Goal: Task Accomplishment & Management: Use online tool/utility

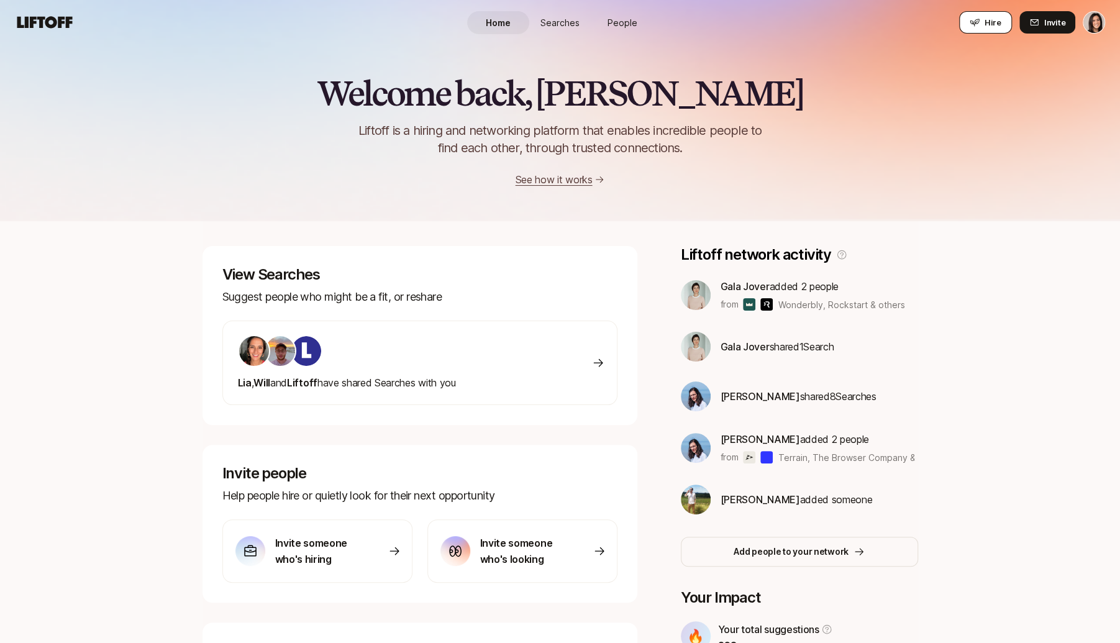
click at [978, 24] on icon at bounding box center [975, 22] width 10 height 10
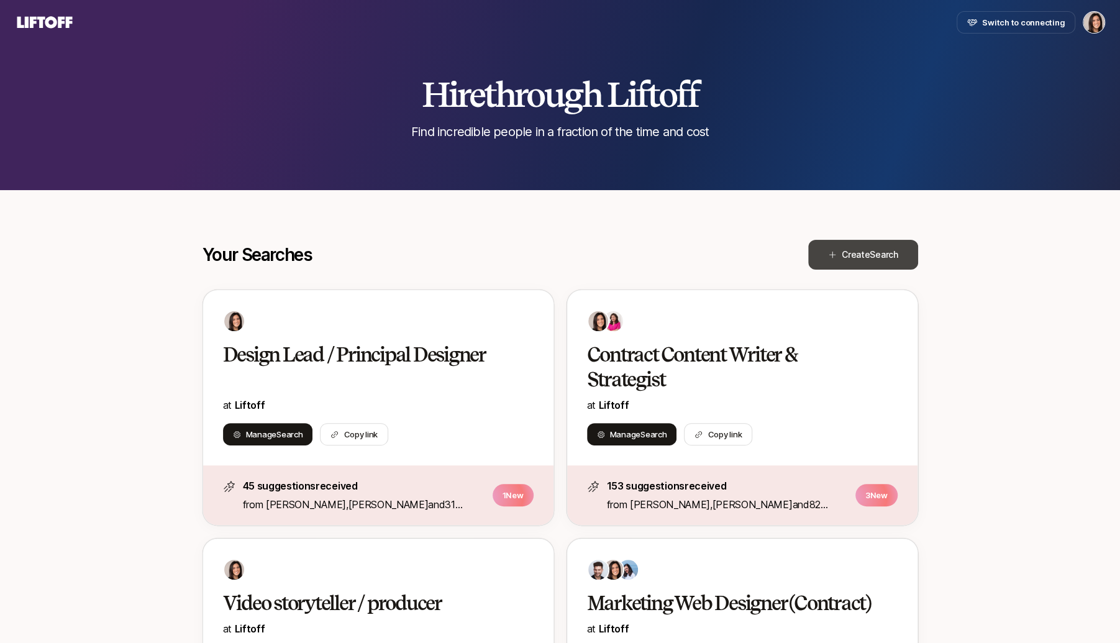
click at [859, 260] on span "Create Search" at bounding box center [870, 254] width 57 height 15
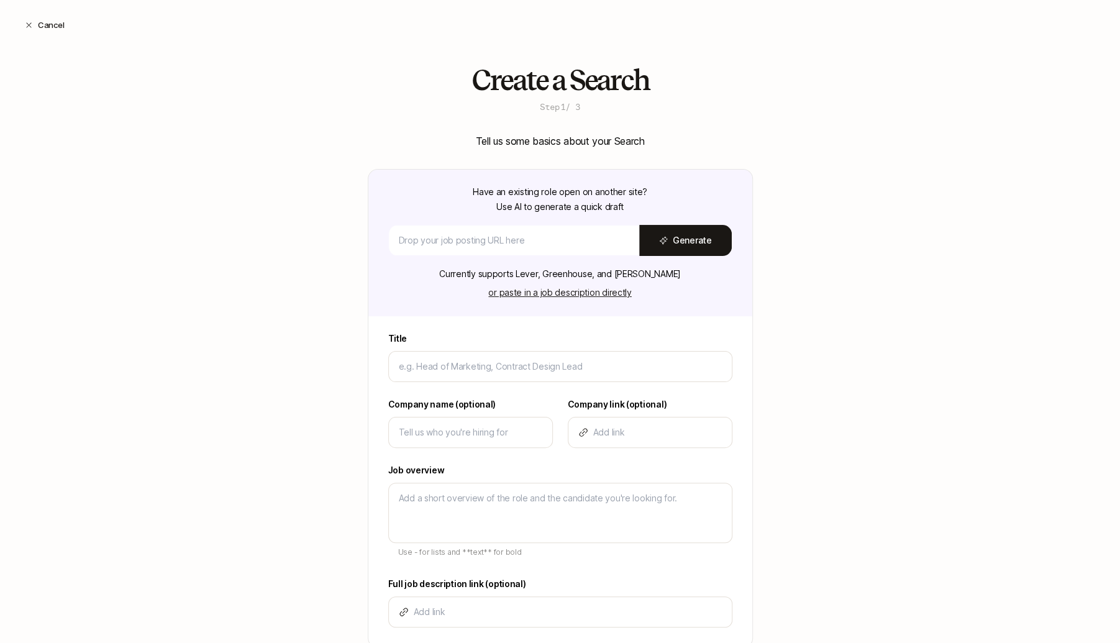
scroll to position [88, 0]
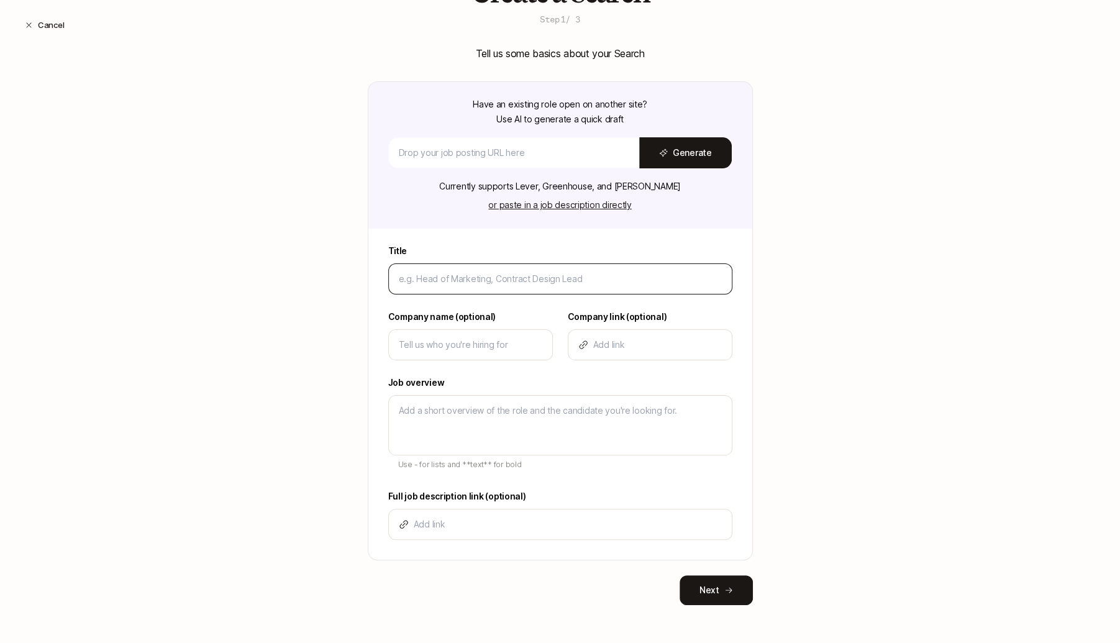
type input "P"
type textarea "x"
type input "Pr"
type textarea "x"
type input "Pro"
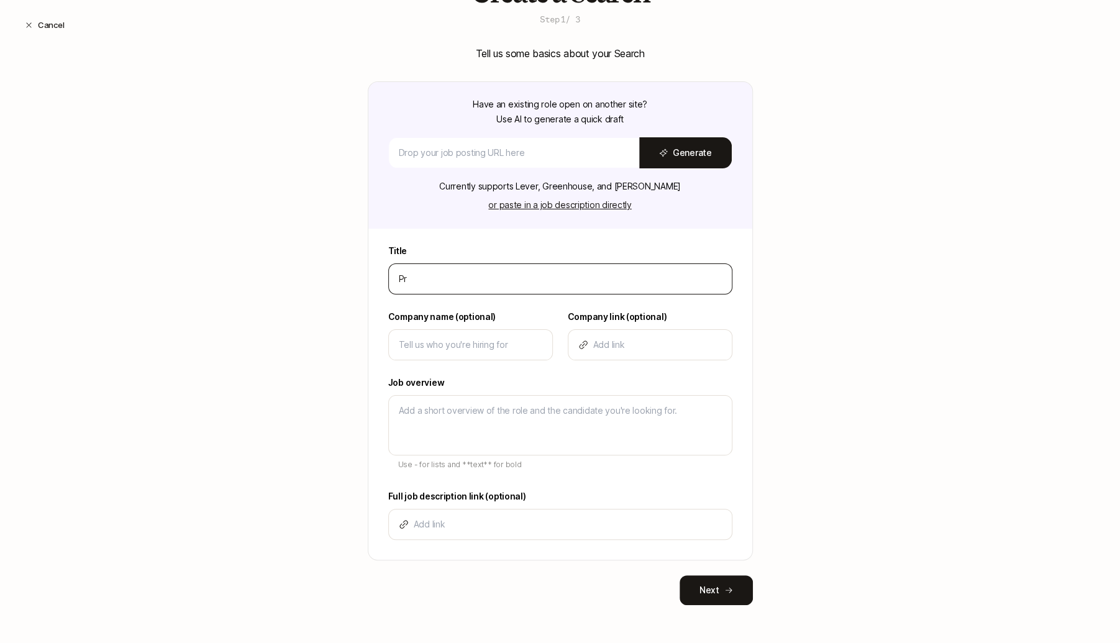
type textarea "x"
type input "Prod"
type textarea "x"
type input "Produ"
type textarea "x"
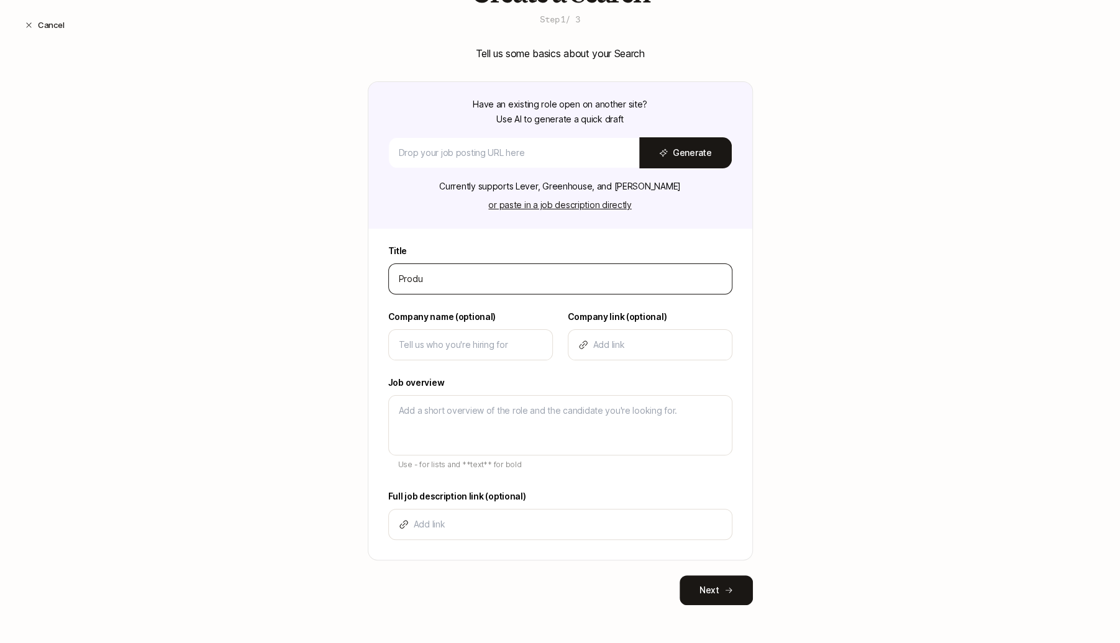
type input "Produc"
type textarea "x"
type input "Produc"
type textarea "x"
type input "Produc M"
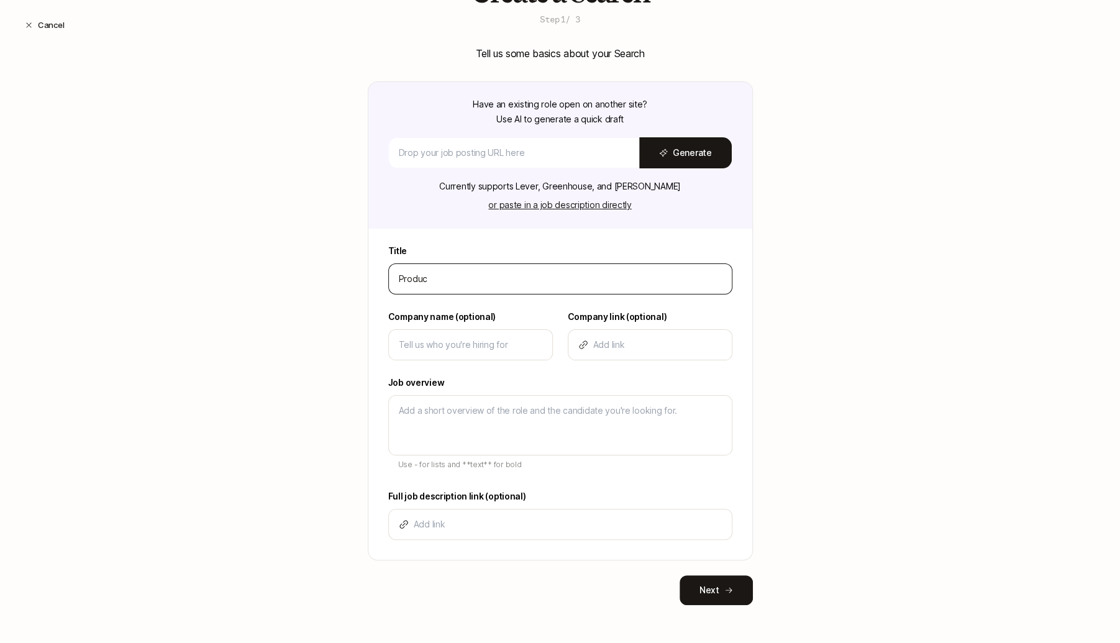
type textarea "x"
type input "Produc Ma"
type textarea "x"
type input "Produc M"
type textarea "x"
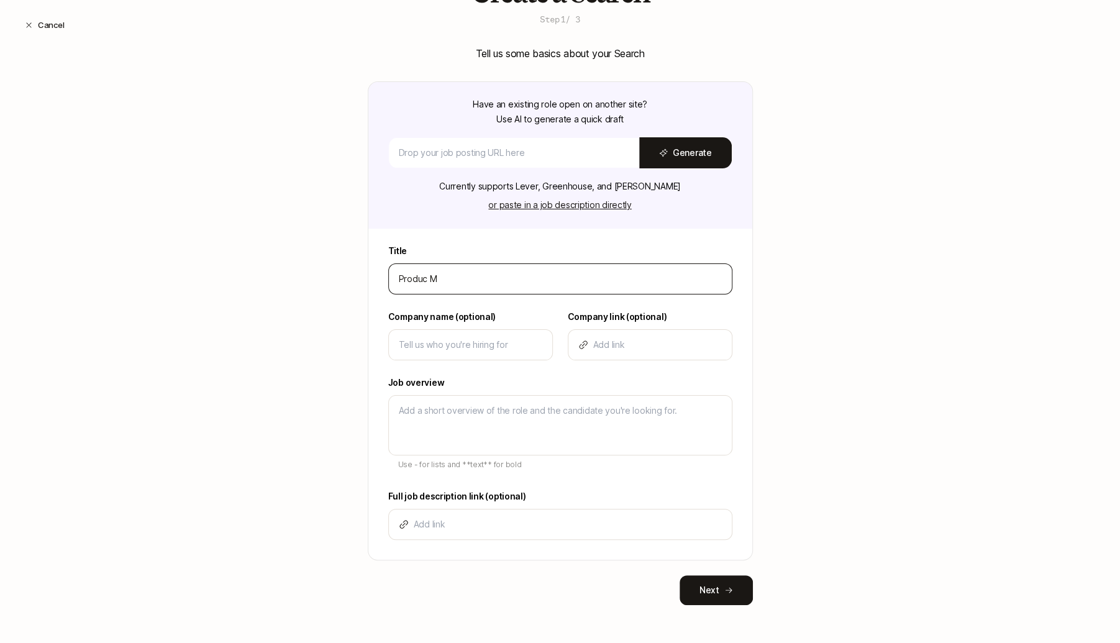
type input "Produc"
type textarea "x"
type input "Produc"
type textarea "x"
type input "Product"
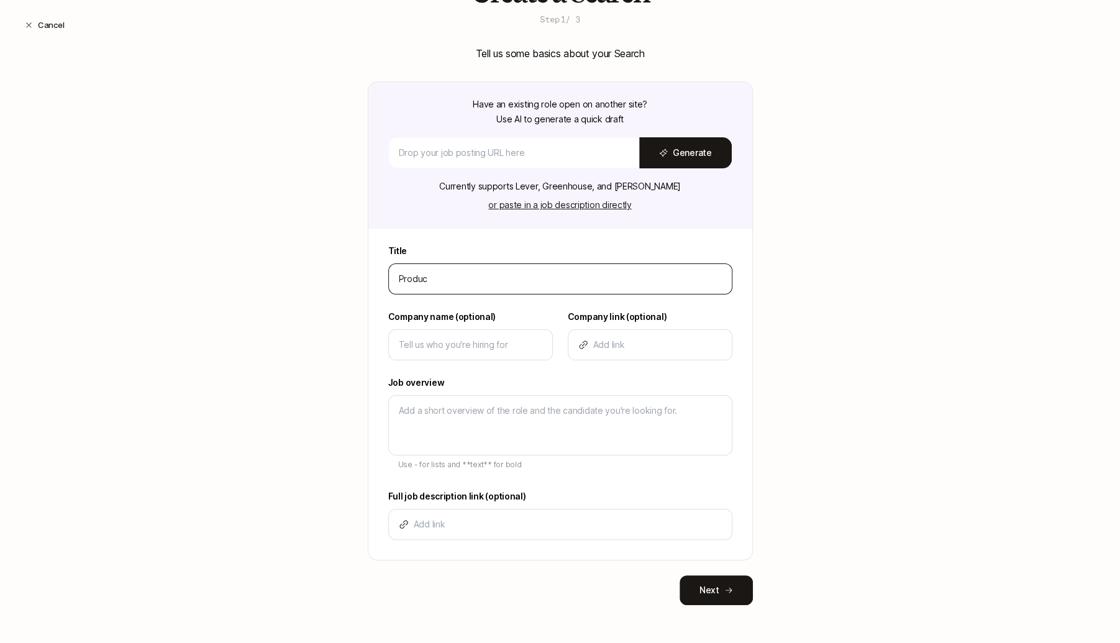
type textarea "x"
type input "Product"
type textarea "x"
type input "Product M"
type textarea "x"
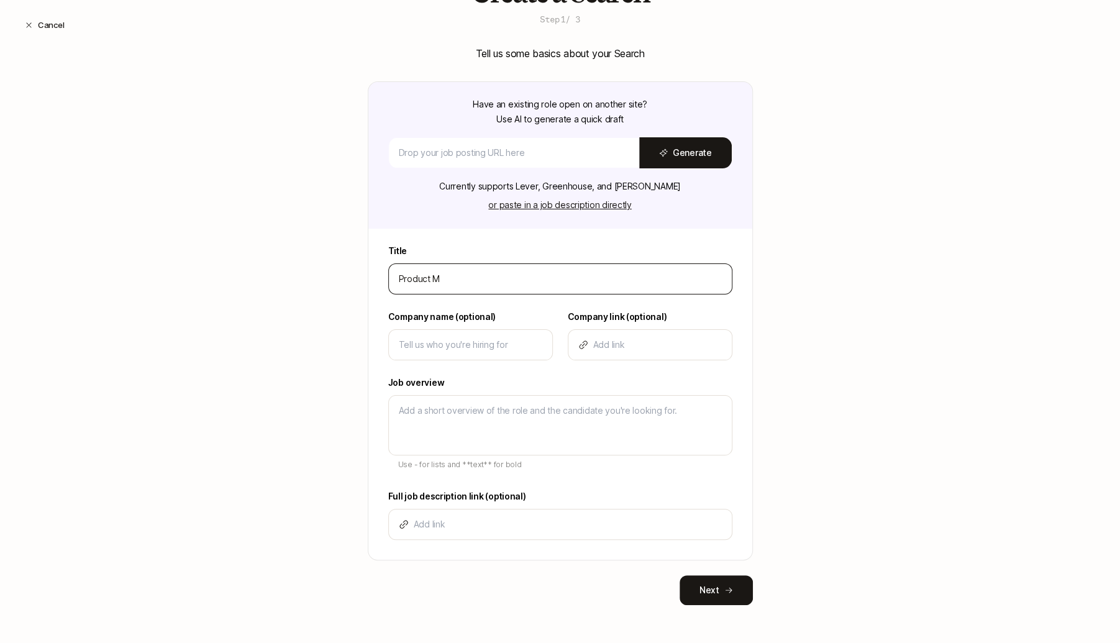
type input "Product Ma"
type textarea "x"
type input "Product Mar"
type textarea "x"
type input "Product Mark"
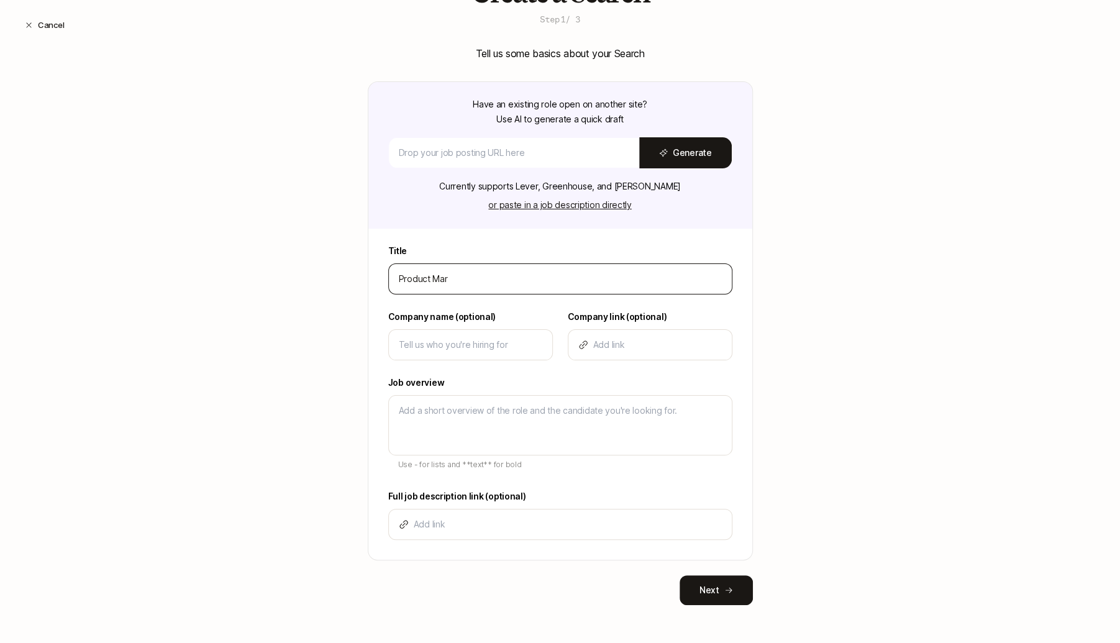
type textarea "x"
type input "Product Marke"
type textarea "x"
type input "Product Market"
type textarea "x"
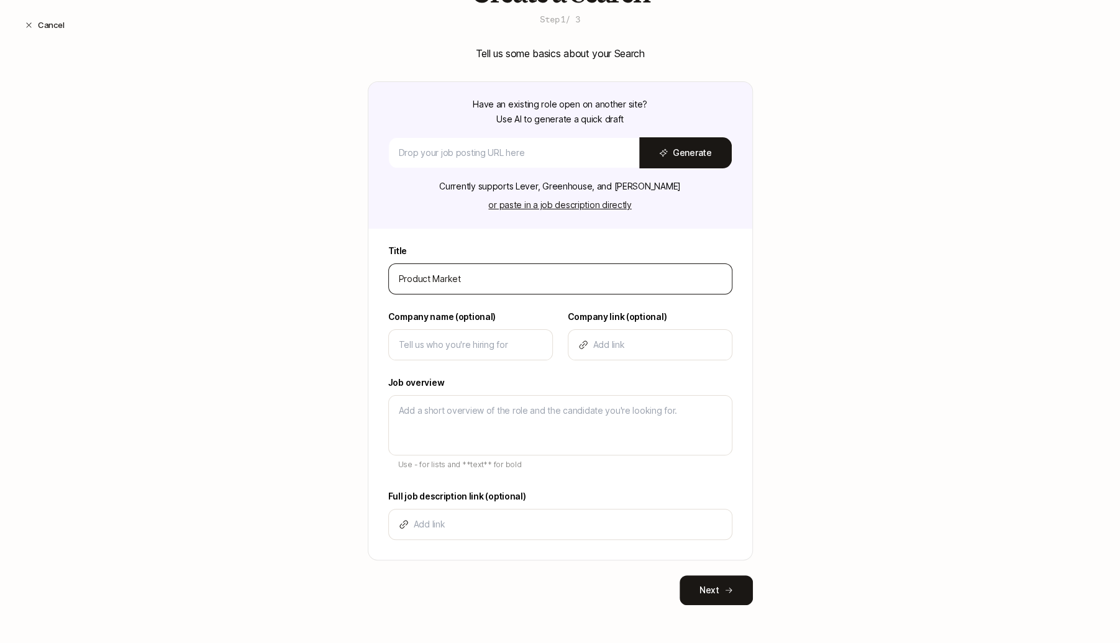
type input "Product Marketi"
type textarea "x"
type input "Product Marketin"
type textarea "x"
type input "Product Marketi"
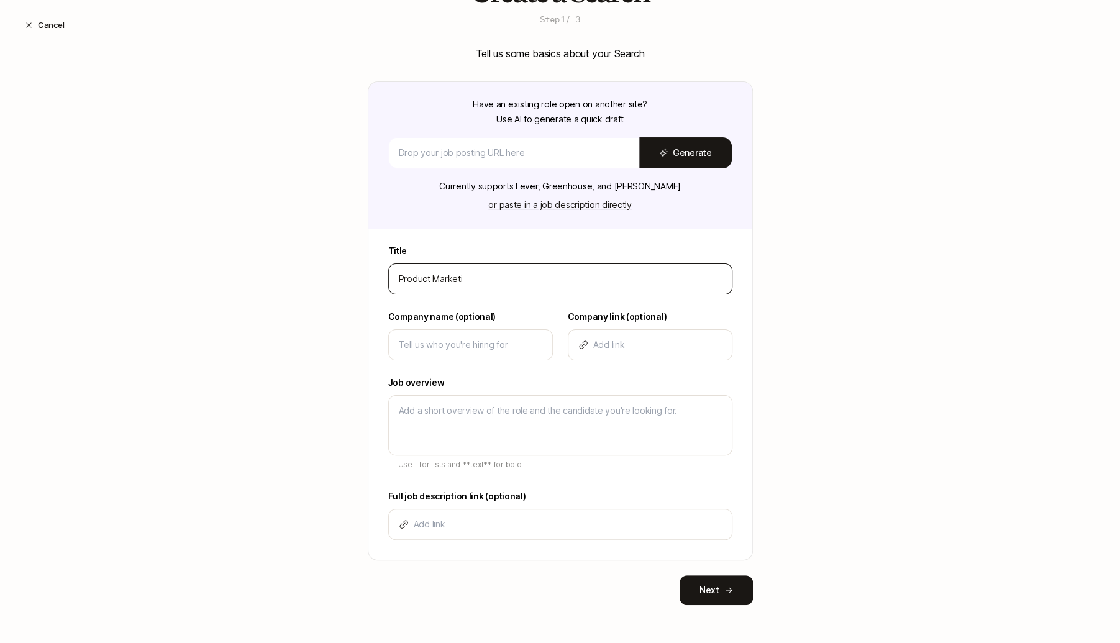
type textarea "x"
type input "Product Market"
type textarea "x"
type input "Product Markete"
type textarea "x"
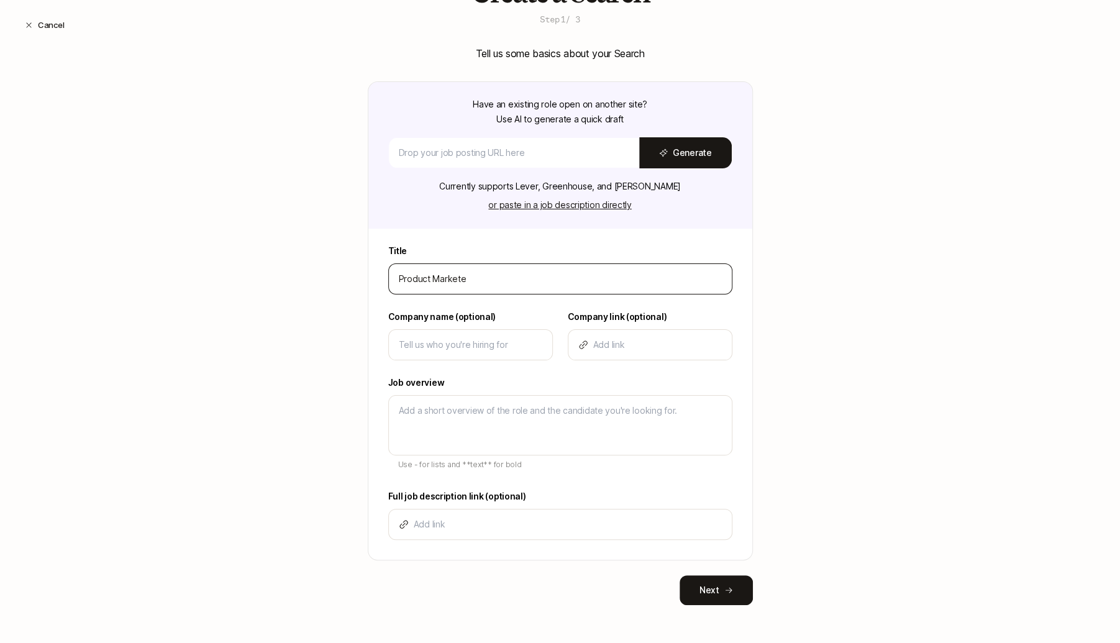
type input "Product Marketer"
type textarea "x"
type input "Product Marketer"
type textarea "x"
type input "Product Marketer /"
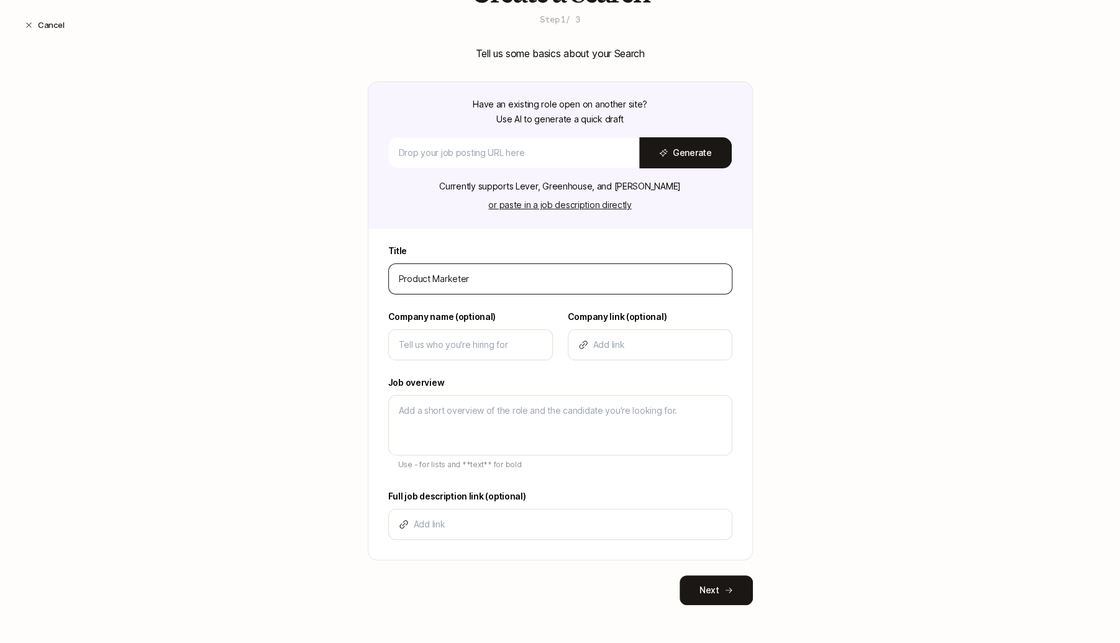
type textarea "x"
type input "Product Marketer /"
type textarea "x"
type input "Product Marketer / P"
type textarea "x"
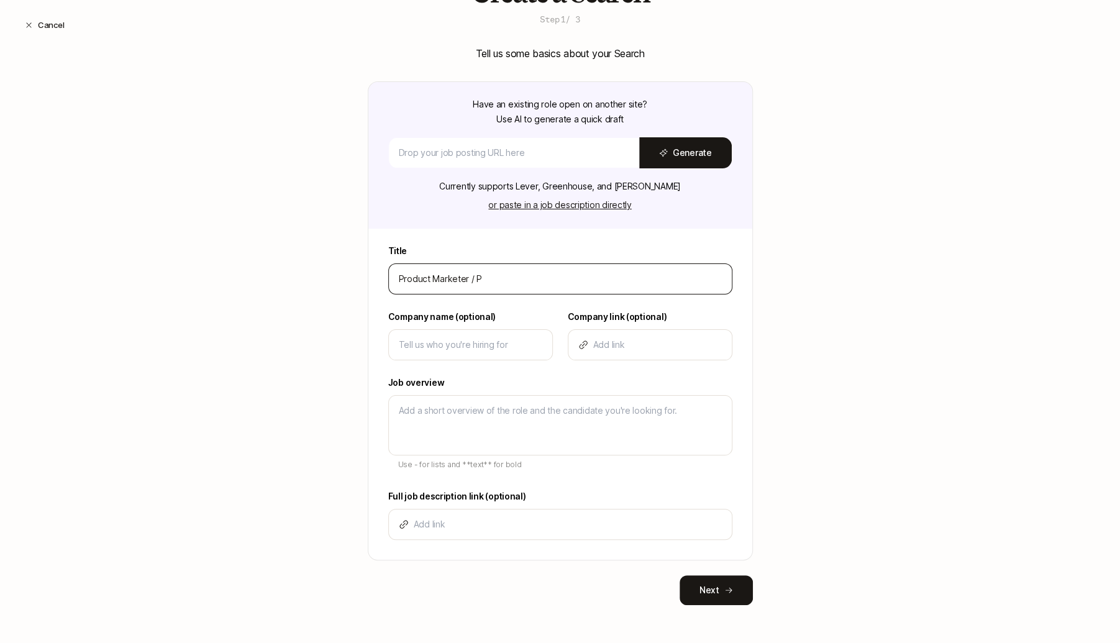
type input "Product Marketer /"
type textarea "x"
type input "Product Marketer / P"
type textarea "x"
type input "Product Marketer / Pr"
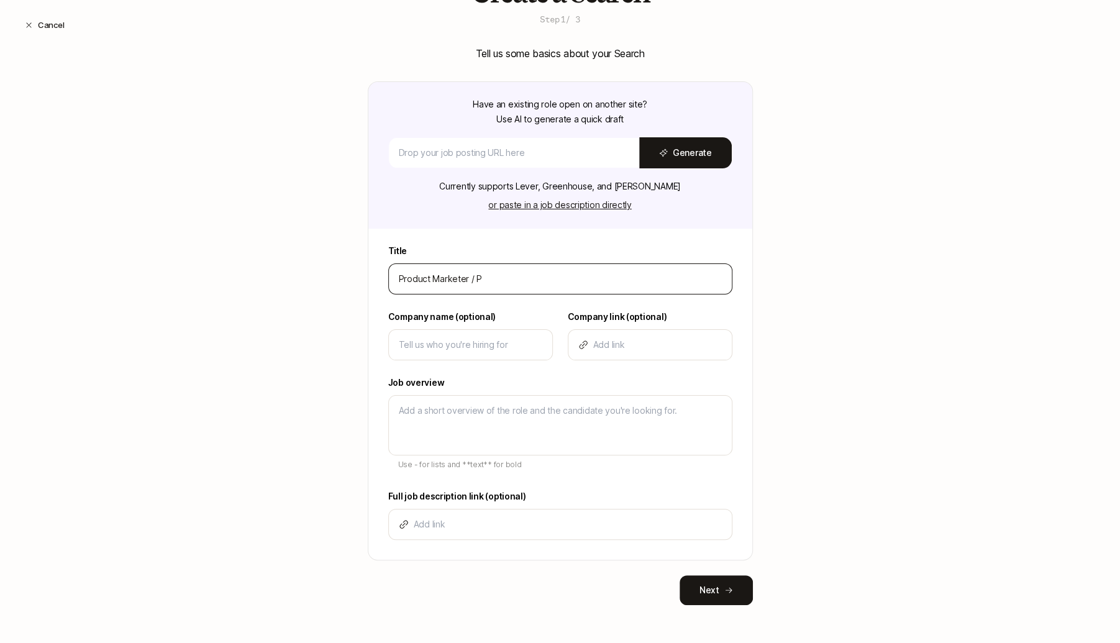
type textarea "x"
type input "Product Marketer / Pro"
type textarea "x"
type input "Product Marketer / Prod"
type textarea "x"
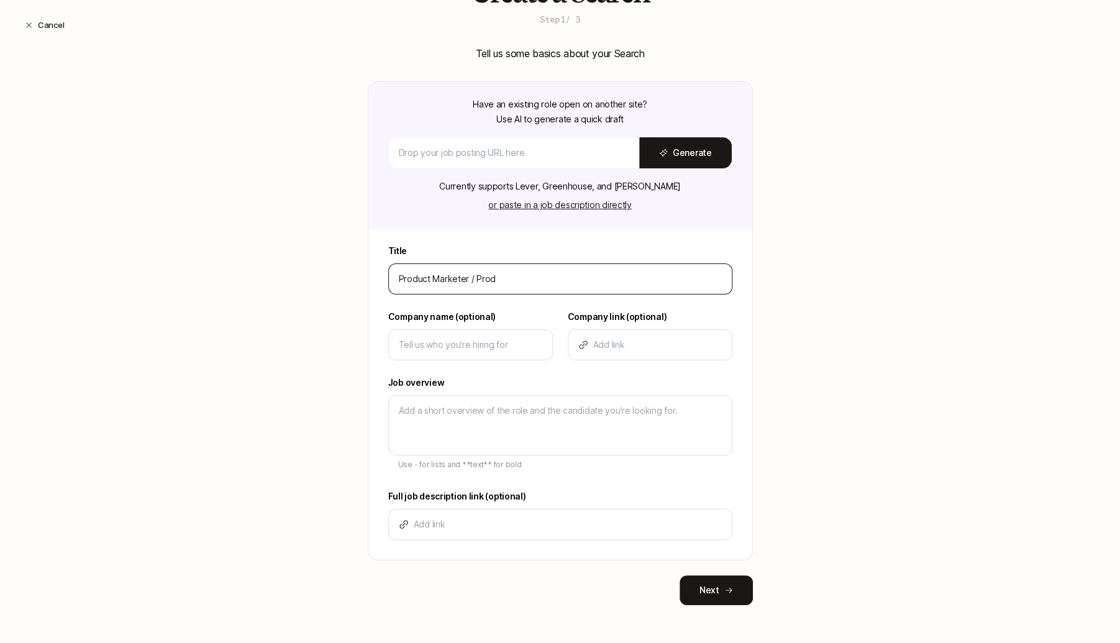
type input "Product Marketer / Produ"
type textarea "x"
type input "Product Marketer / Produc"
type textarea "x"
type input "Product Marketer / Product"
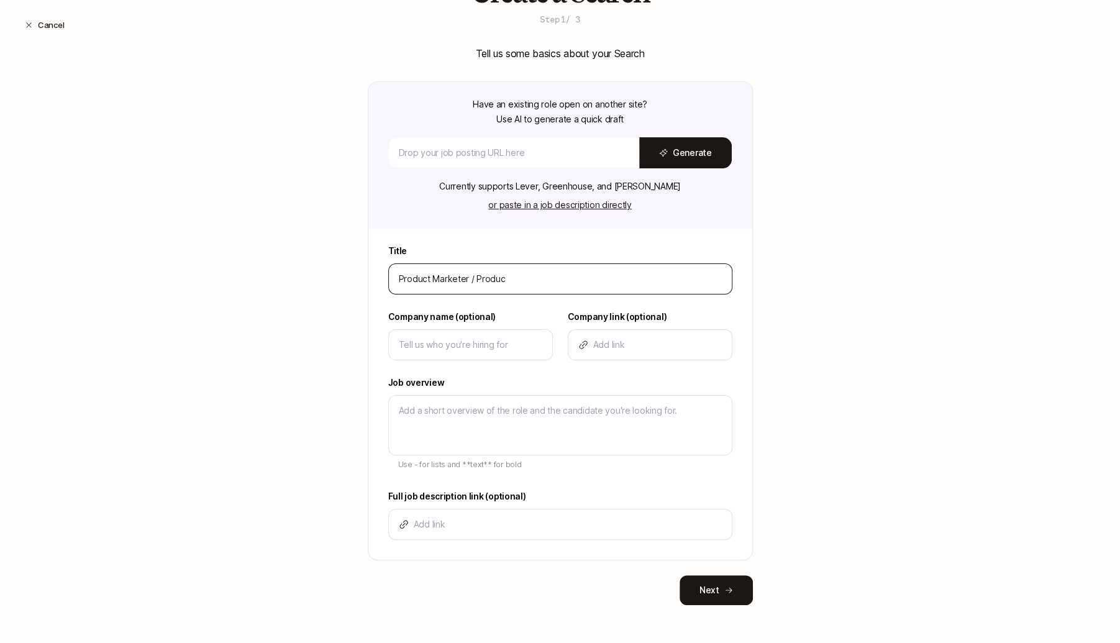
type textarea "x"
type input "Product Marketer / Product"
type textarea "x"
type input "Product Marketer / Product M"
type textarea "x"
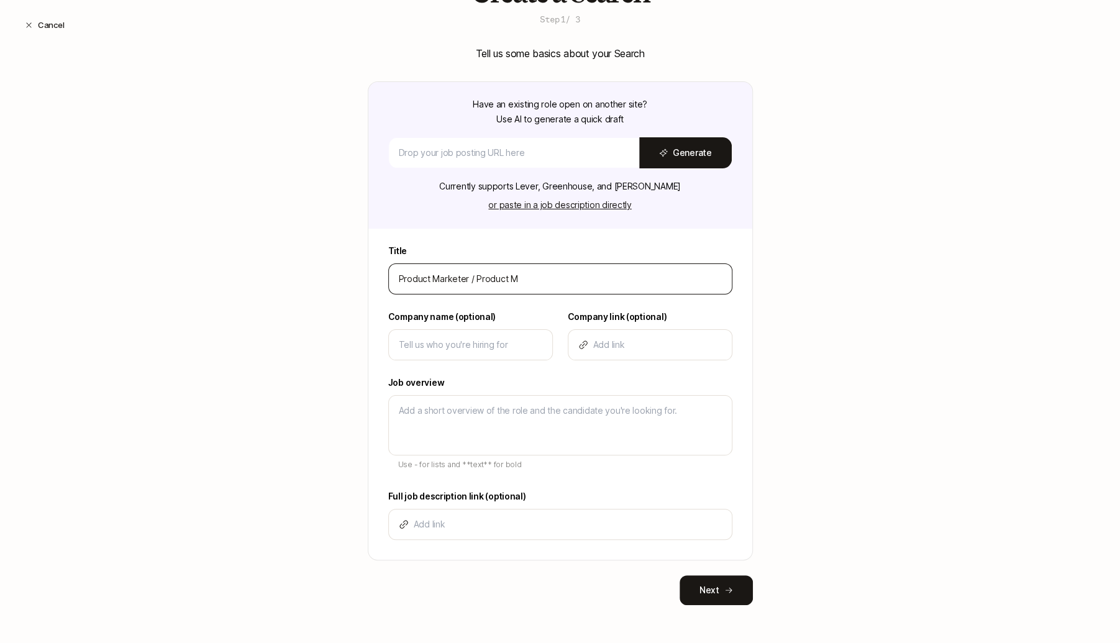
type input "Product Marketer / Product Ma"
type textarea "x"
type input "Product Marketer / Product Mar"
type textarea "x"
type input "Product Marketer / Product Mark"
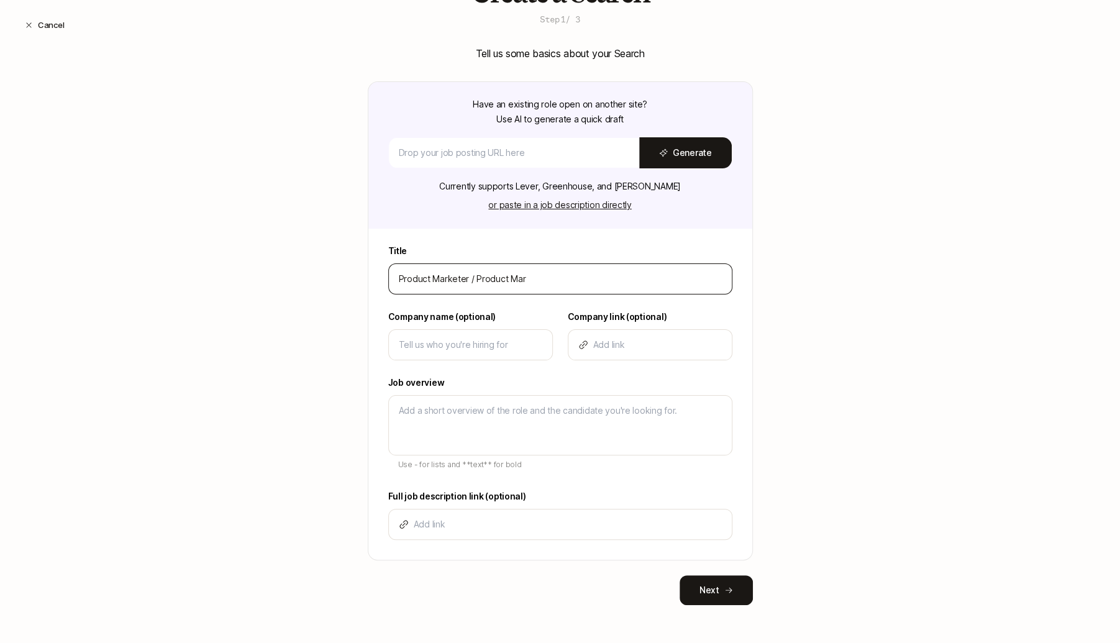
type textarea "x"
type input "Product Marketer / Product Marke"
type textarea "x"
type input "Product Marketer / Product Market"
type textarea "x"
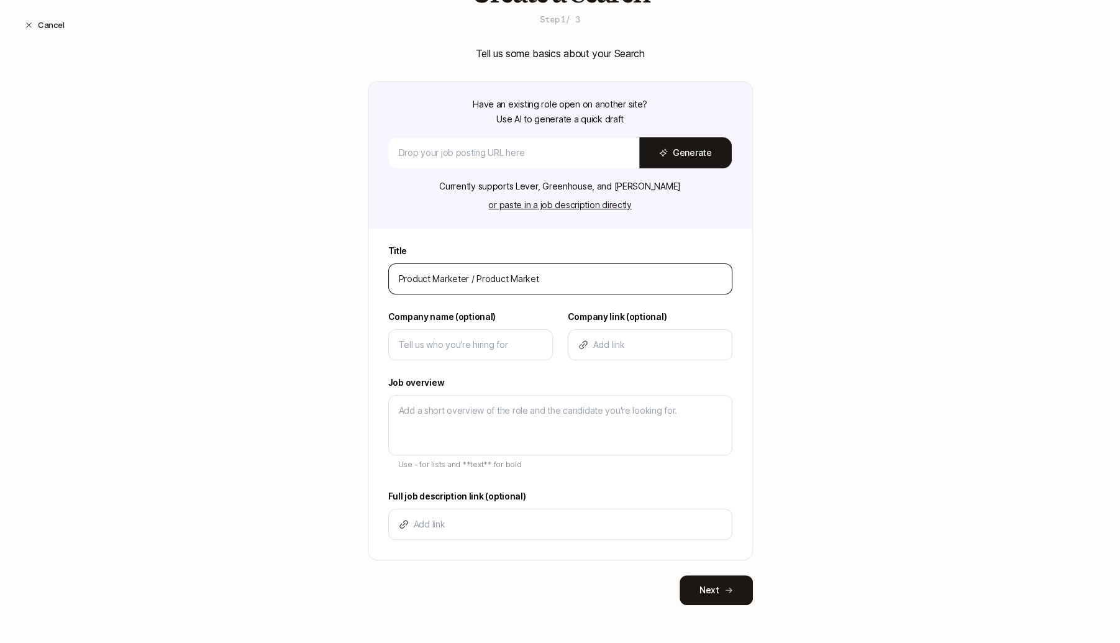
type input "Product Marketer / Product Marketi"
type textarea "x"
type input "Product Marketer / Product Marketin"
type textarea "x"
type input "Product Marketer / Product Marketing"
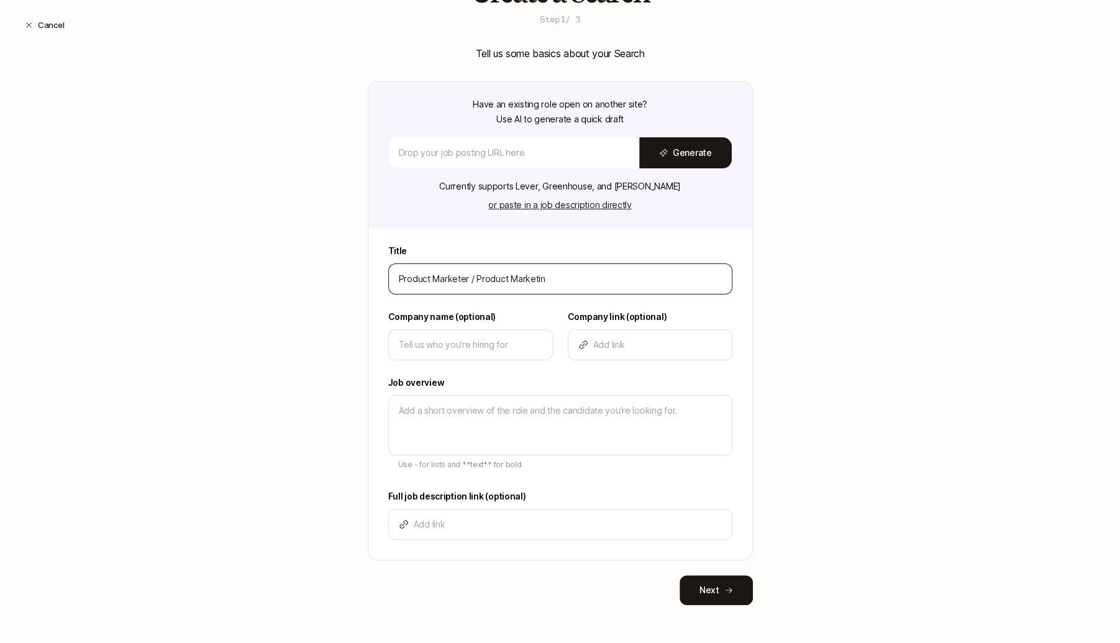
type textarea "x"
type input "Product Marketer / Product Marketing"
type textarea "x"
type input "Product Marketer / Product Marketing L"
type textarea "x"
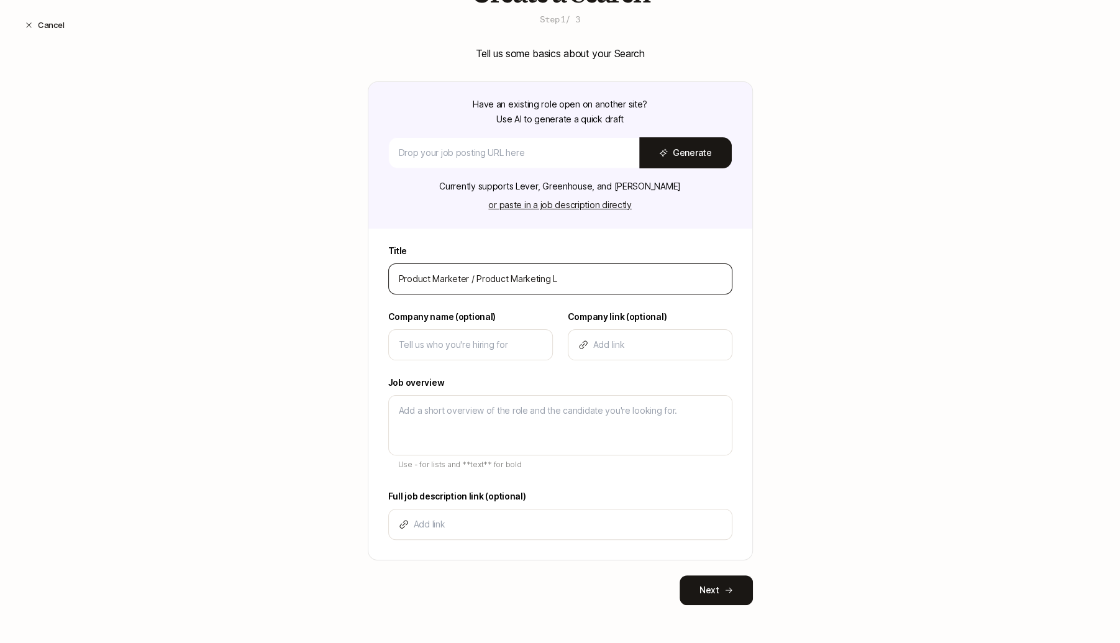
type input "Product Marketer / Product Marketing Le"
type textarea "x"
type input "Product Marketer / Product Marketing Lea"
type textarea "x"
type input "Product Marketer / Product Marketing Lead"
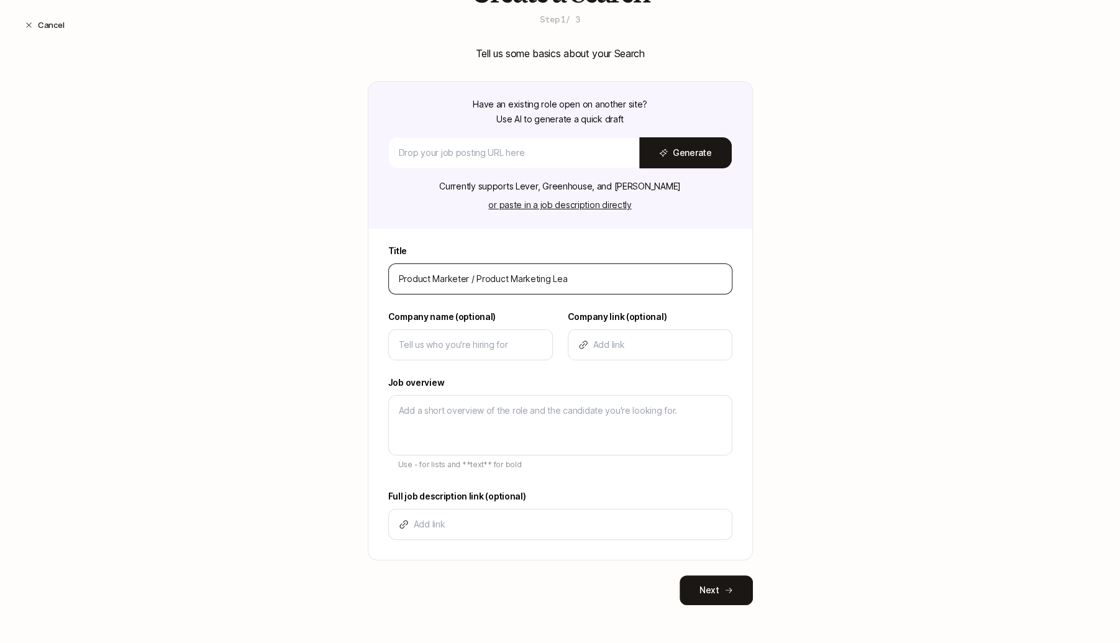
type textarea "x"
type input "Product Marketer / Product Marketing Lead"
click at [459, 337] on input at bounding box center [471, 344] width 144 height 15
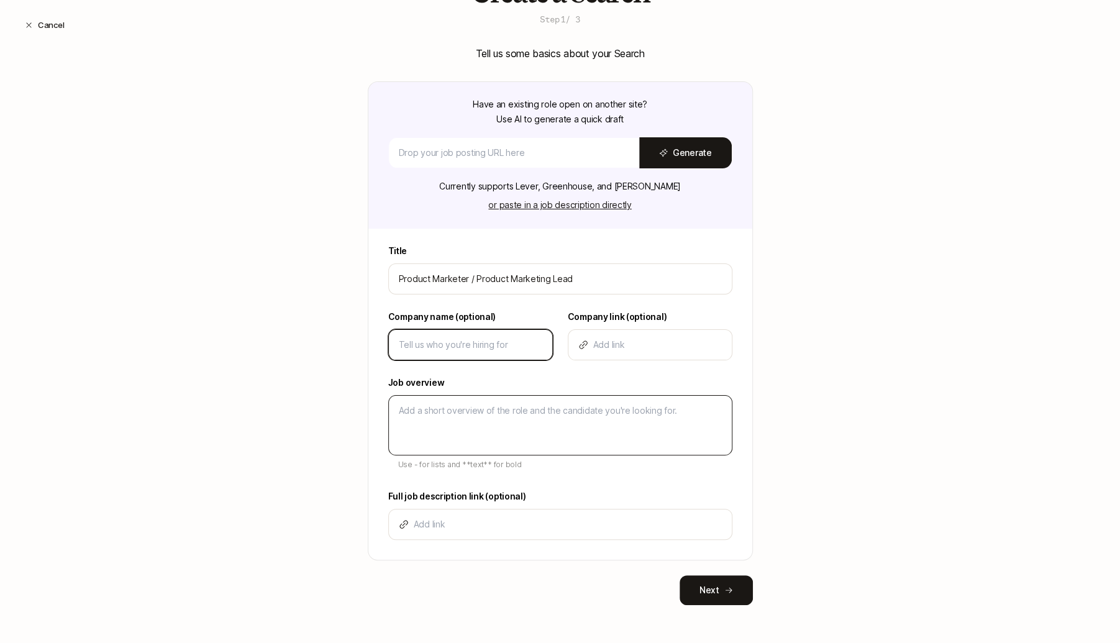
type input "L"
type textarea "x"
type input "Li"
type textarea "x"
type input "Lif"
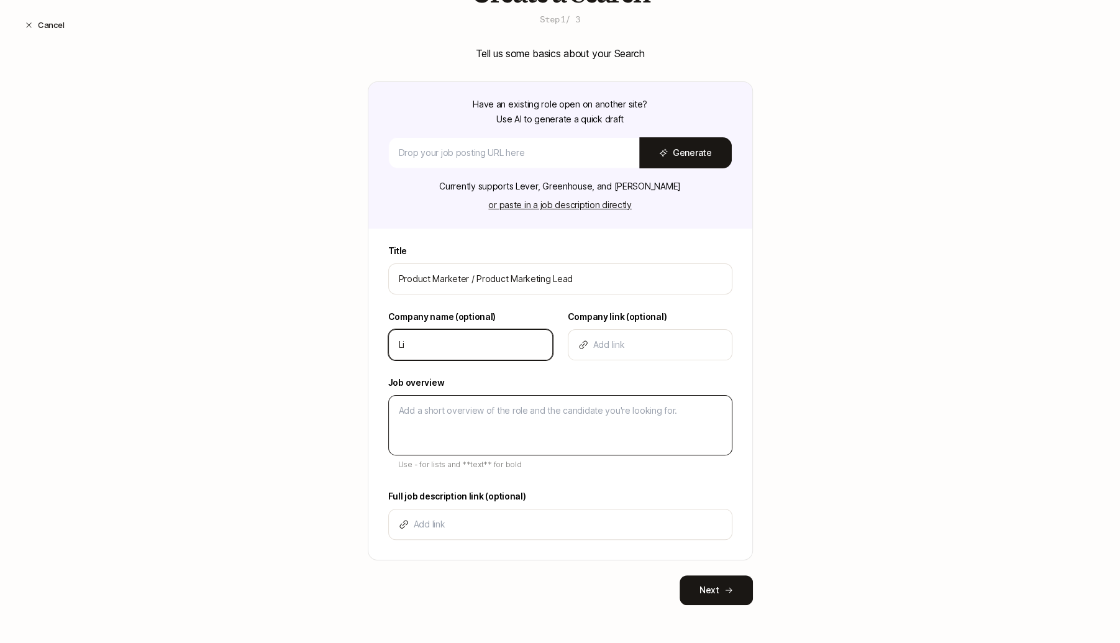
type textarea "x"
type input "Lift"
type textarea "x"
type input "[PERSON_NAME]"
type textarea "x"
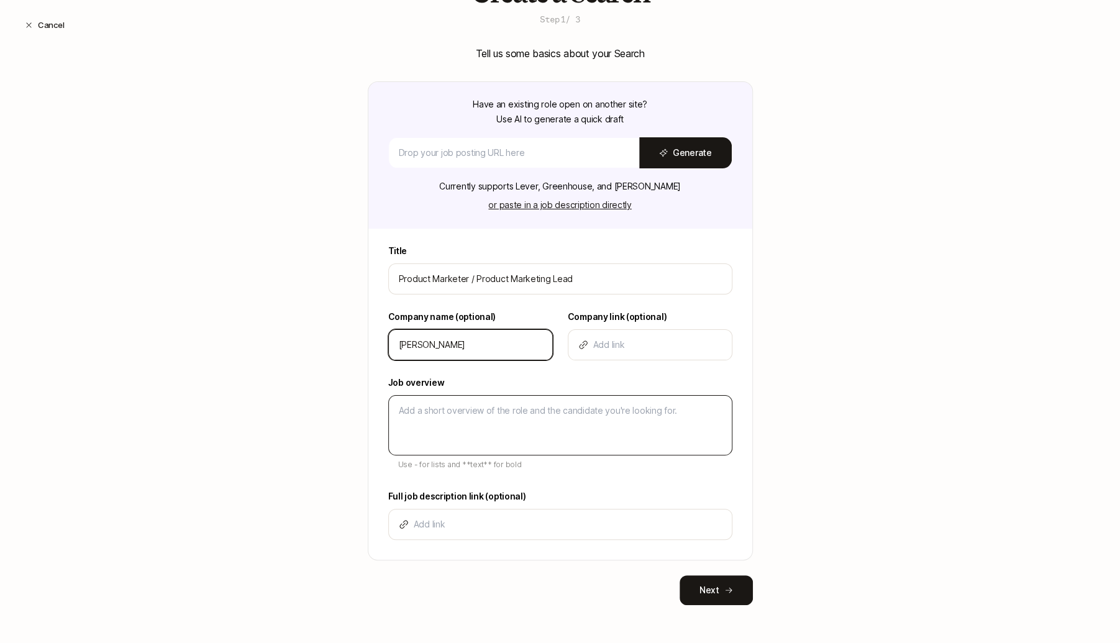
type input "Liftof"
type textarea "x"
type input "Liftoff"
type textarea "x"
type input "Liftoff"
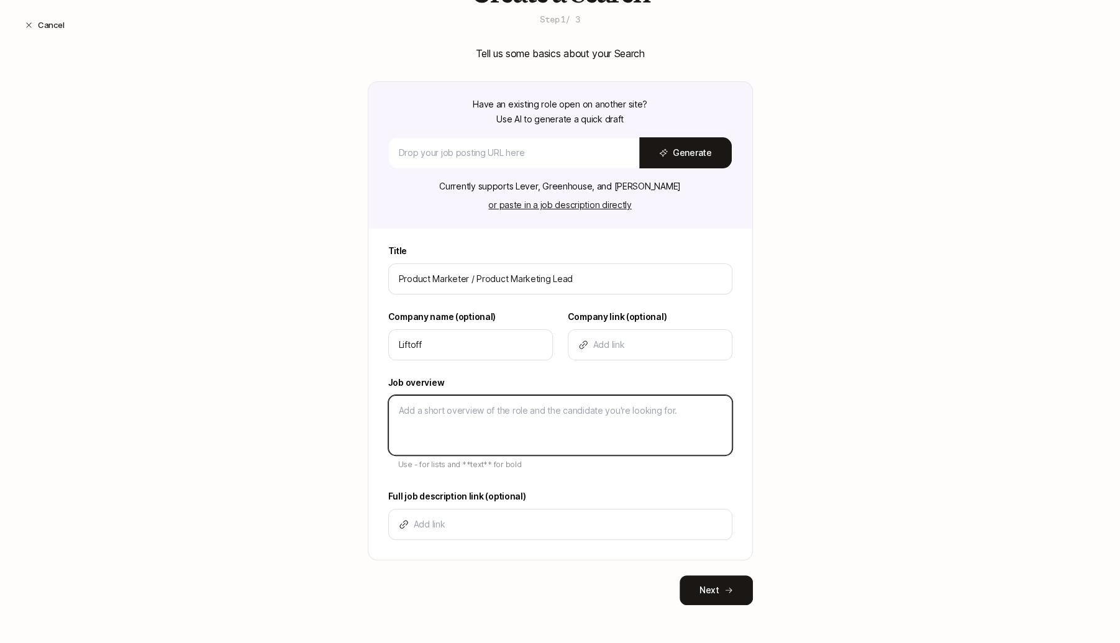
click at [455, 439] on textarea at bounding box center [560, 425] width 344 height 60
type textarea "D"
type textarea "x"
type textarea "De"
type textarea "x"
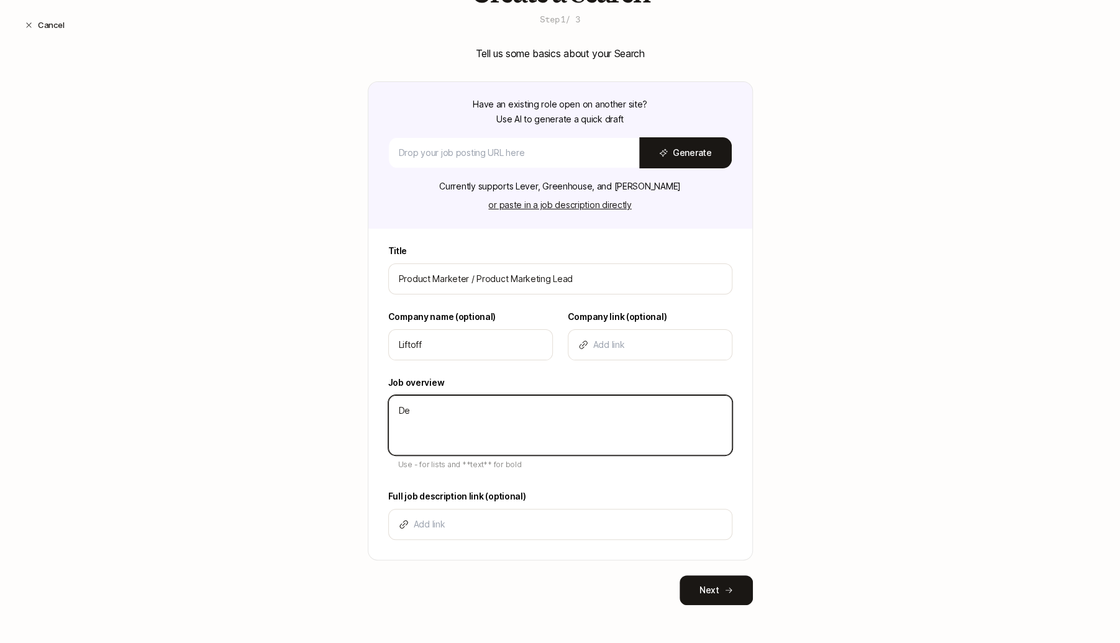
type textarea "Des"
type textarea "x"
type textarea "Desc"
type textarea "x"
type textarea "Descr"
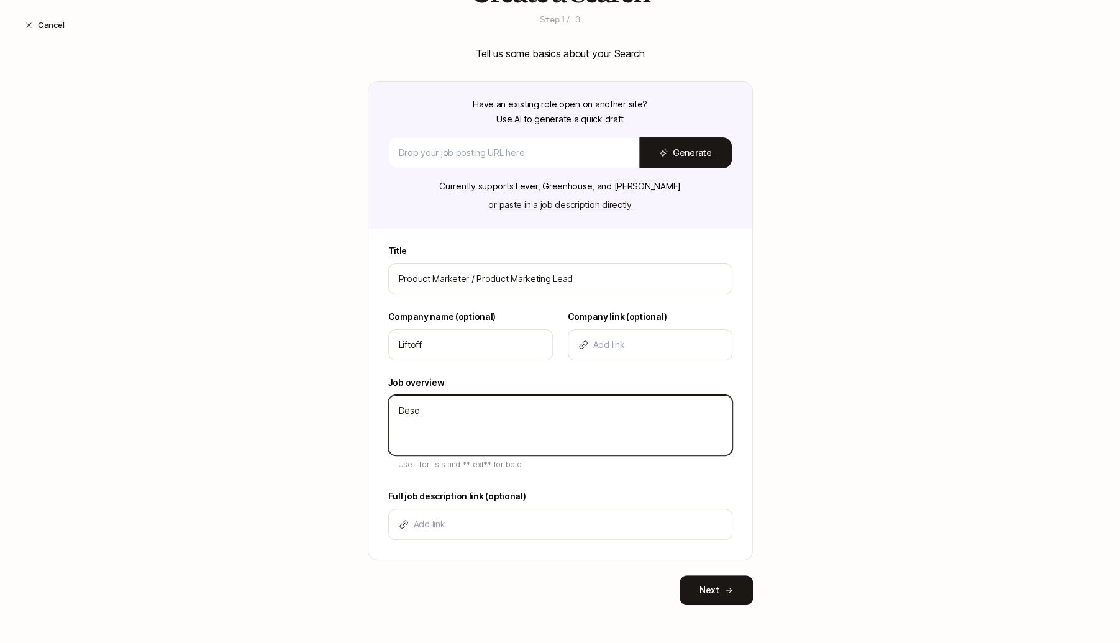
type textarea "x"
type textarea "Descri"
type textarea "x"
type textarea "Descrip"
type textarea "x"
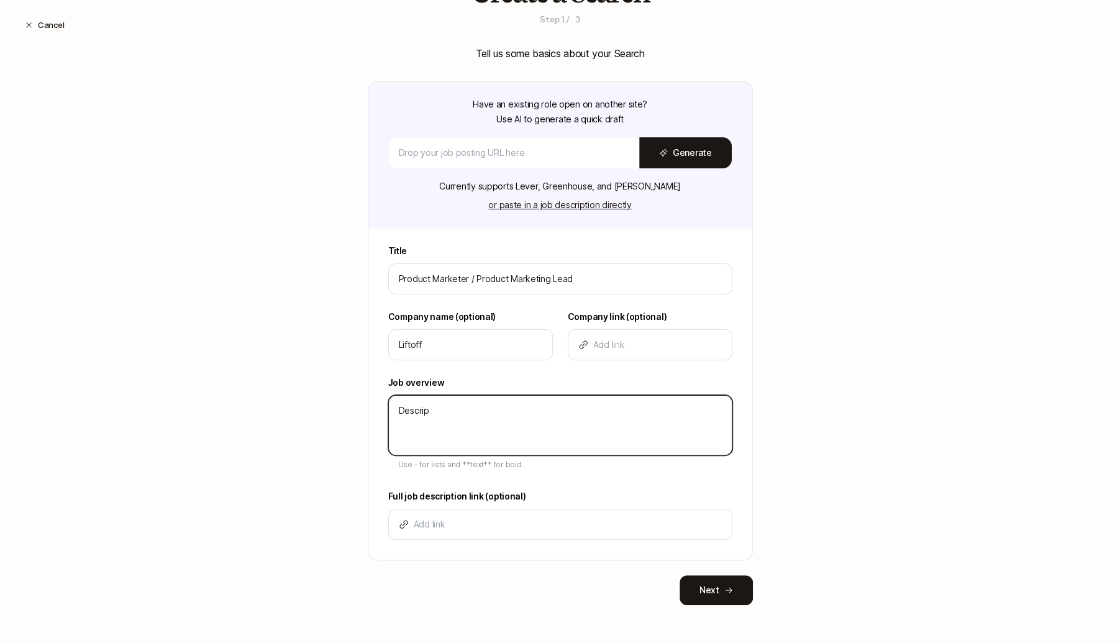
type textarea "Descript"
type textarea "x"
type textarea "Descripti"
type textarea "x"
type textarea "Descriptio"
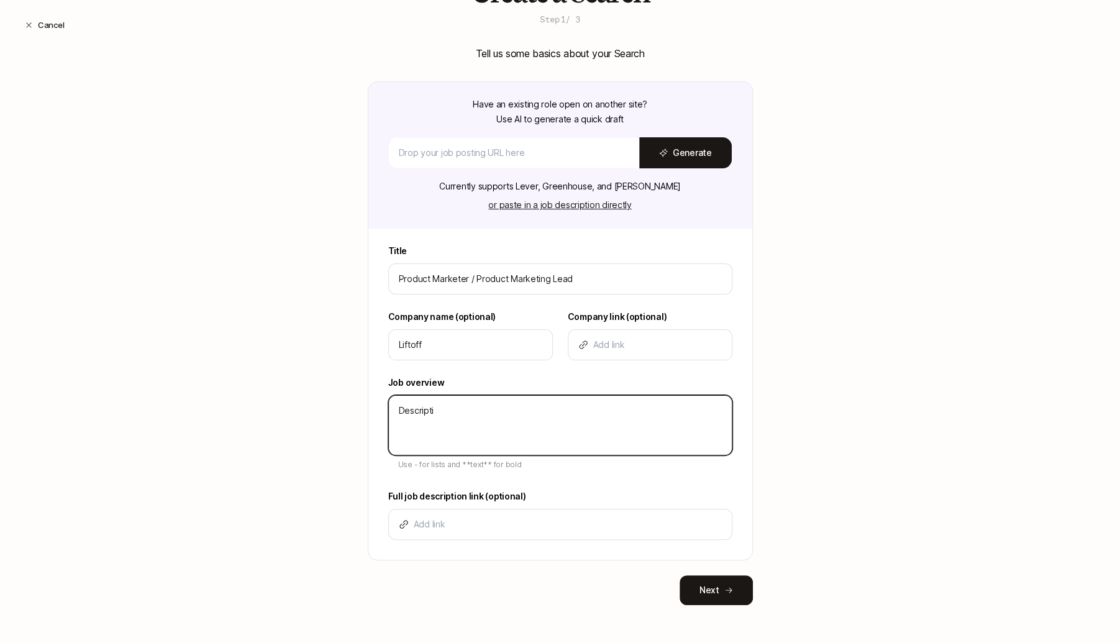
type textarea "x"
type textarea "Description"
type textarea "x"
type textarea "Description"
type textarea "x"
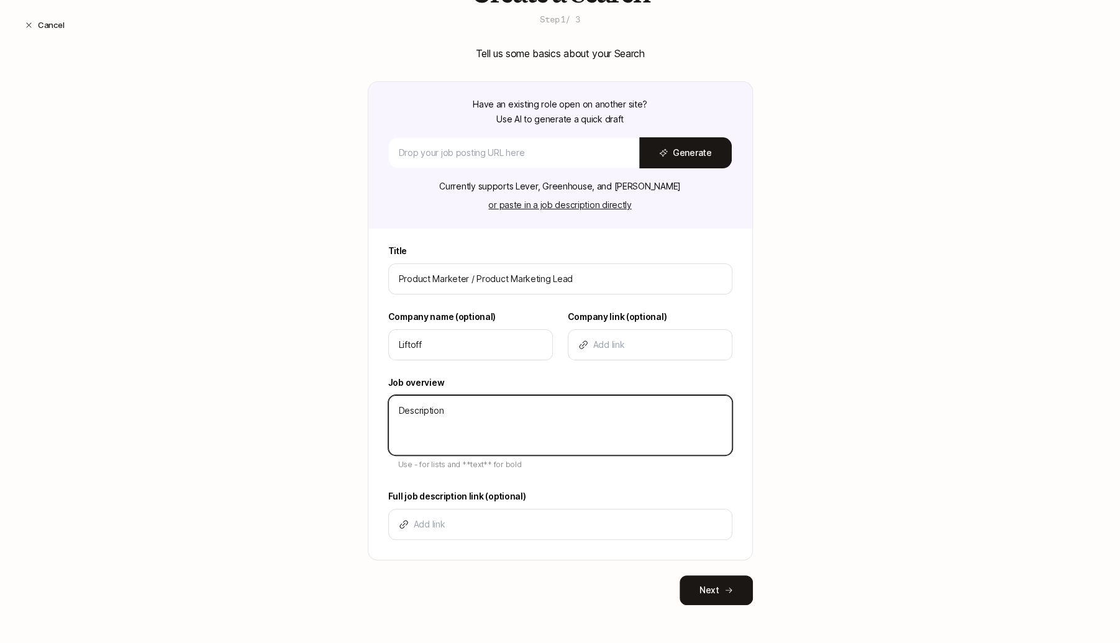
type textarea "Description -"
type textarea "x"
type textarea "Description -"
type textarea "x"
type textarea "Description - B"
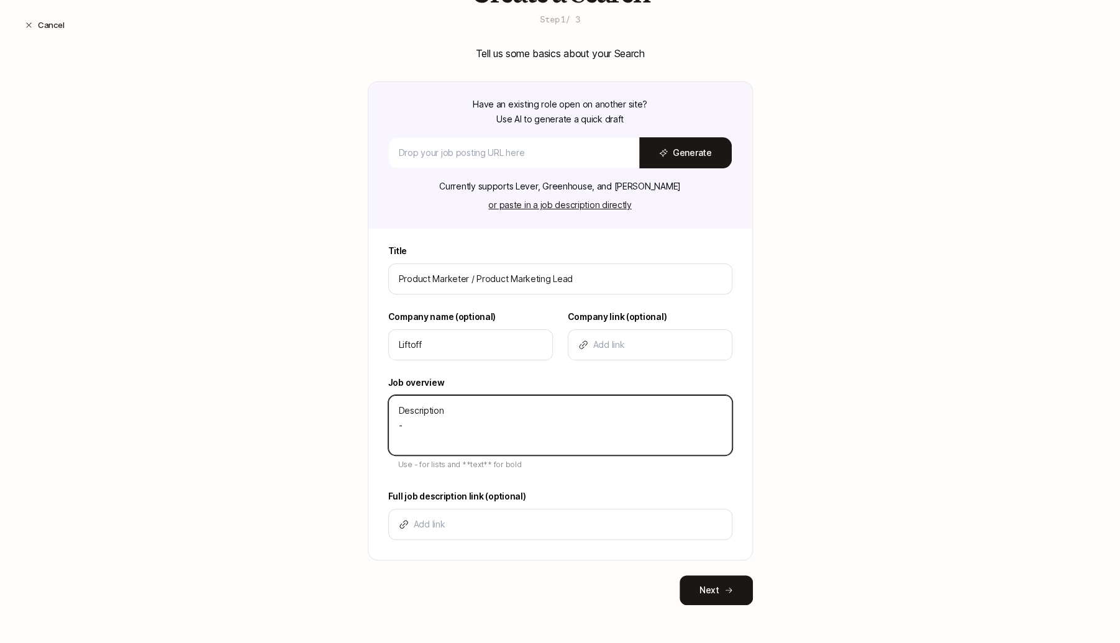
type textarea "x"
type textarea "Description - Bu"
type textarea "x"
type textarea "Description - Bul"
type textarea "x"
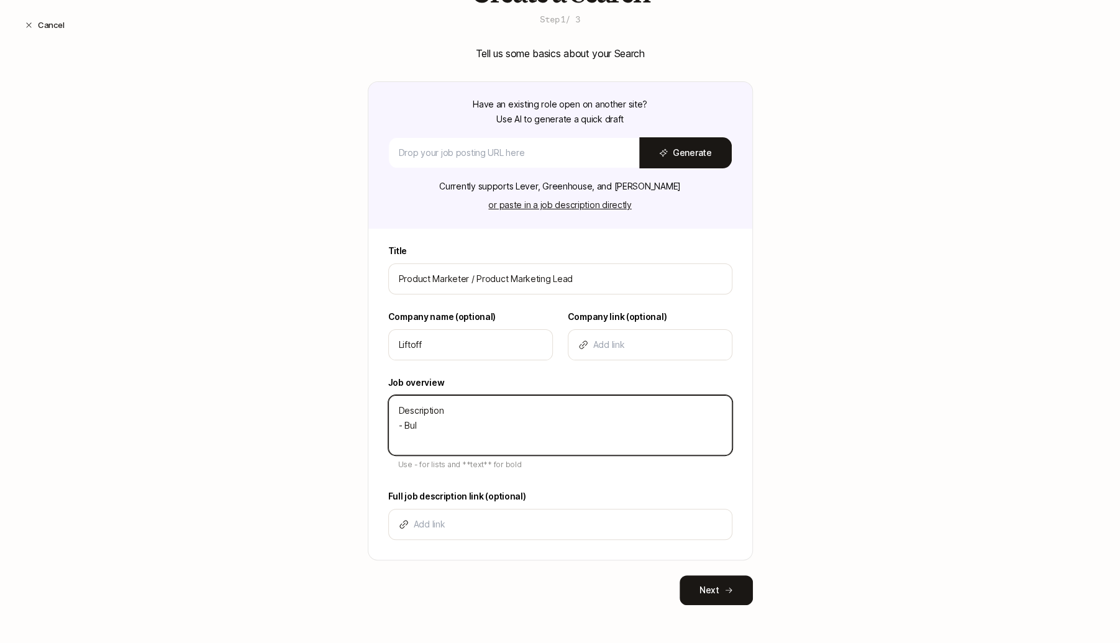
type textarea "Description - Bull"
type textarea "x"
type textarea "Description - Bulle"
type textarea "x"
type textarea "Description - Bullet"
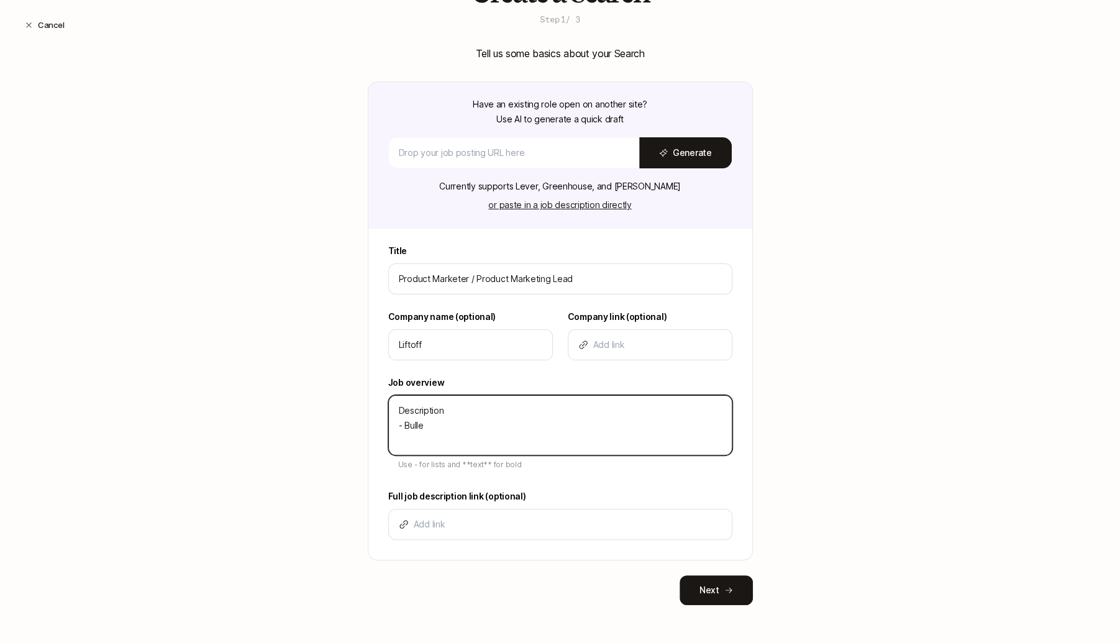
type textarea "x"
type textarea "Description - Bullet"
type textarea "x"
type textarea "Description - Bullet -"
type textarea "x"
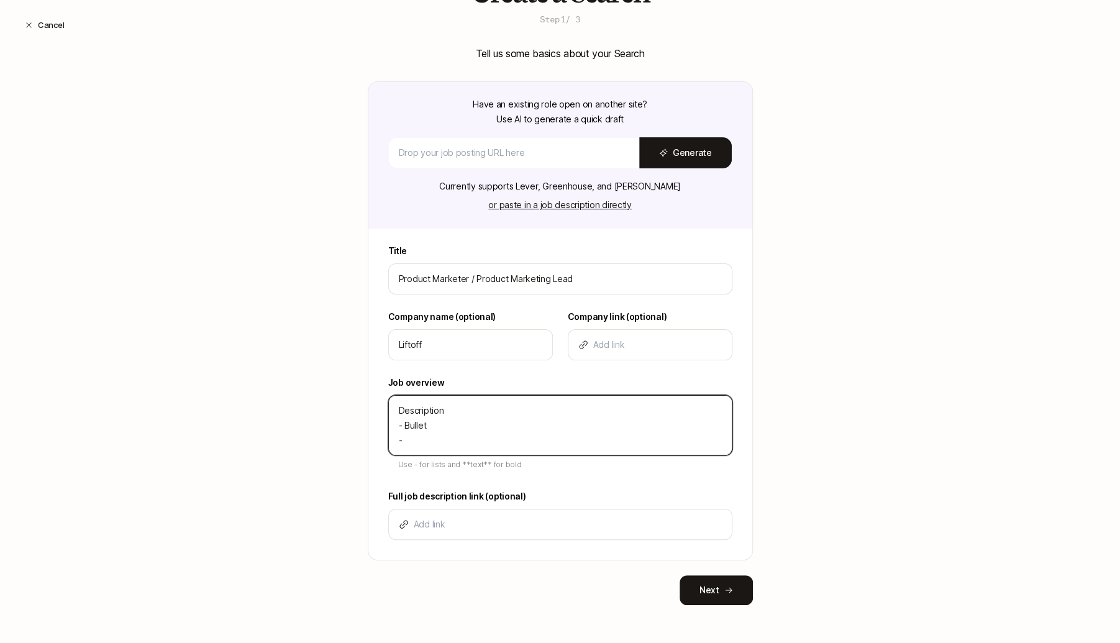
type textarea "Description - Bullet -"
type textarea "x"
type textarea "Description - Bullet - b"
type textarea "x"
type textarea "Description - Bullet - bU"
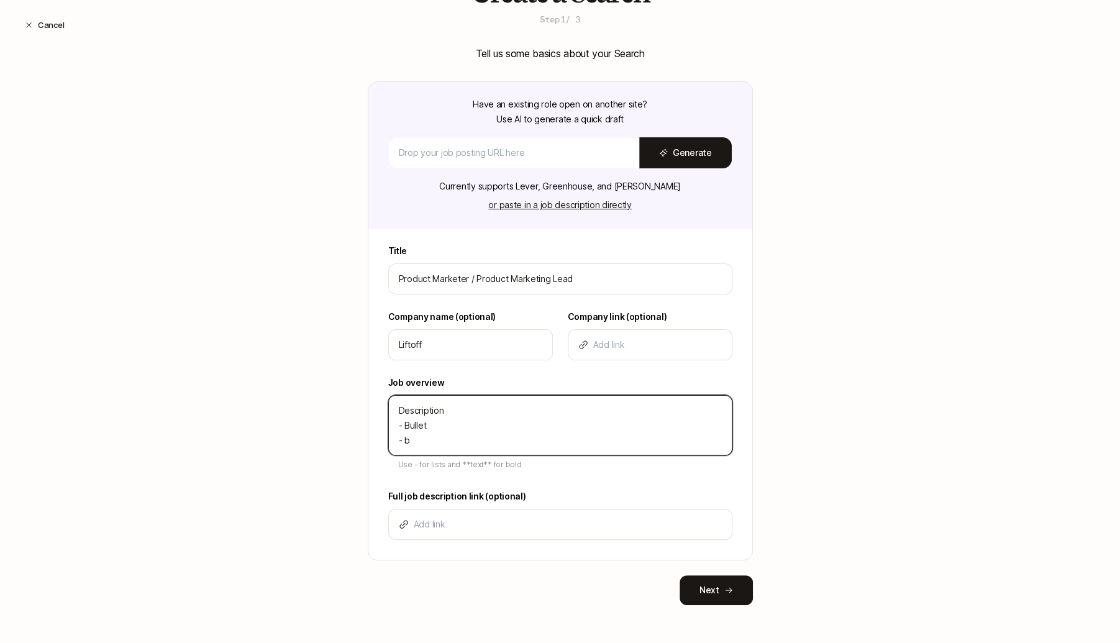
type textarea "x"
type textarea "Description - Bullet - bUl"
type textarea "x"
type textarea "Description - Bullet - bUll"
type textarea "x"
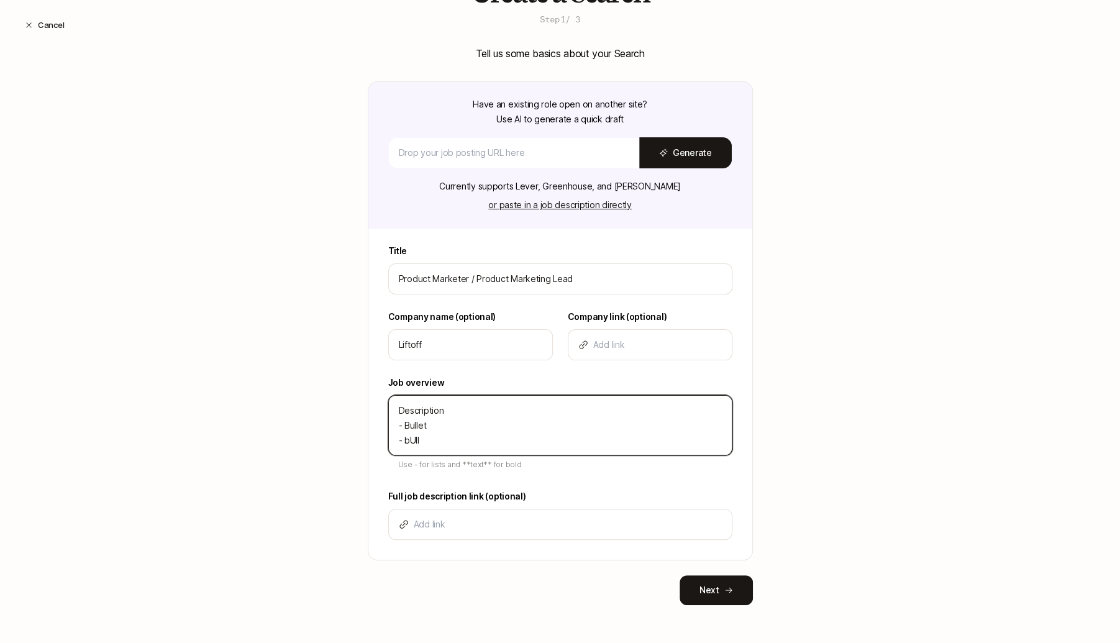
type textarea "Description - Bullet - bUlle"
type textarea "x"
type textarea "Description - Bullet - bUllet"
type textarea "x"
type textarea "Description - Bullet - bUllet"
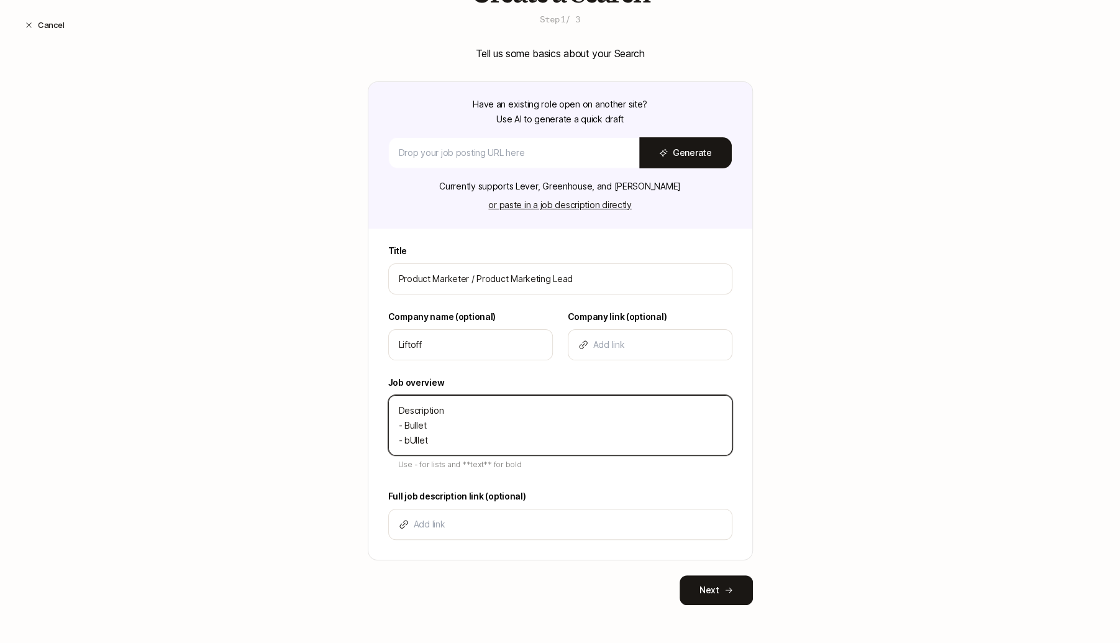
type textarea "x"
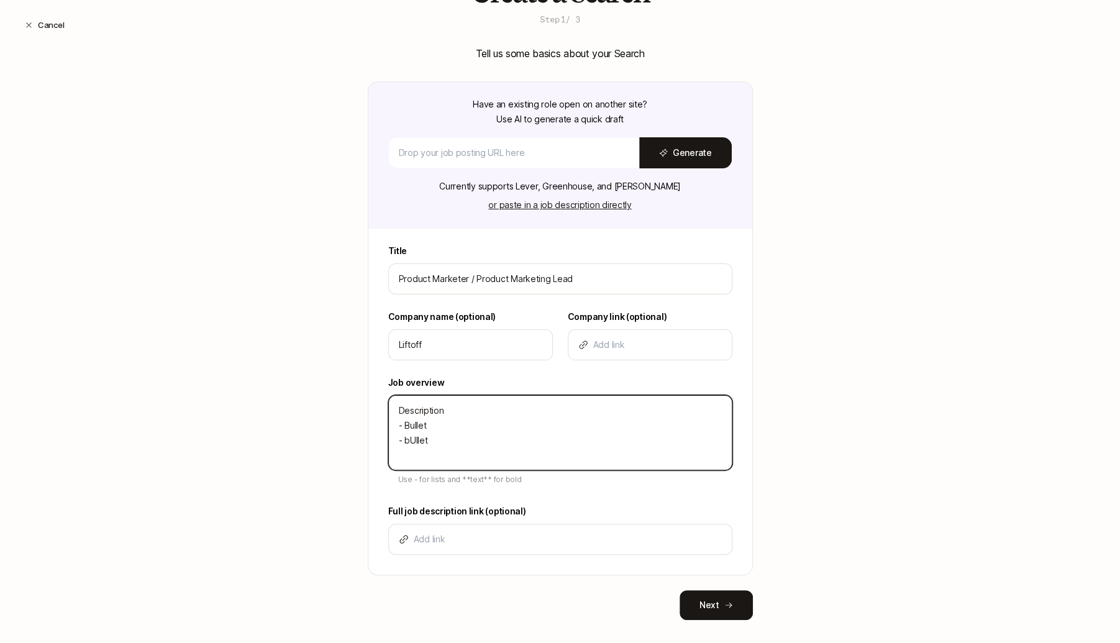
type textarea "Description - Bullet - bUllet"
type textarea "x"
type textarea "Description - Bullet - bUllet"
type textarea "x"
type textarea "Description - Bullet - bUllet -"
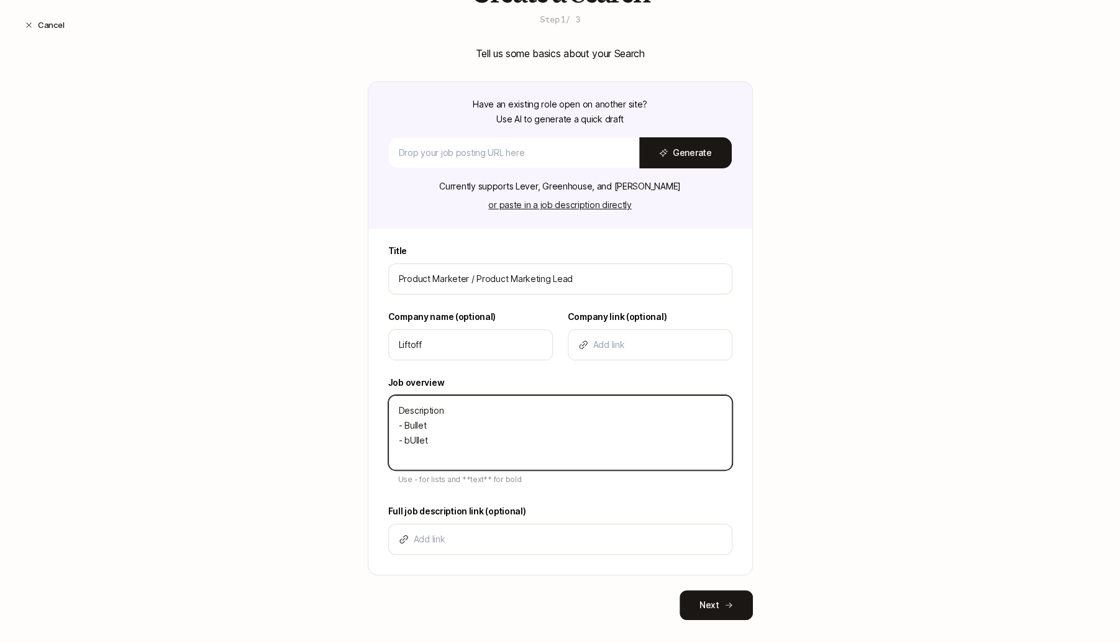
type textarea "x"
type textarea "Description - Bullet - bUllet -"
type textarea "x"
type textarea "Description - Bullet - bUllet - B"
type textarea "x"
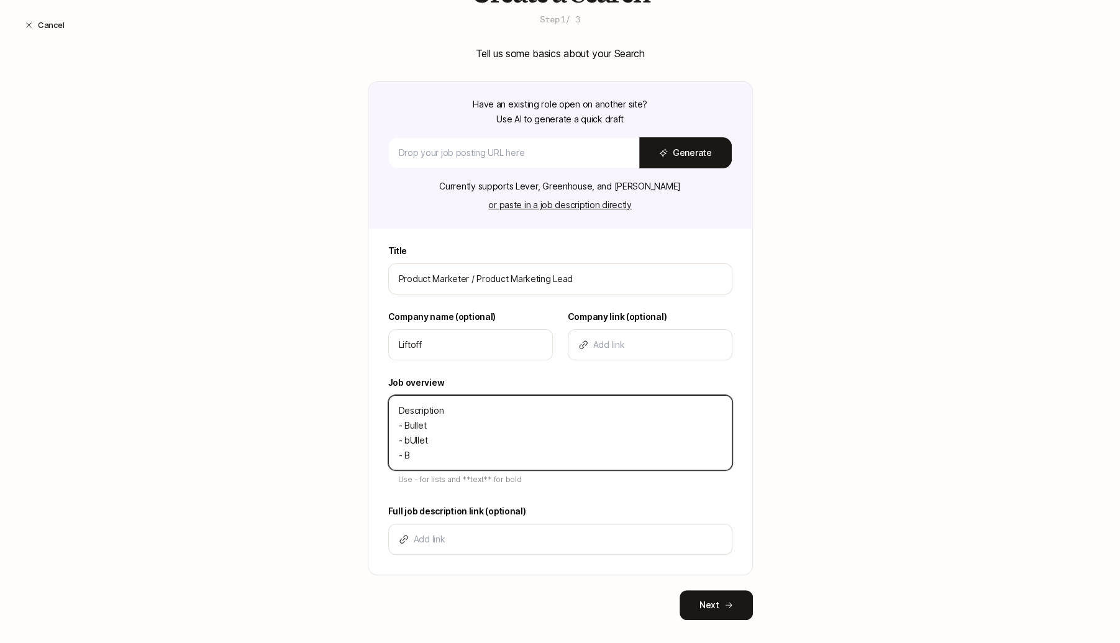
type textarea "Description - Bullet - bUllet - Bu"
type textarea "x"
type textarea "Description - Bullet - bUllet - Bul"
type textarea "x"
type textarea "Description - Bullet - bUllet - Bull"
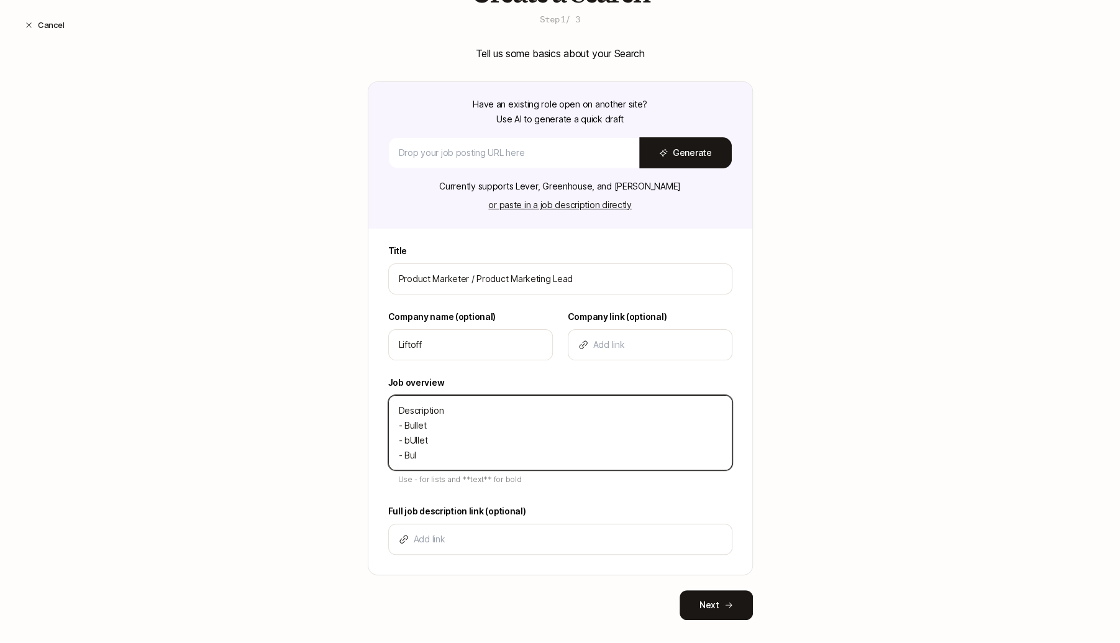
type textarea "x"
type textarea "Description - Bullet - bUllet - Bulle"
type textarea "x"
drag, startPoint x: 402, startPoint y: 452, endPoint x: 424, endPoint y: 452, distance: 21.7
click at [424, 452] on textarea "Description - Bullet - bUllet - Bullet" at bounding box center [560, 432] width 344 height 75
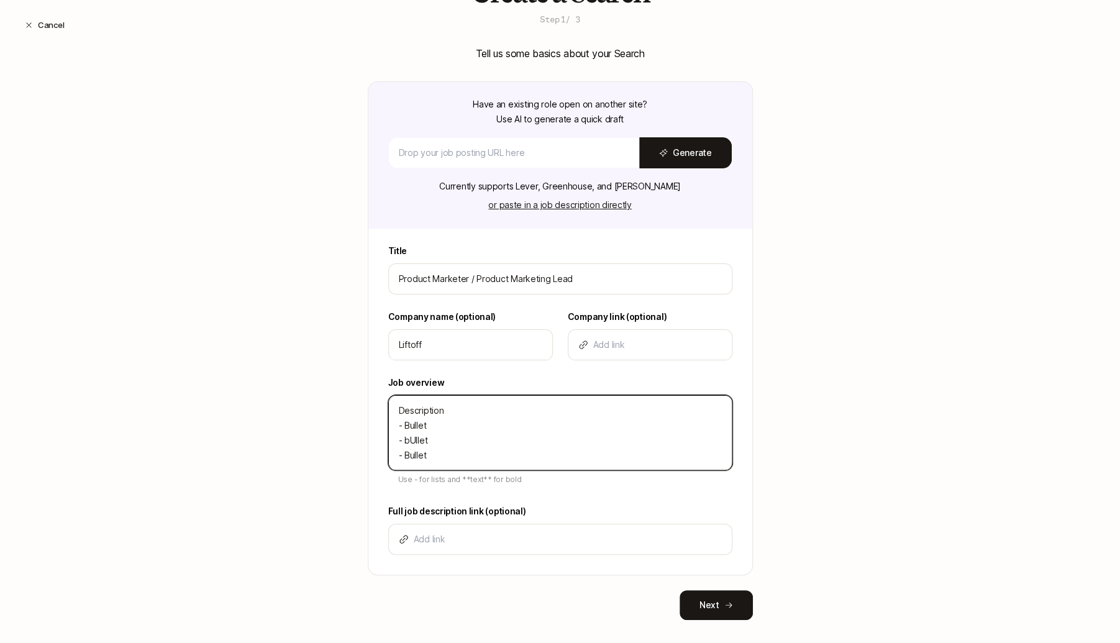
drag, startPoint x: 437, startPoint y: 450, endPoint x: 407, endPoint y: 450, distance: 29.8
click at [404, 453] on textarea "Description - Bullet - bUllet - Bullet" at bounding box center [560, 432] width 344 height 75
drag, startPoint x: 441, startPoint y: 434, endPoint x: 403, endPoint y: 433, distance: 37.9
click at [403, 433] on textarea "Description - Bullet - bUllet - Bullet" at bounding box center [560, 432] width 344 height 75
paste textarea "Bu"
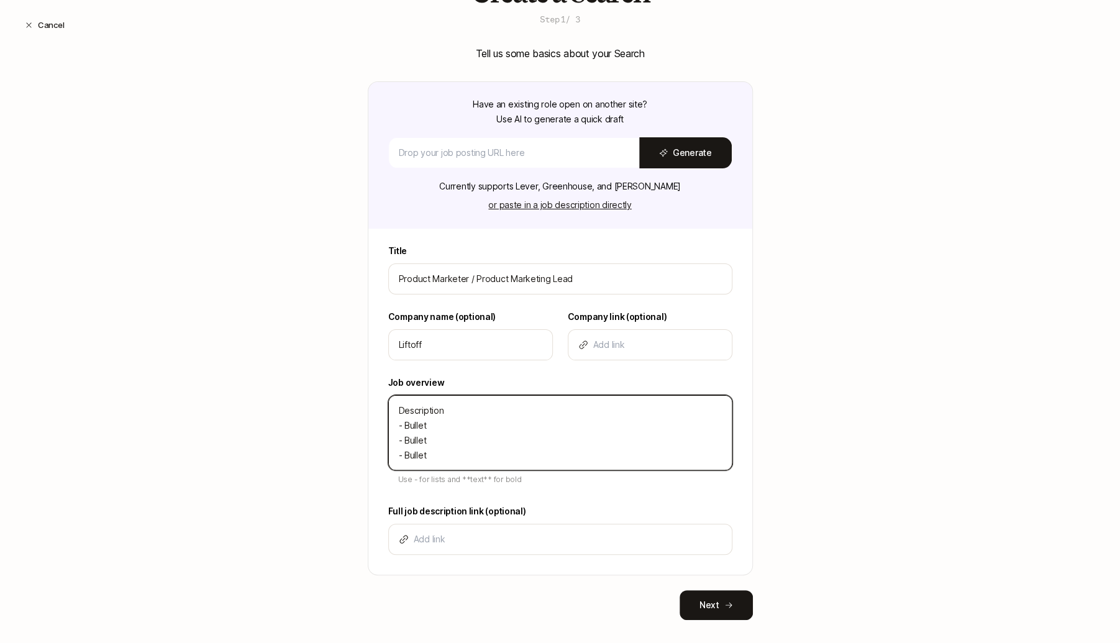
click at [422, 457] on textarea "Description - Bullet - Bullet - Bullet" at bounding box center [560, 432] width 344 height 75
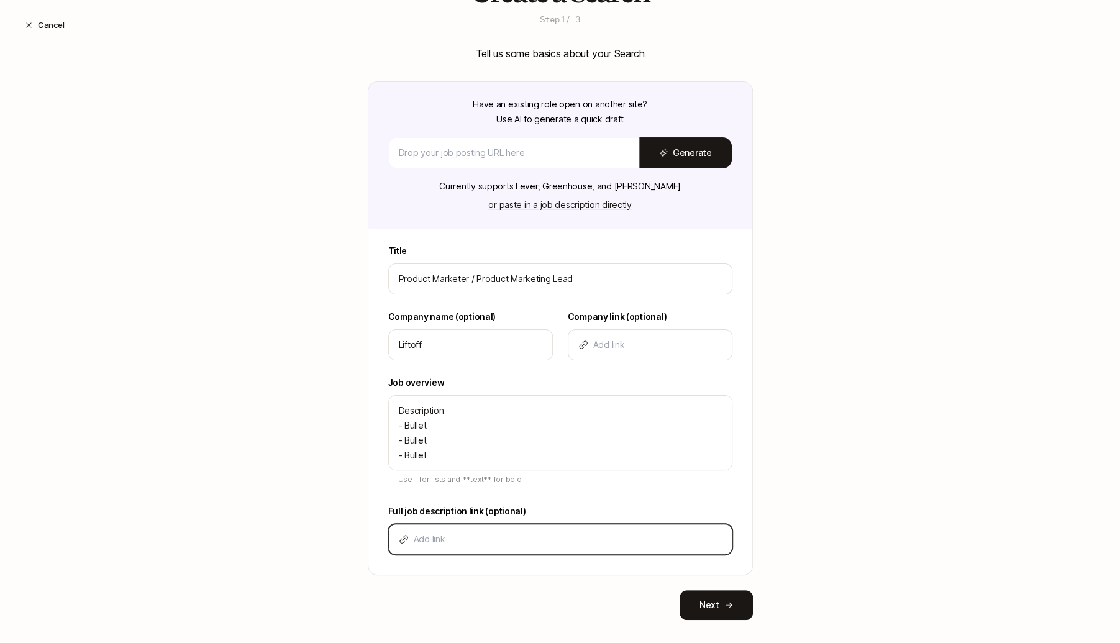
click at [419, 536] on input at bounding box center [568, 539] width 308 height 15
click at [468, 537] on input at bounding box center [568, 539] width 308 height 15
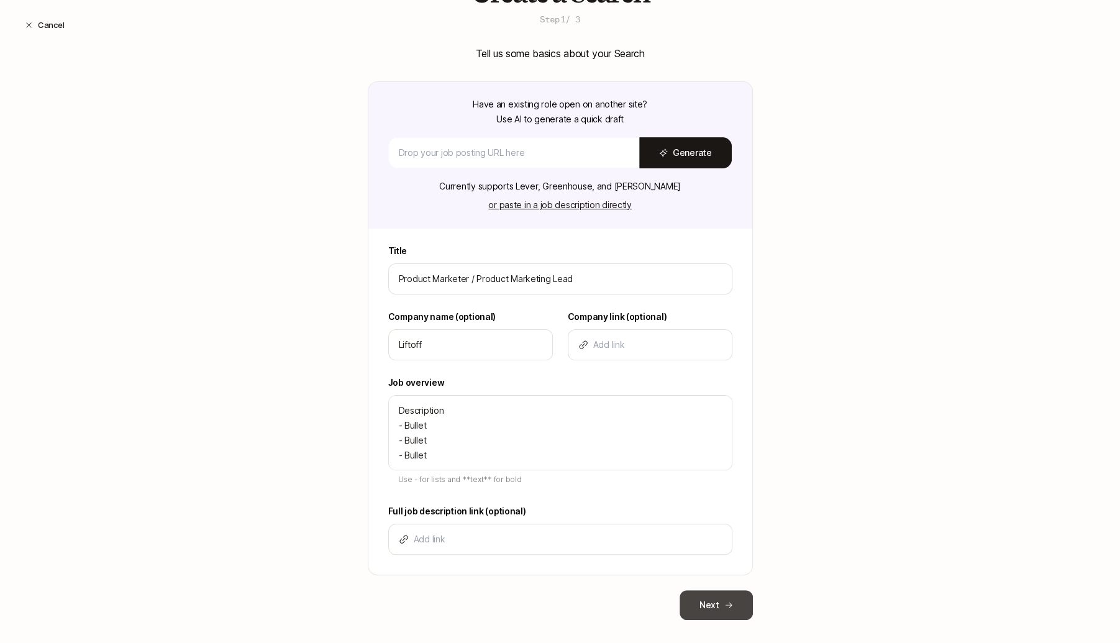
click at [721, 614] on button "Next" at bounding box center [716, 605] width 73 height 30
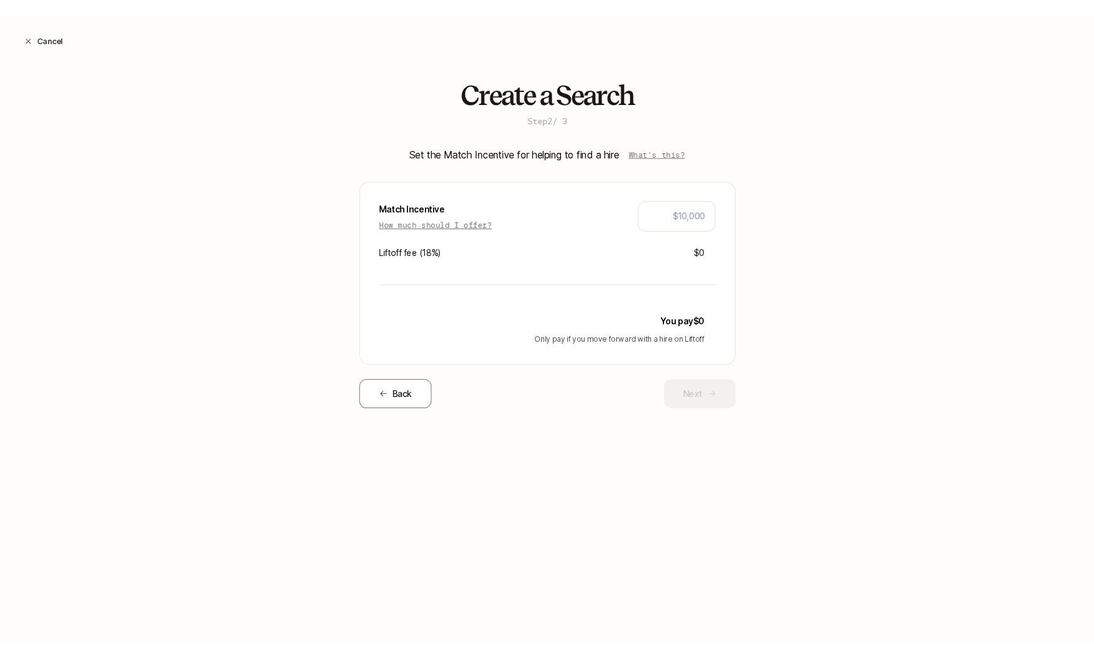
scroll to position [0, 0]
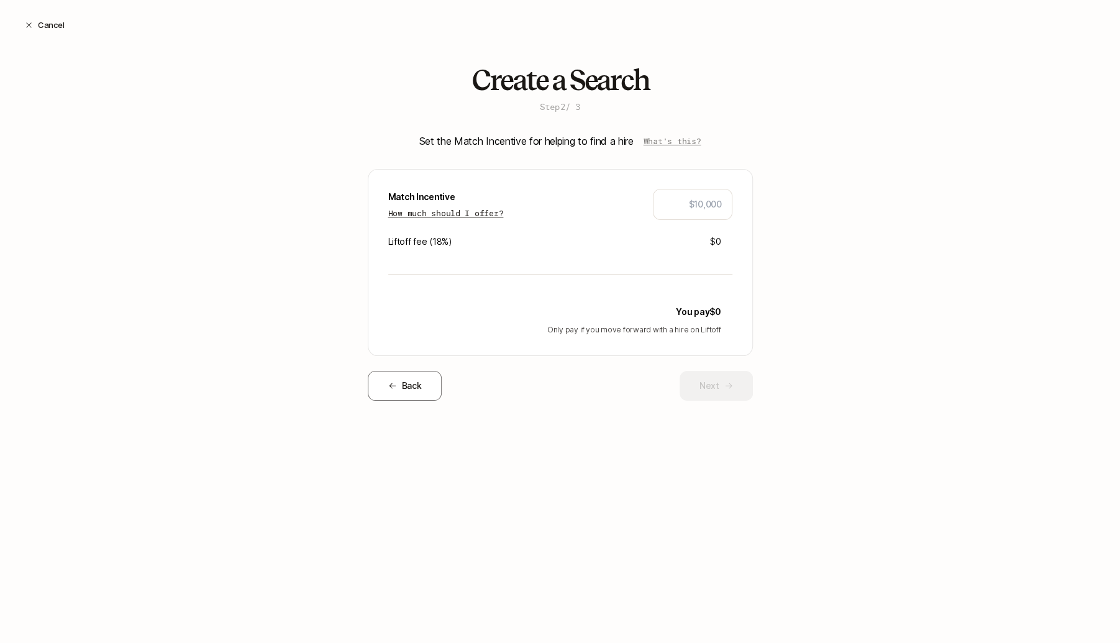
click at [463, 212] on p "How much should I offer?" at bounding box center [446, 213] width 116 height 12
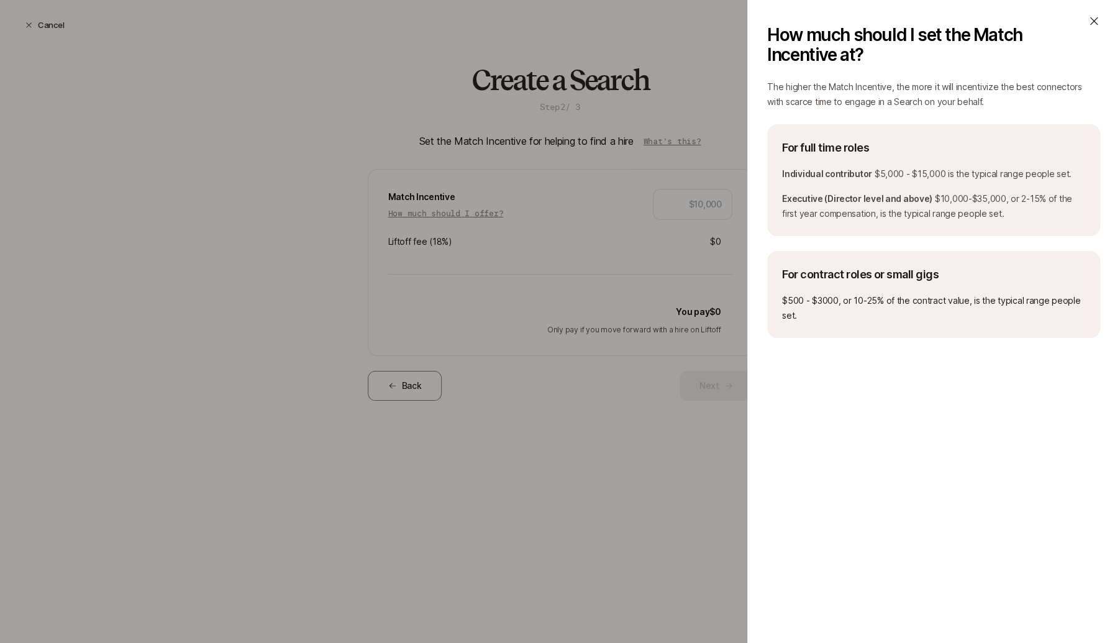
click at [590, 268] on div "How much should I set the Match Incentive at? The higher the Match Incentive, t…" at bounding box center [560, 321] width 1120 height 643
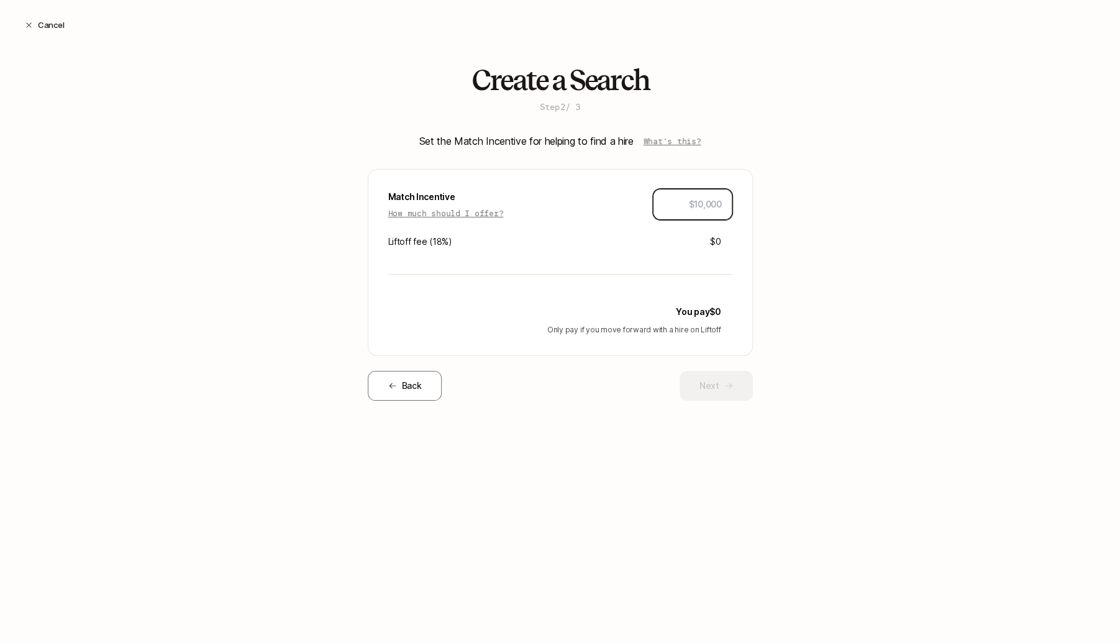
click at [695, 204] on input "text" at bounding box center [692, 204] width 58 height 15
click at [782, 327] on div "Create a Search Step 2 / 3 Set the Match Incentive for helping to find a hire W…" at bounding box center [560, 253] width 1120 height 376
drag, startPoint x: 406, startPoint y: 239, endPoint x: 473, endPoint y: 240, distance: 67.1
click at [473, 240] on div "Liftoff fee ( 18 %) $900" at bounding box center [560, 241] width 344 height 15
click at [463, 258] on div "Match Incentive How much should I offer? $5,000 Liftoff fee ( 18 %) $900 You pa…" at bounding box center [560, 262] width 385 height 187
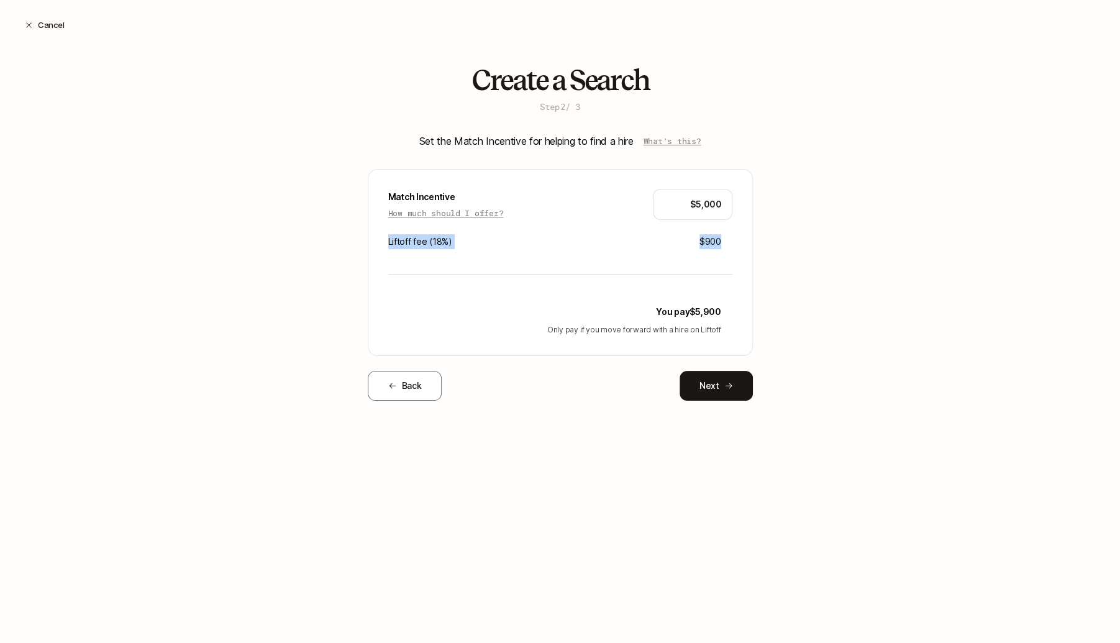
drag, startPoint x: 735, startPoint y: 249, endPoint x: 383, endPoint y: 231, distance: 352.1
click at [383, 231] on div "Match Incentive How much should I offer? $5,000 Liftoff fee ( 18 %) $900 You pa…" at bounding box center [560, 262] width 385 height 187
click at [394, 266] on div "Match Incentive How much should I offer? $5,000 Liftoff fee ( 18 %) $900 You pa…" at bounding box center [560, 262] width 385 height 187
click at [708, 211] on input "$5,000" at bounding box center [692, 204] width 58 height 15
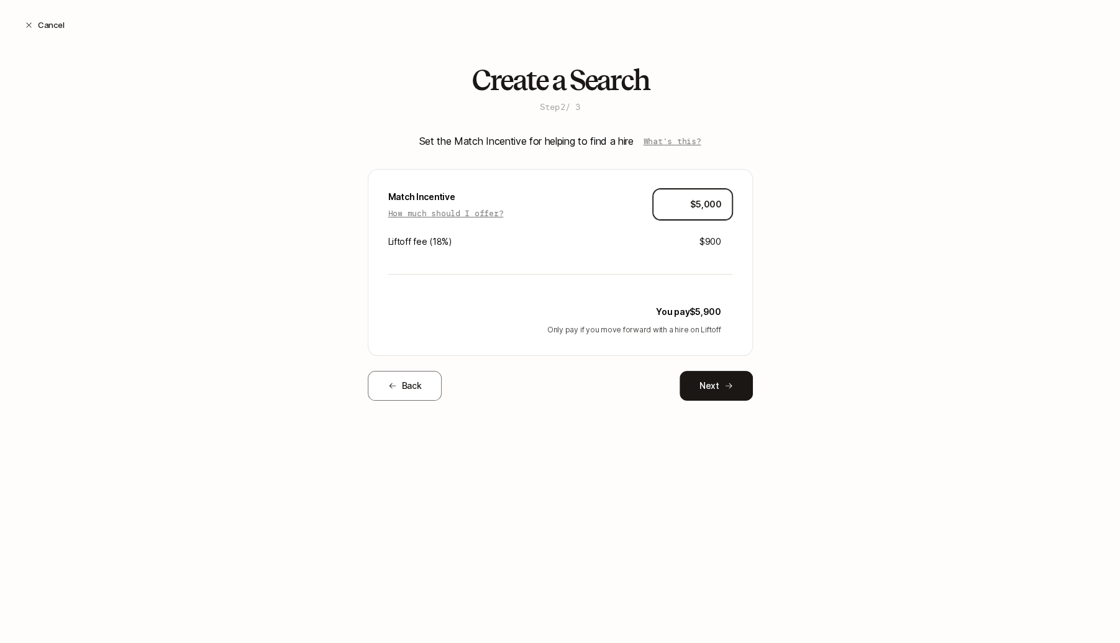
click at [708, 211] on input "$5,000" at bounding box center [692, 204] width 58 height 15
click at [722, 258] on div "Match Incentive How much should I offer? $10,000 Liftoff fee ( 18 %) $1,800 You…" at bounding box center [560, 262] width 385 height 187
click at [702, 392] on button "Next" at bounding box center [716, 386] width 73 height 30
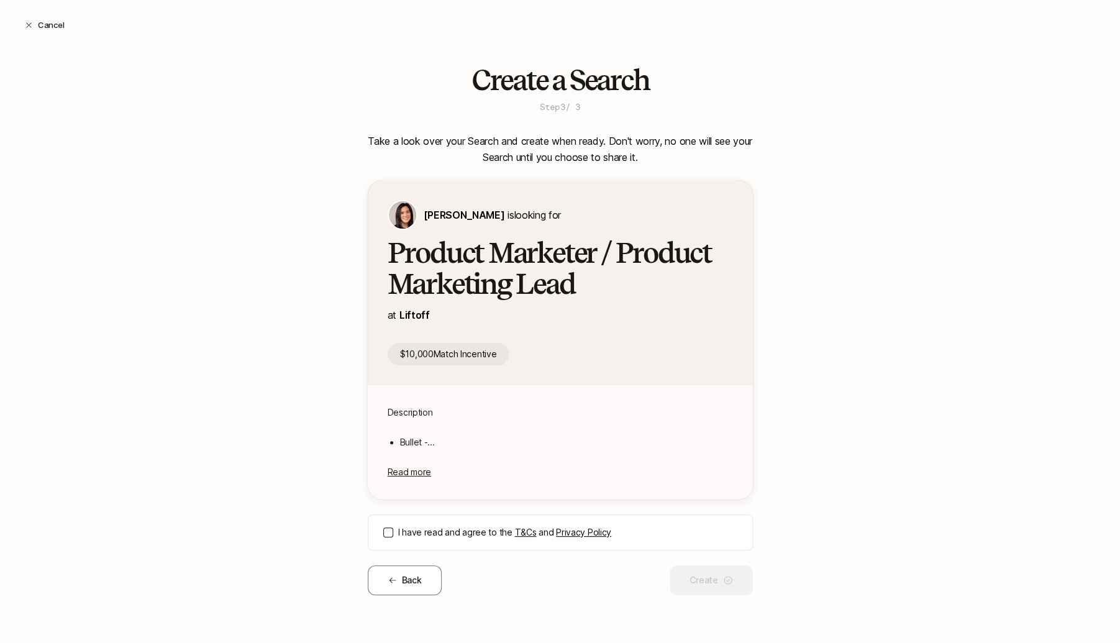
click at [385, 526] on div "I have read and agree to the T&Cs and Privacy Policy" at bounding box center [560, 532] width 385 height 36
click at [383, 527] on button "I have read and agree to the T&Cs and Privacy Policy" at bounding box center [388, 532] width 10 height 10
click at [708, 576] on button "Create" at bounding box center [711, 580] width 83 height 30
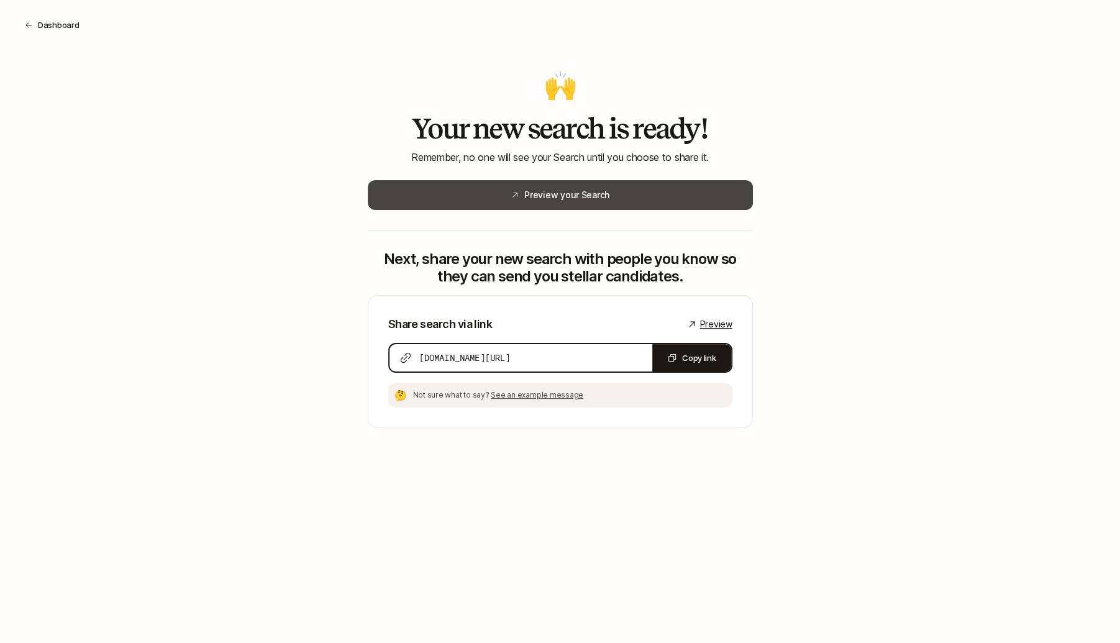
click at [601, 198] on button "Preview your Search" at bounding box center [560, 195] width 385 height 30
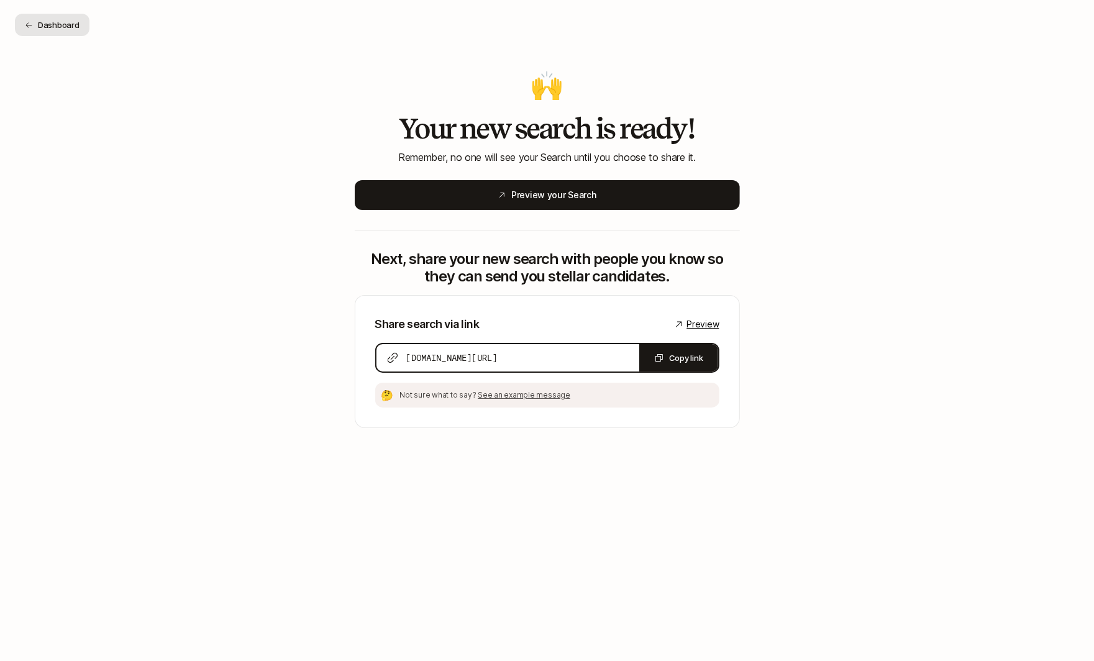
click at [43, 27] on button "Dashboard" at bounding box center [52, 25] width 75 height 22
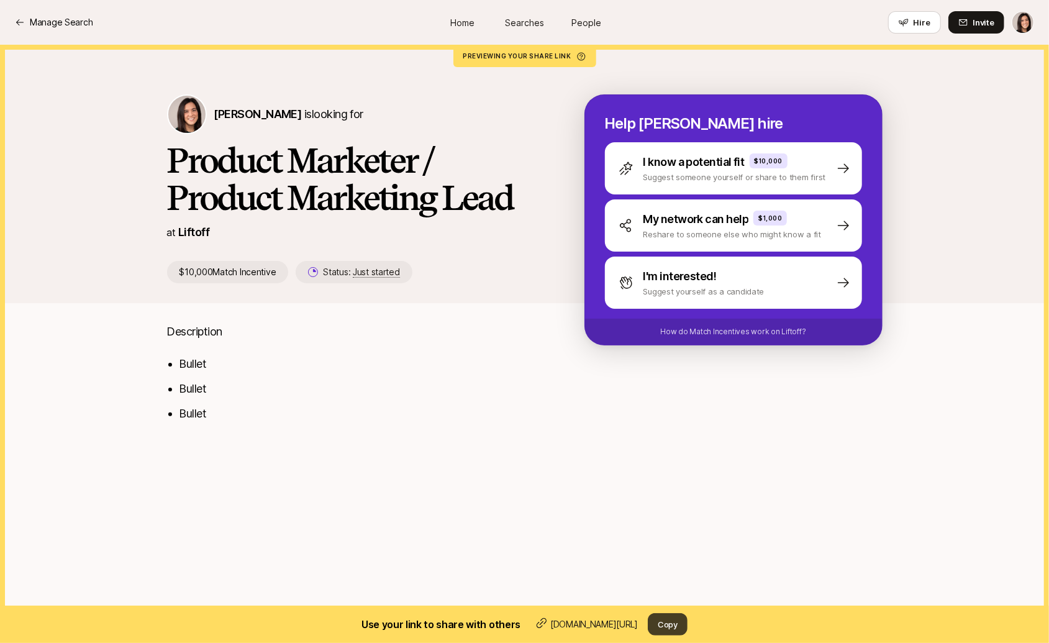
click at [678, 626] on button "Copy" at bounding box center [668, 624] width 40 height 22
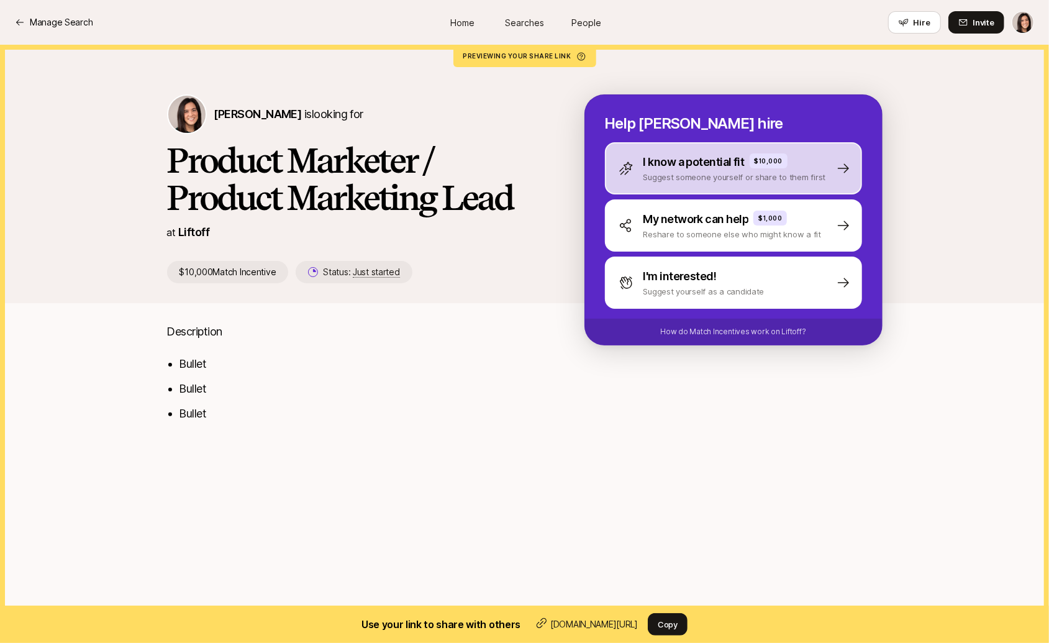
click at [693, 182] on p "Suggest someone yourself or share to them first" at bounding box center [735, 177] width 183 height 12
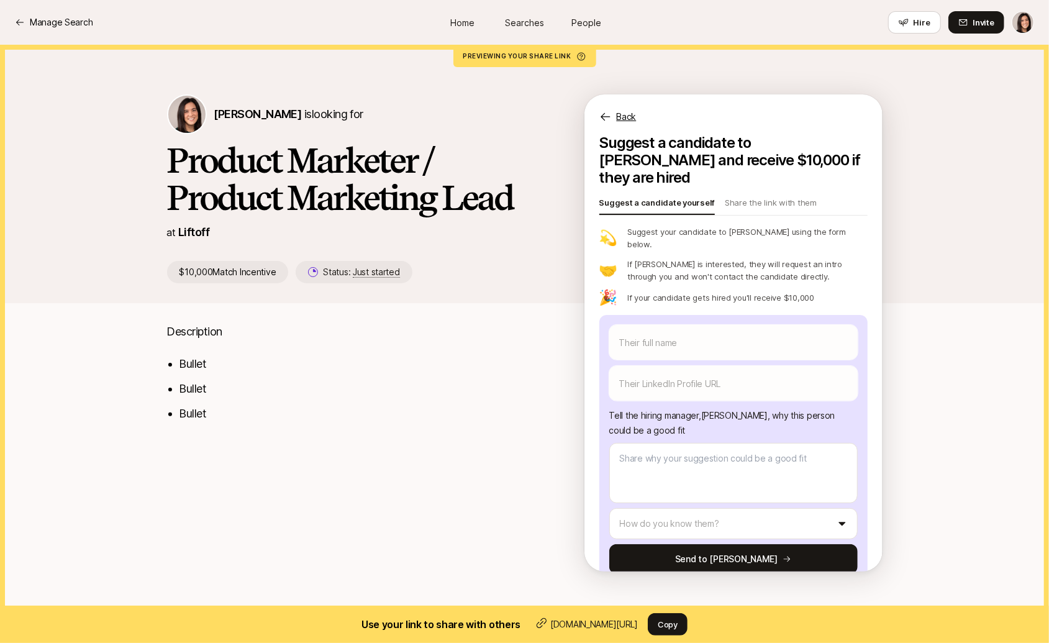
click at [629, 112] on p "Back" at bounding box center [627, 116] width 20 height 15
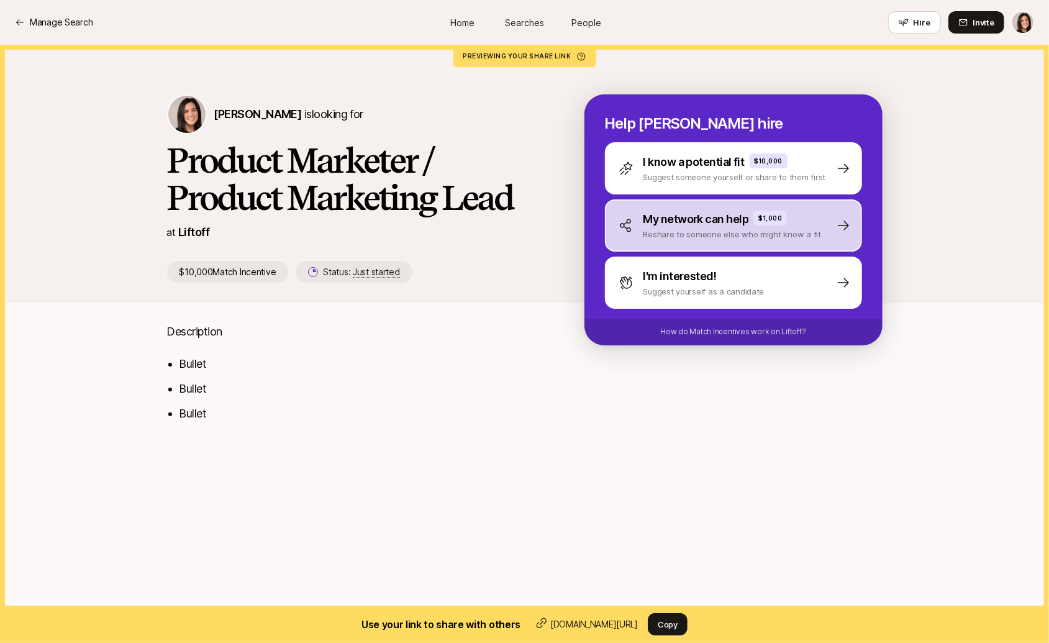
click at [675, 242] on div "My network can help $1,000 Reshare to someone else who might know a fit" at bounding box center [733, 225] width 257 height 52
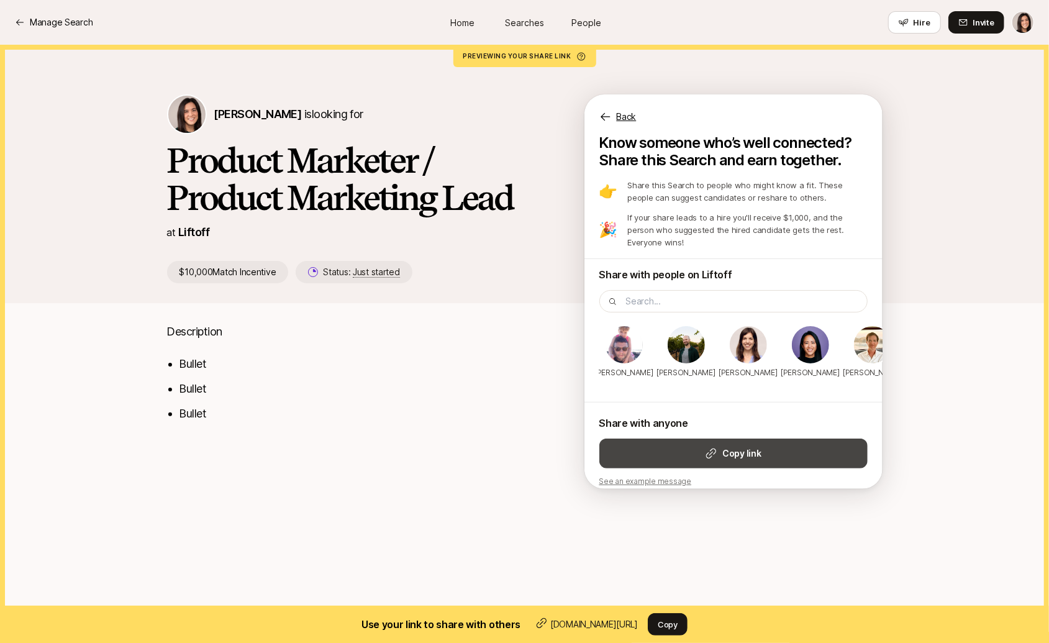
click at [670, 442] on button "Copy link" at bounding box center [733, 454] width 268 height 30
click at [622, 113] on p "Back" at bounding box center [627, 116] width 20 height 15
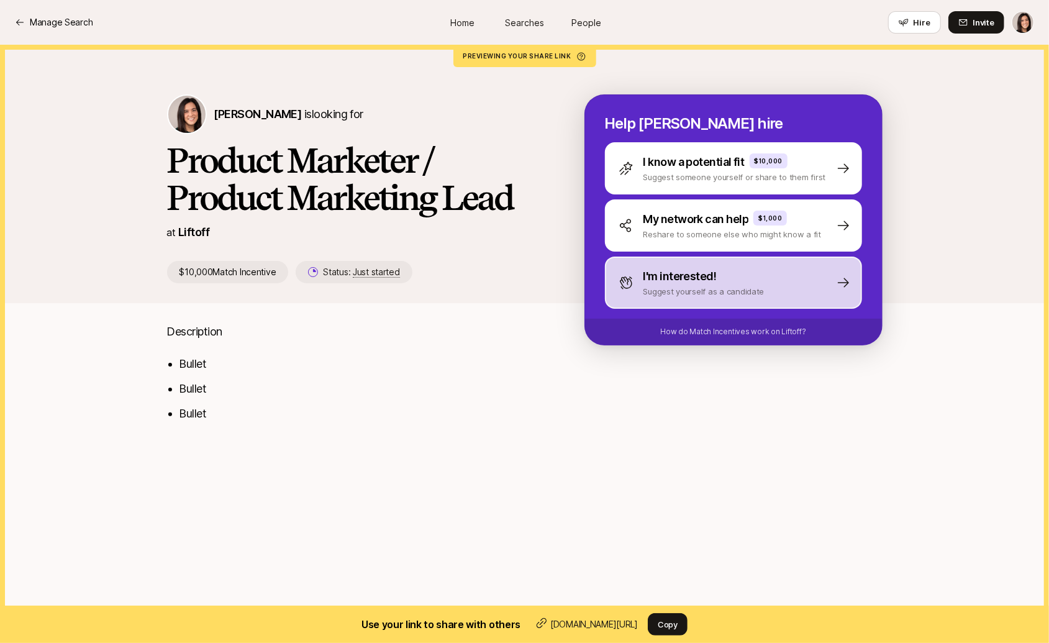
click at [629, 301] on div "I'm interested! Suggest yourself as a candidate" at bounding box center [733, 283] width 257 height 52
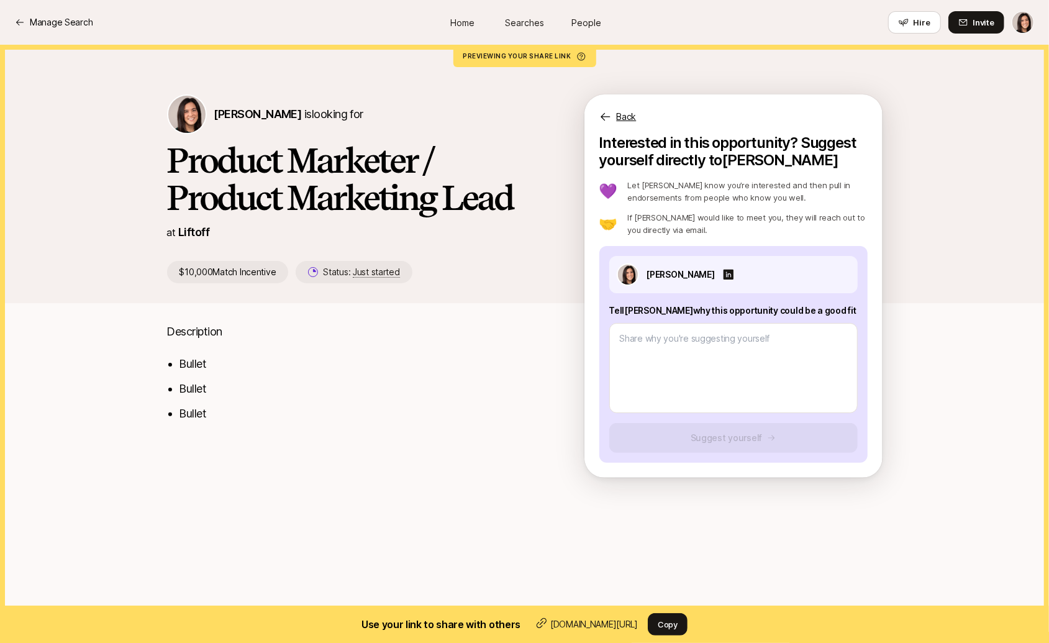
click at [619, 114] on p "Back" at bounding box center [627, 116] width 20 height 15
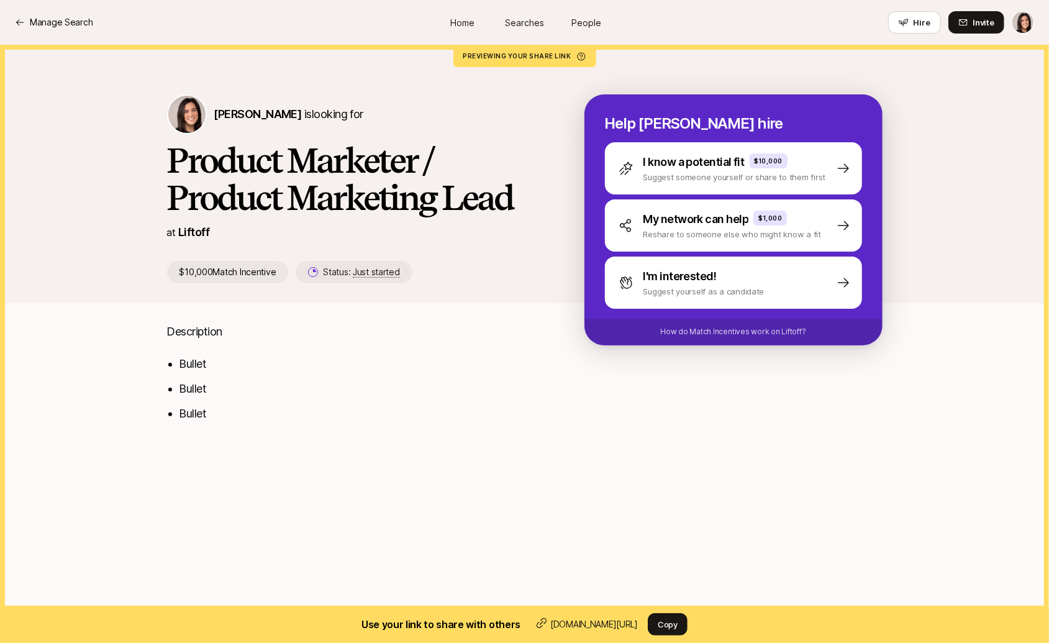
click at [509, 11] on link "Searches" at bounding box center [525, 22] width 62 height 23
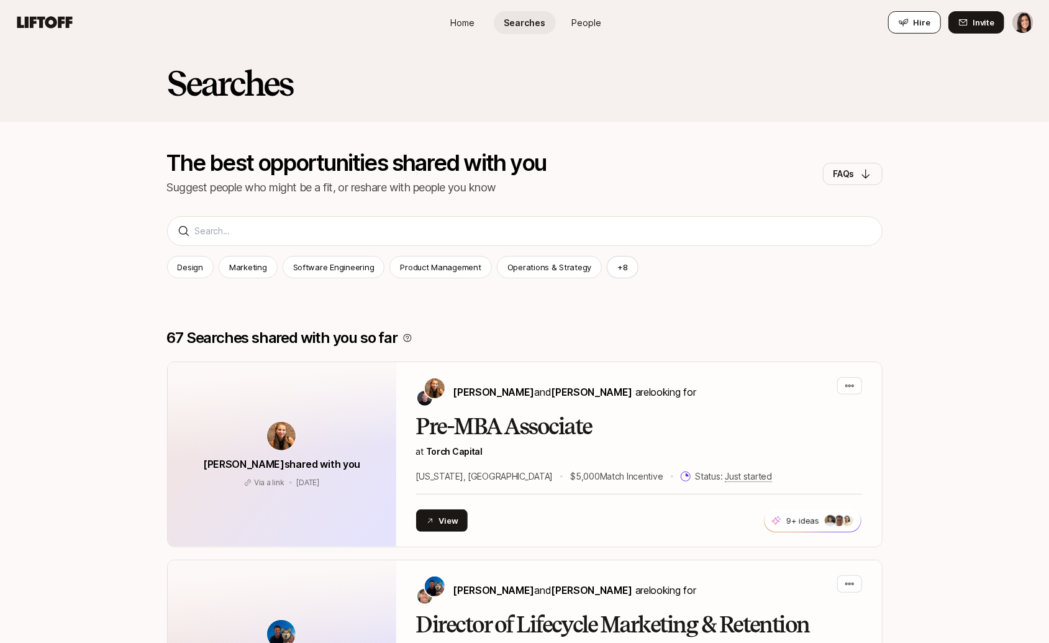
click at [911, 28] on button "Hire" at bounding box center [914, 22] width 53 height 22
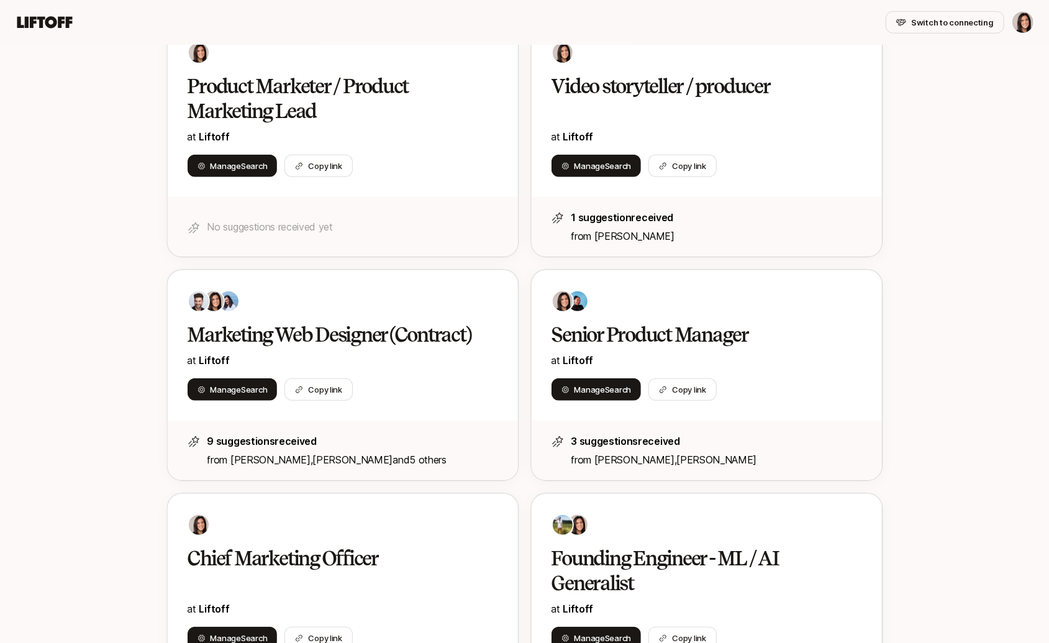
scroll to position [574, 0]
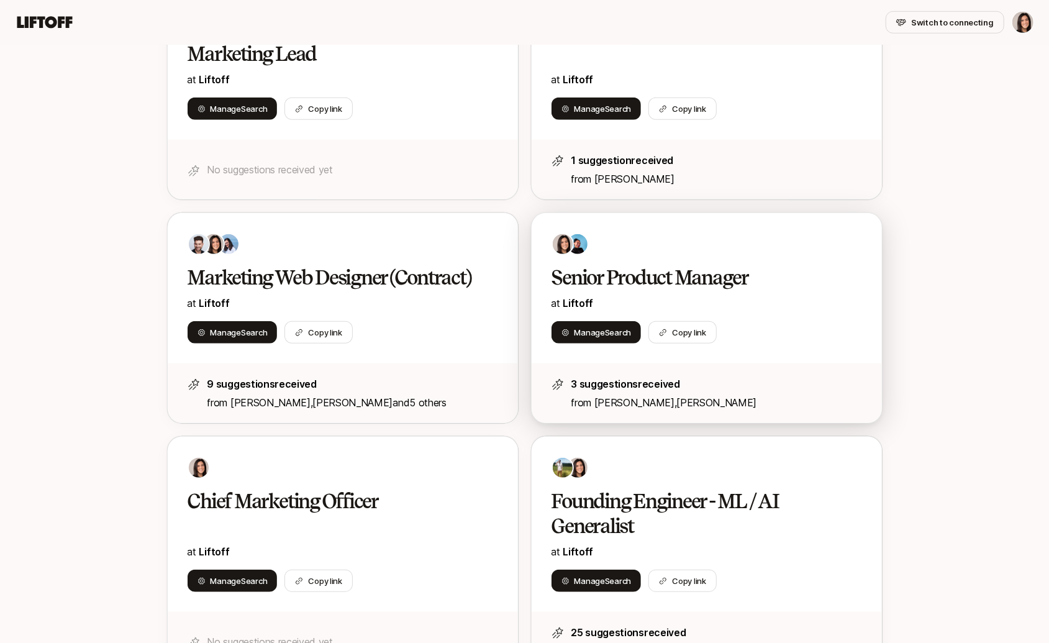
click at [700, 285] on h2 "Senior Product Manager" at bounding box center [694, 277] width 285 height 25
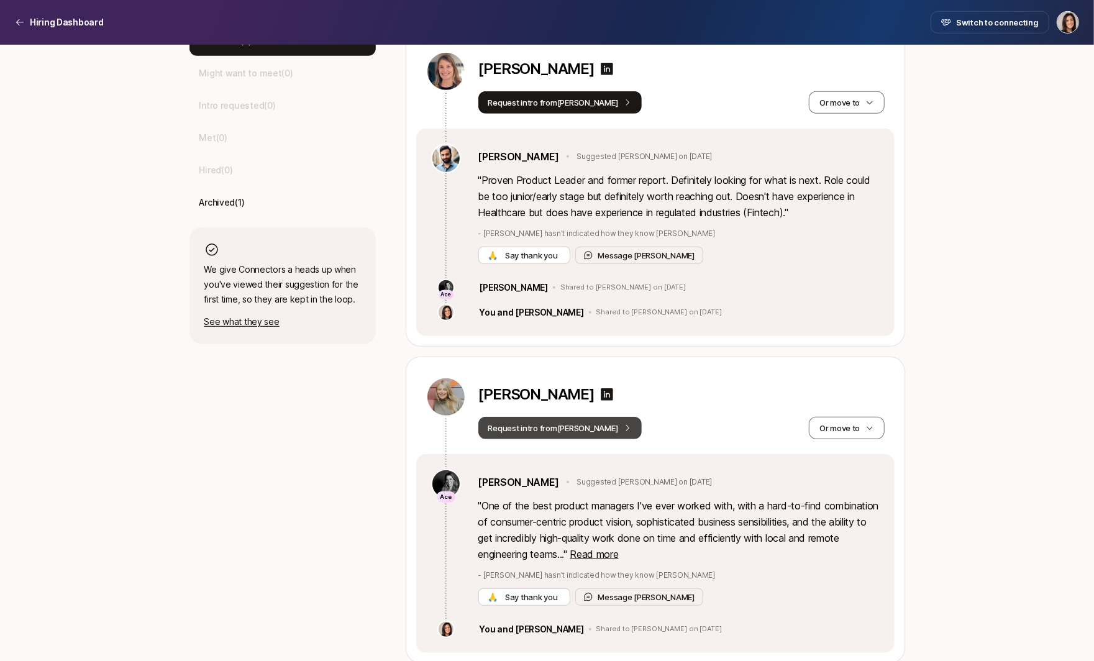
scroll to position [412, 0]
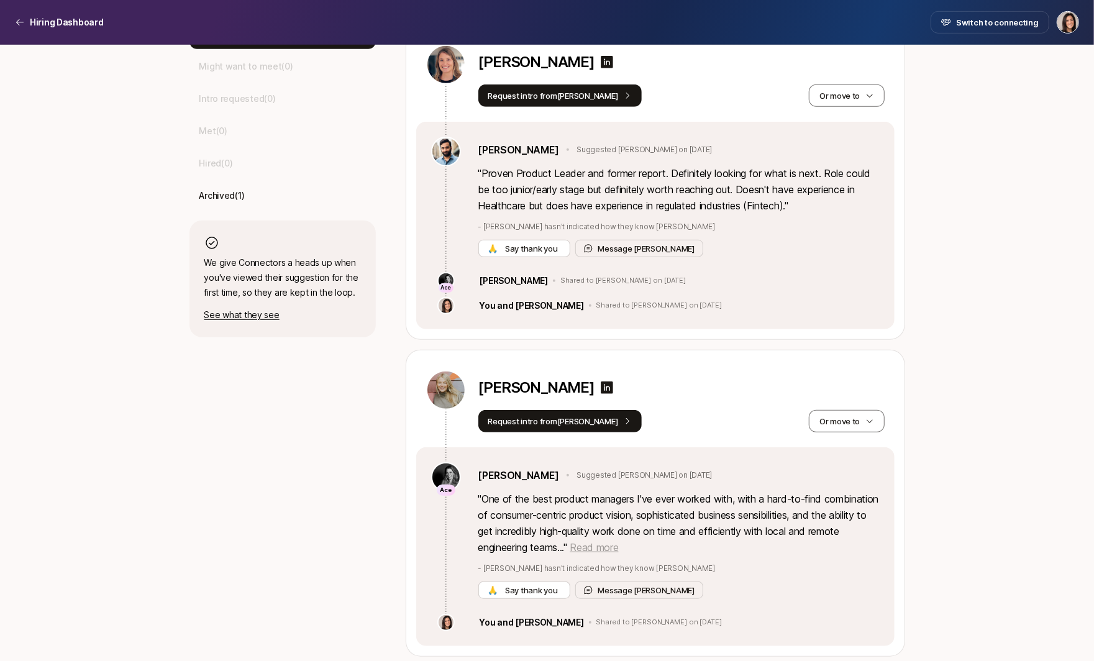
click at [618, 550] on span "Read more" at bounding box center [594, 547] width 48 height 12
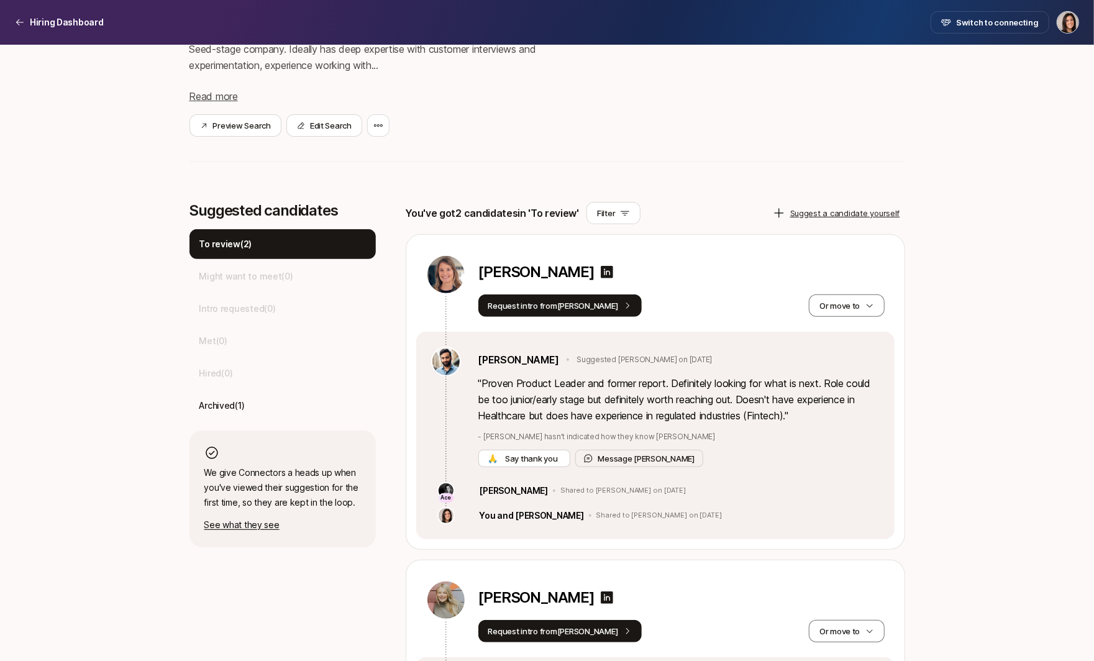
scroll to position [183, 0]
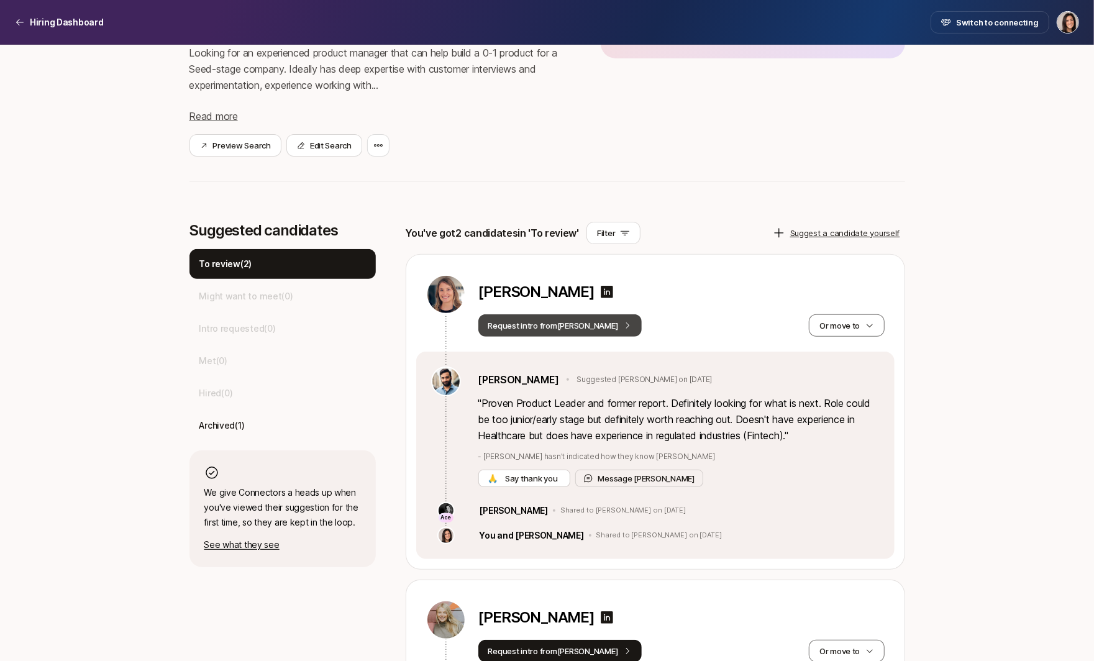
click at [623, 327] on icon at bounding box center [627, 325] width 9 height 9
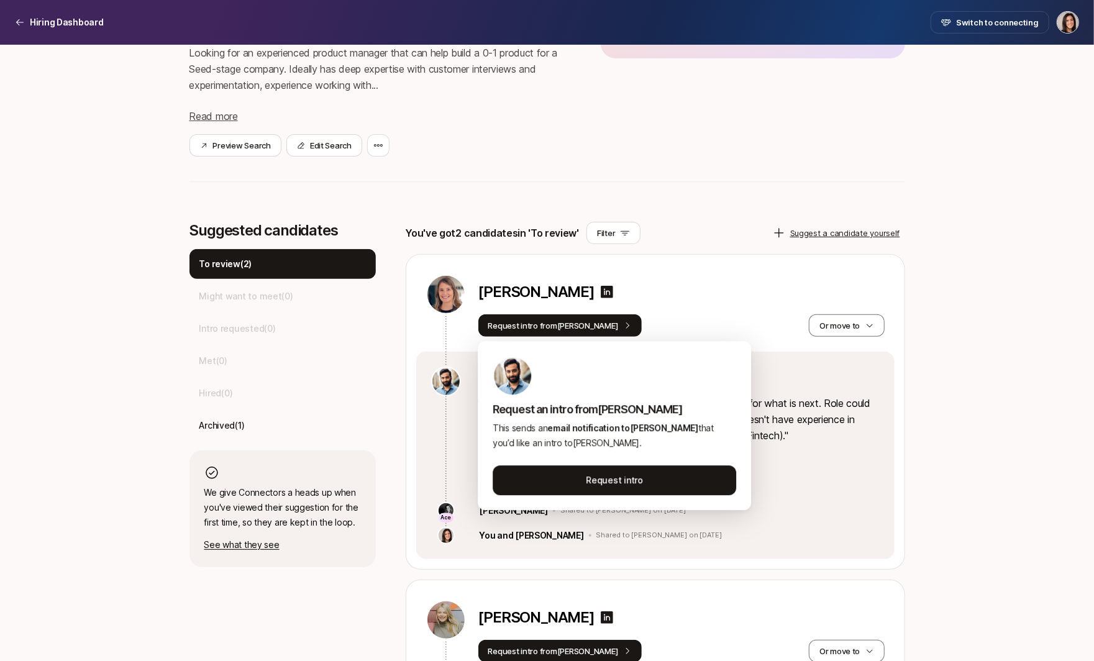
click at [659, 329] on div "Request intro from Frank Or move to" at bounding box center [681, 325] width 406 height 22
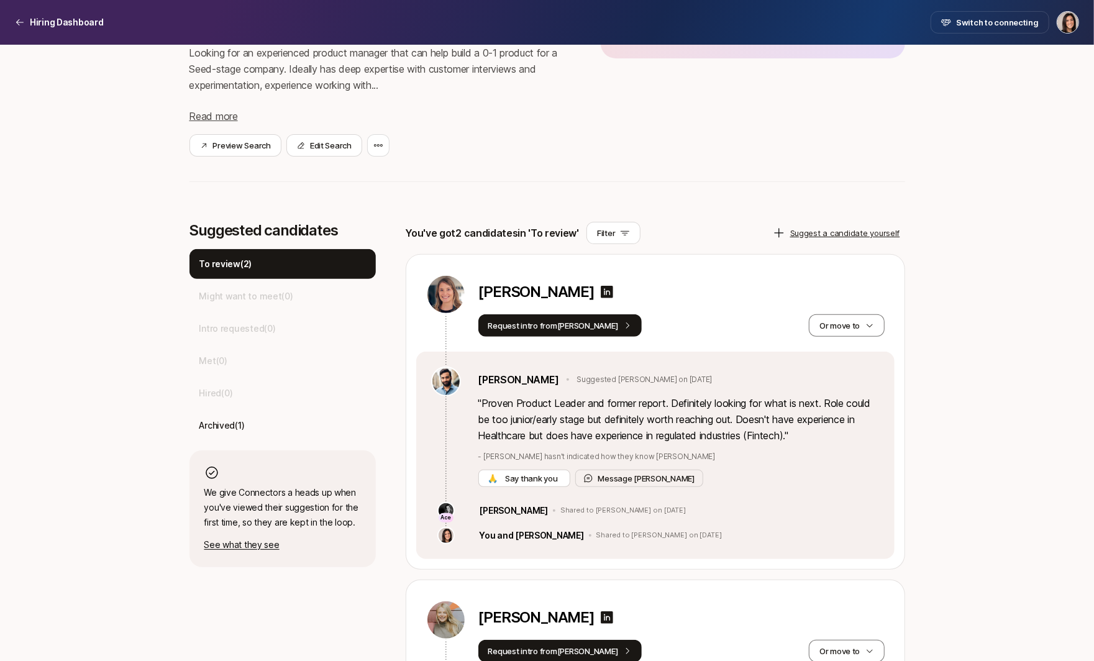
click at [872, 312] on div "Megan Hughes" at bounding box center [681, 295] width 406 height 40
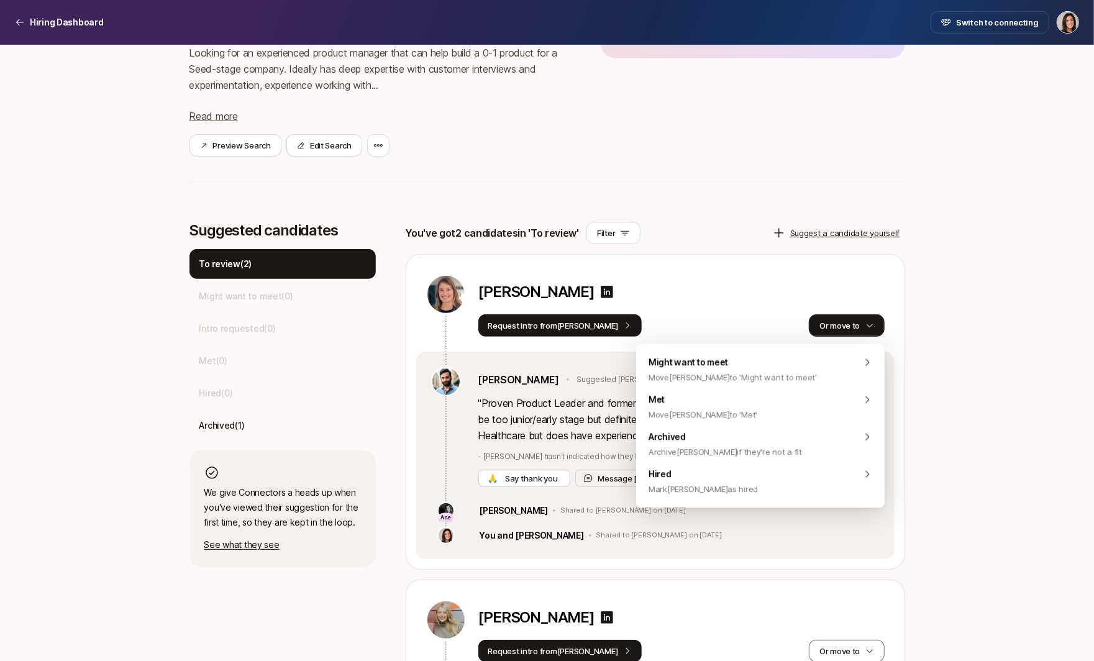
click at [869, 322] on icon "button" at bounding box center [869, 325] width 9 height 9
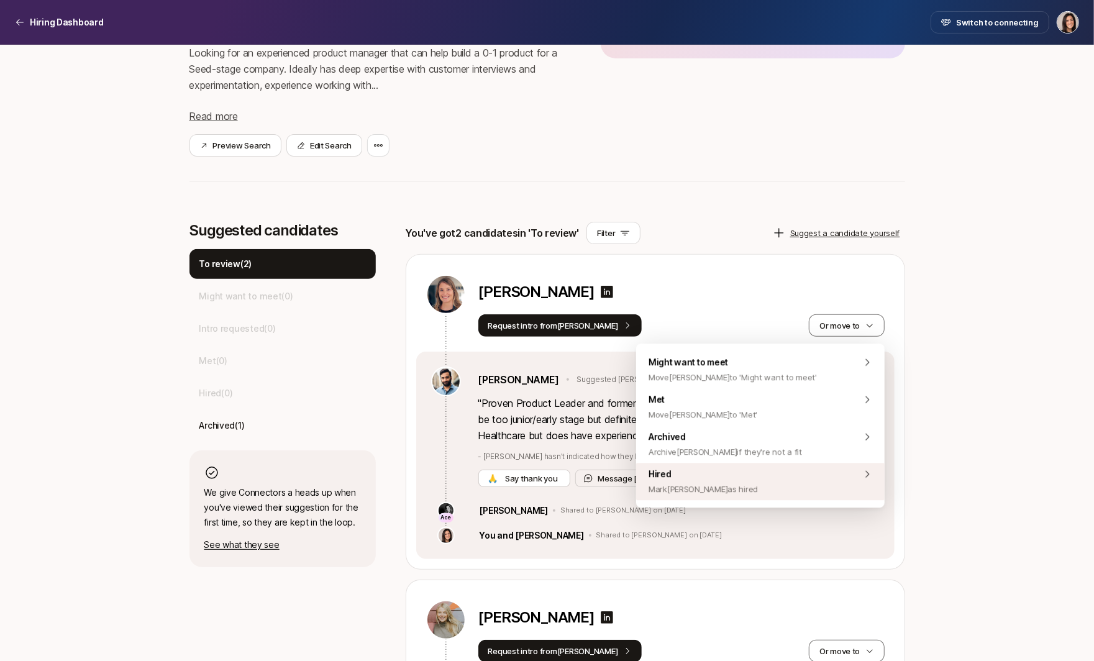
click at [771, 488] on div "Hired Mark Megan as hired" at bounding box center [760, 481] width 248 height 37
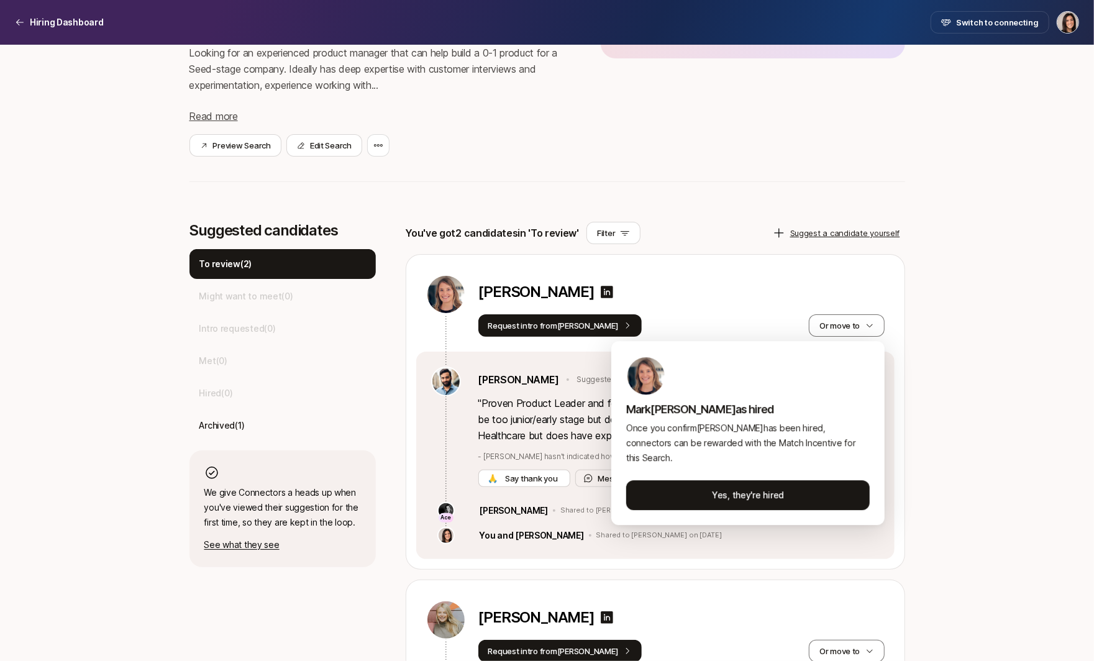
click at [942, 478] on html "Hiring Dashboard Hiring Dashboard Switch to connecting Senior Product Manager a…" at bounding box center [547, 147] width 1094 height 661
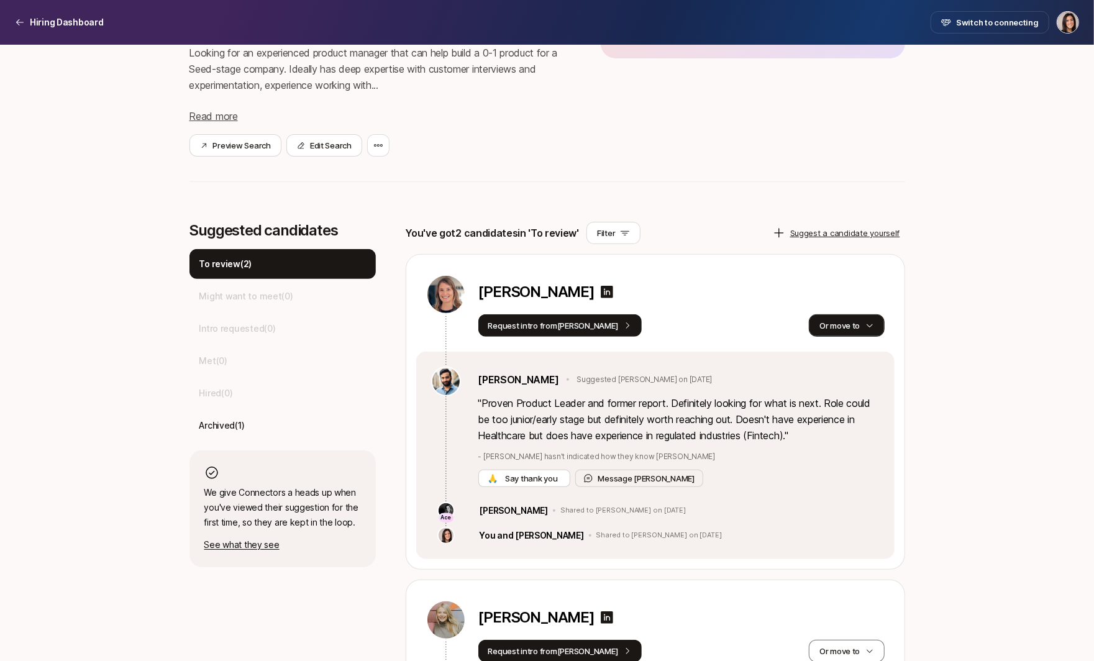
click at [867, 321] on icon "button" at bounding box center [869, 325] width 9 height 9
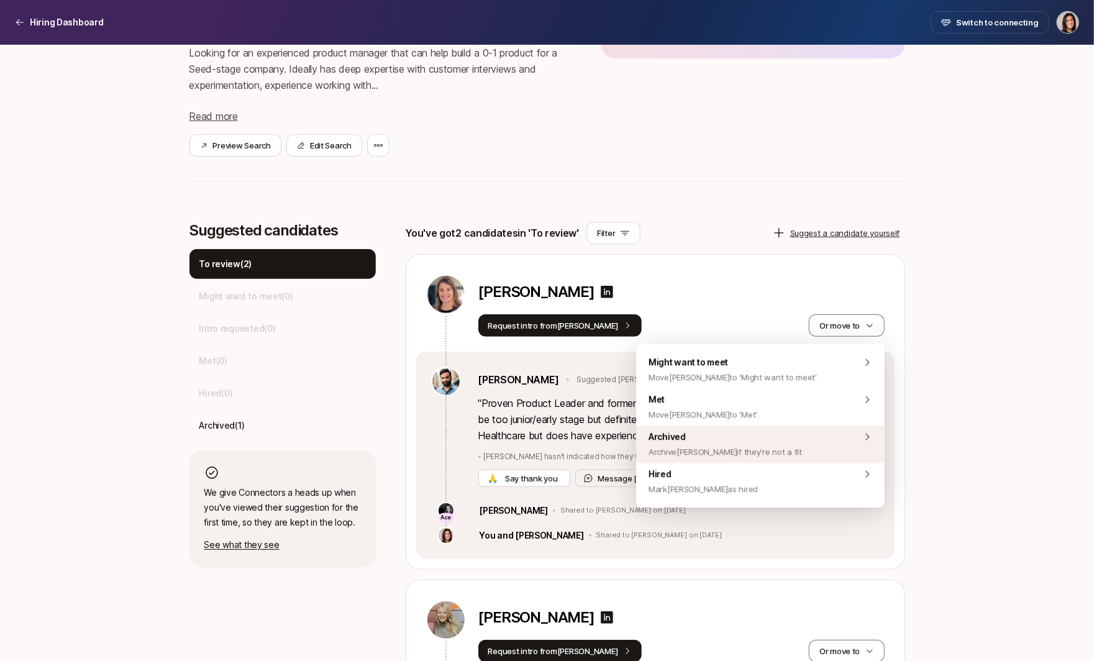
click at [781, 449] on div "Archived Archive Megan if they're not a fit" at bounding box center [760, 444] width 248 height 37
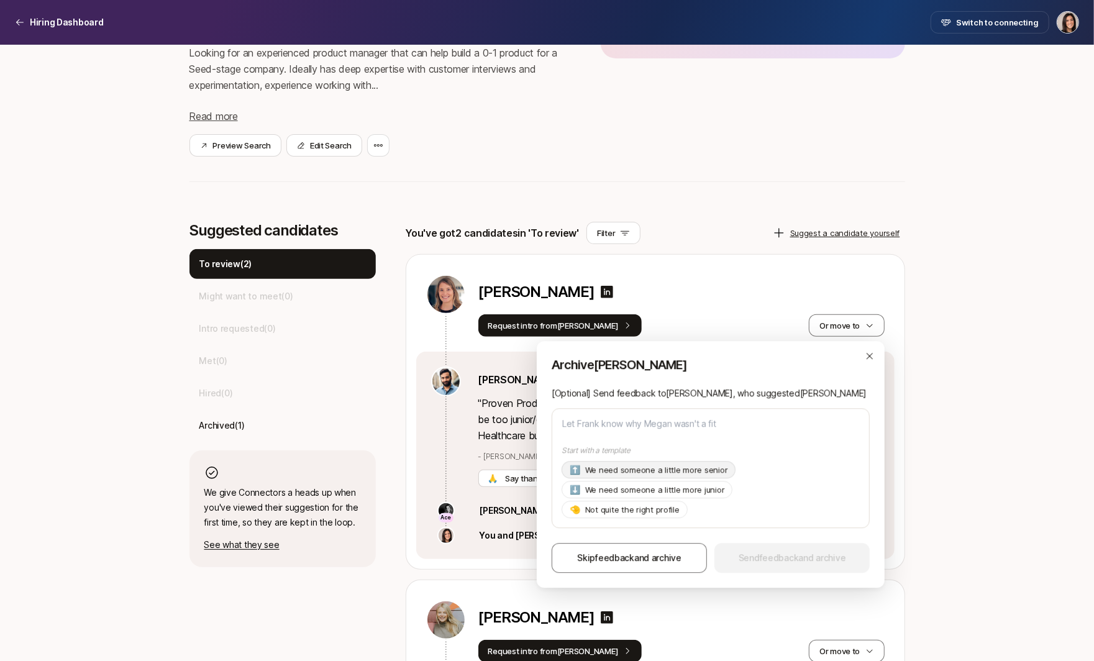
click at [677, 473] on p "We need someone a little more senior" at bounding box center [656, 470] width 143 height 12
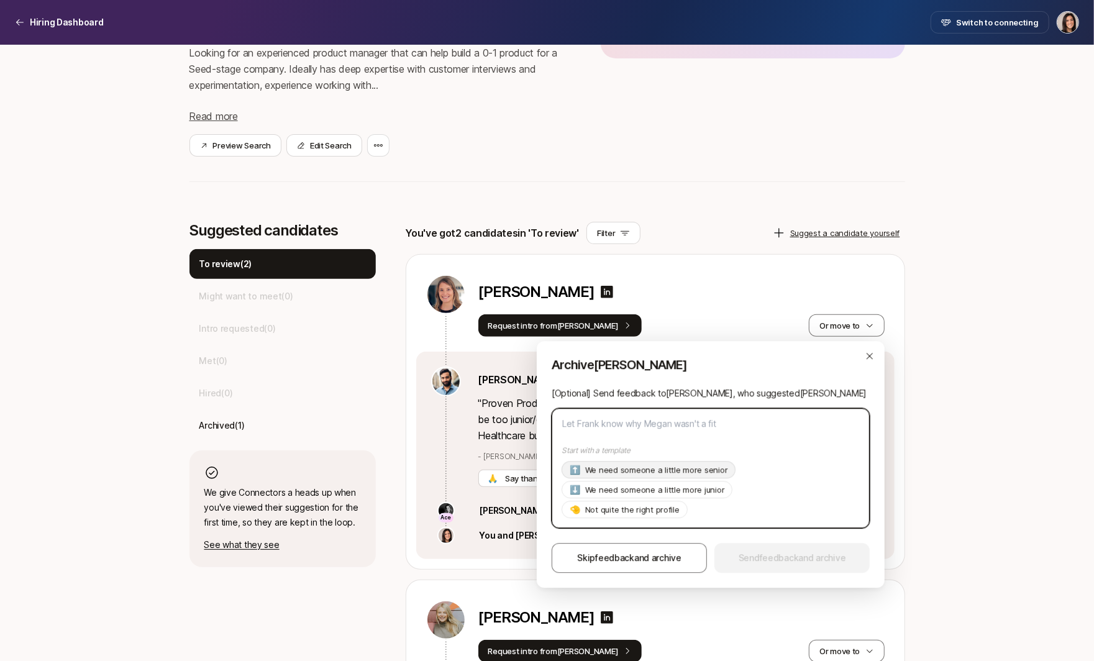
type textarea "x"
type textarea "Hi Frank, Thanks so much for suggesting Megan! As of now we're looking for a pr…"
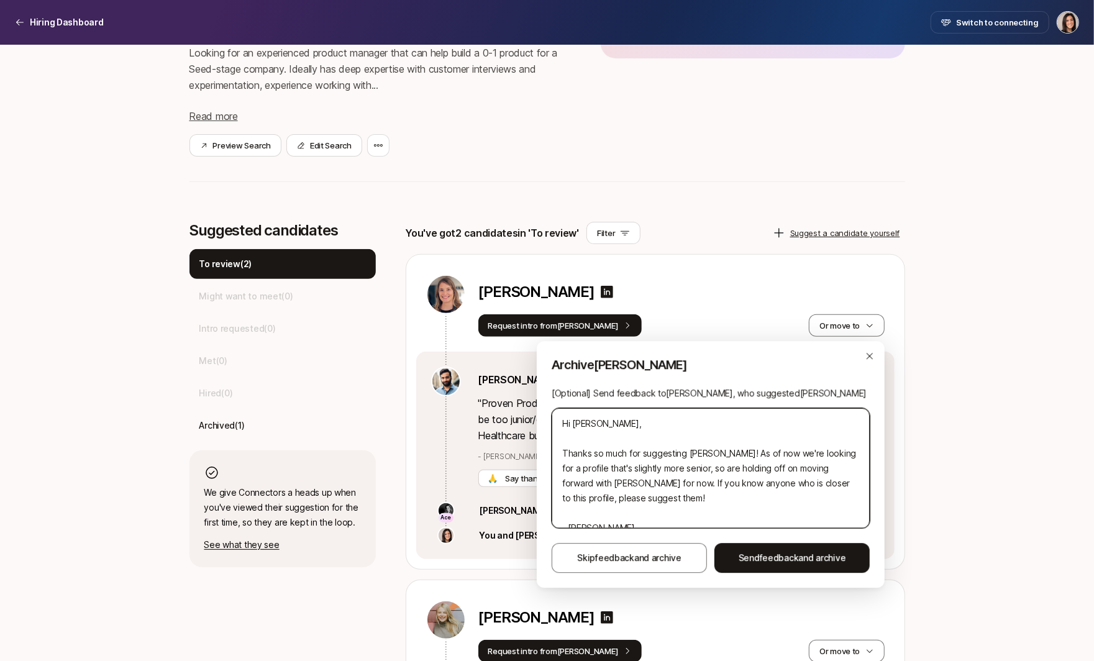
scroll to position [15, 0]
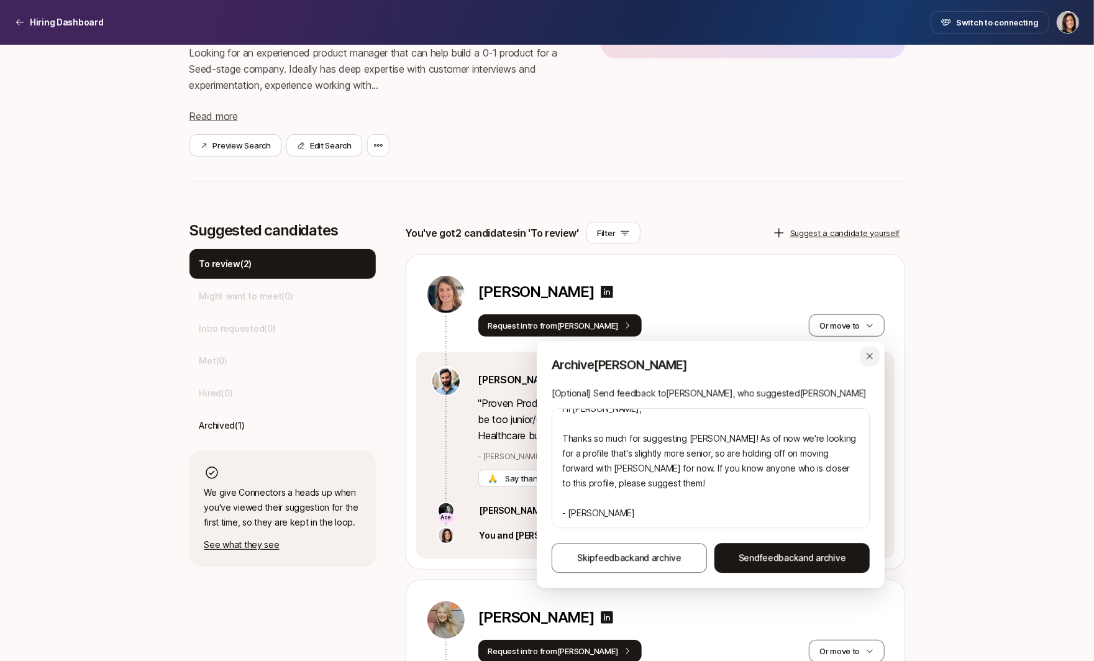
click at [870, 359] on icon "button" at bounding box center [870, 356] width 10 height 10
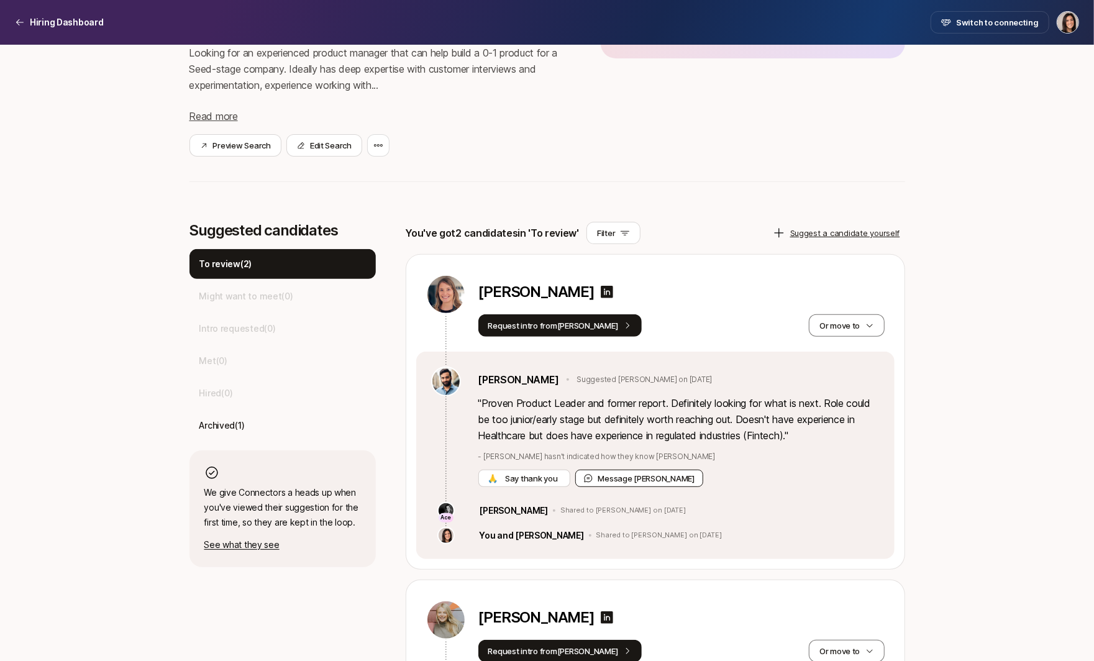
click at [597, 472] on button "Message Frank" at bounding box center [639, 478] width 129 height 17
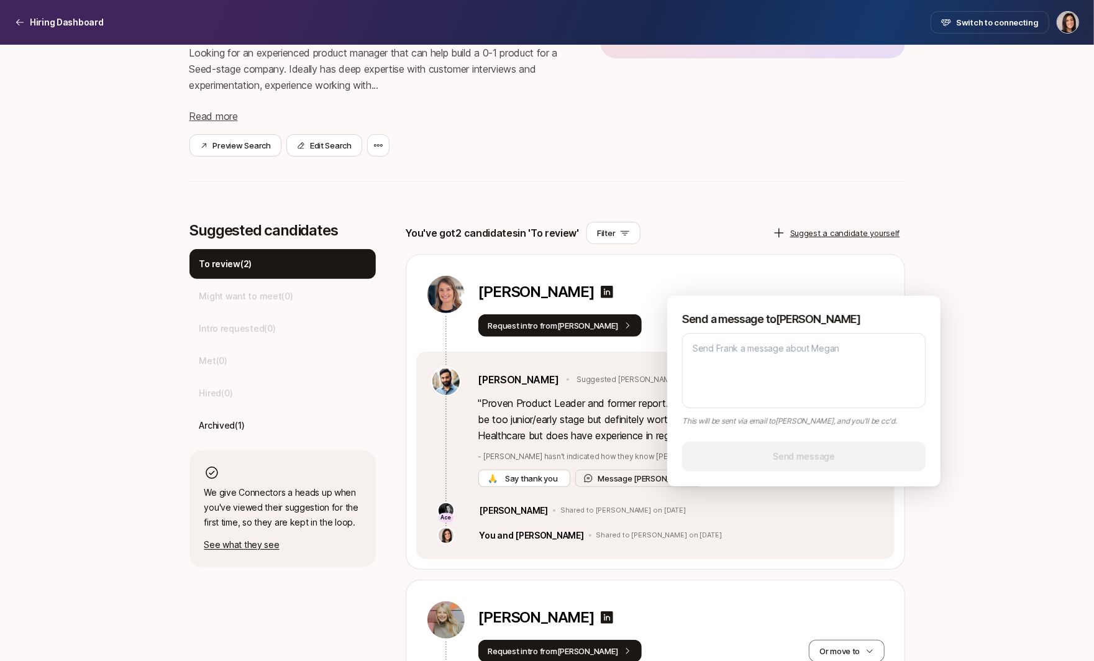
type textarea "x"
click at [736, 255] on div "Megan Hughes Request intro from Frank Or move to" at bounding box center [655, 303] width 478 height 97
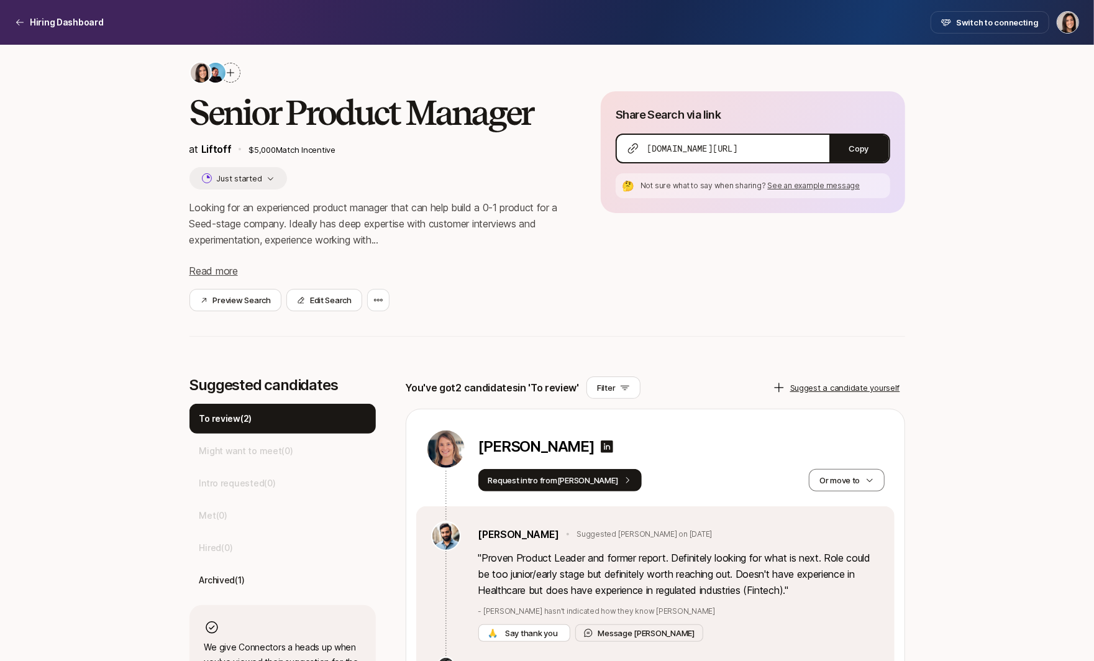
scroll to position [0, 0]
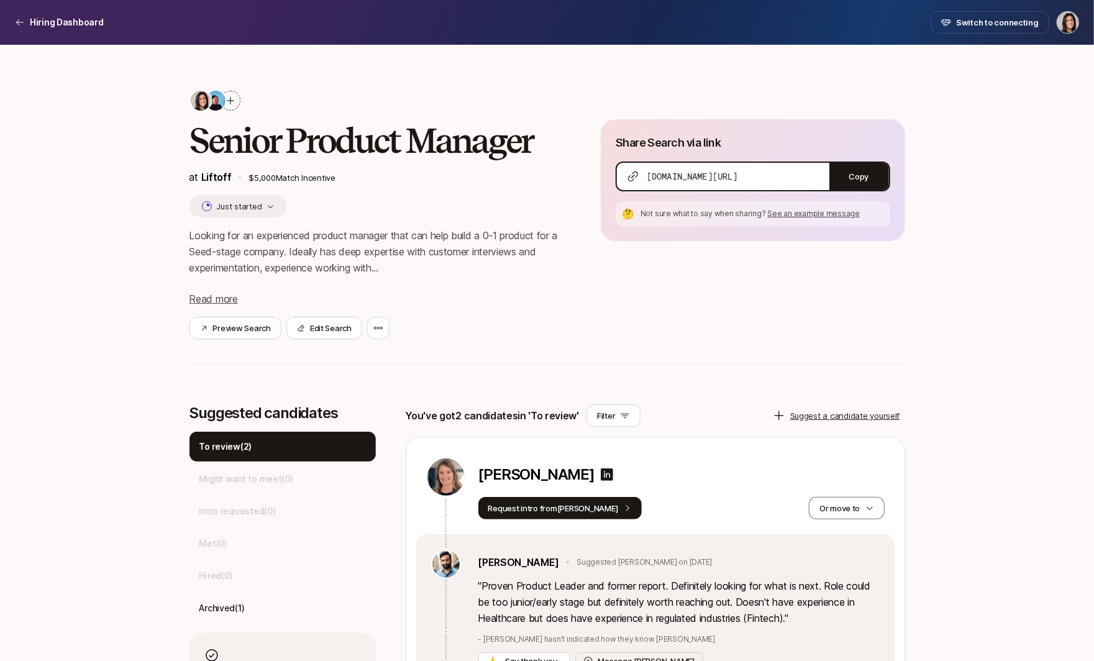
click at [230, 101] on icon at bounding box center [230, 100] width 7 height 7
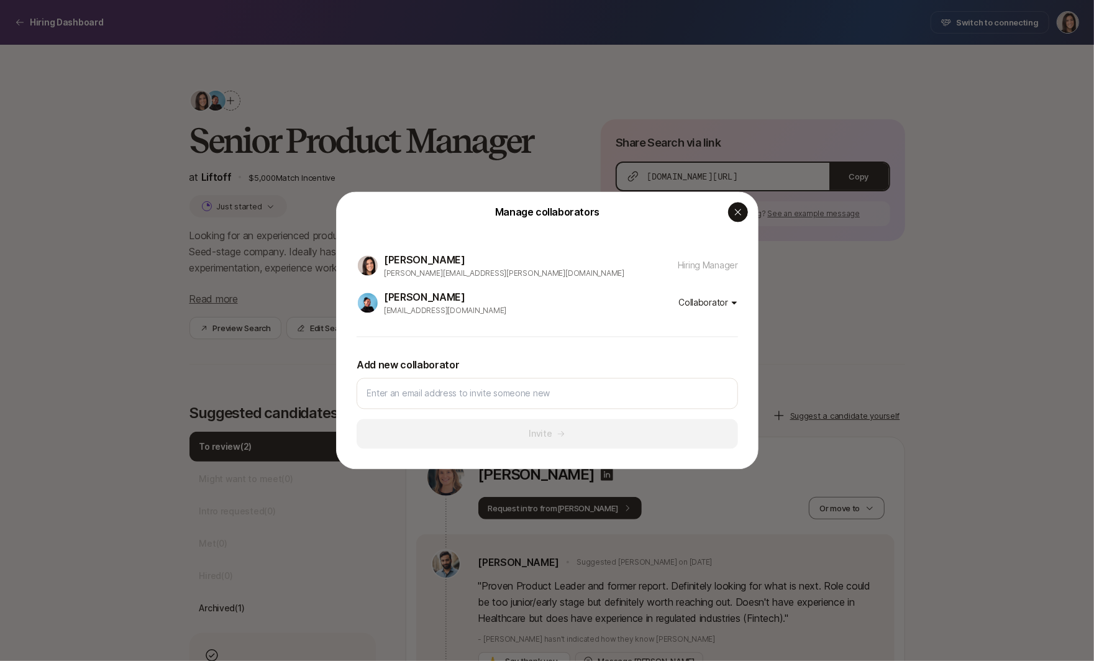
click at [741, 219] on div "button" at bounding box center [738, 213] width 20 height 20
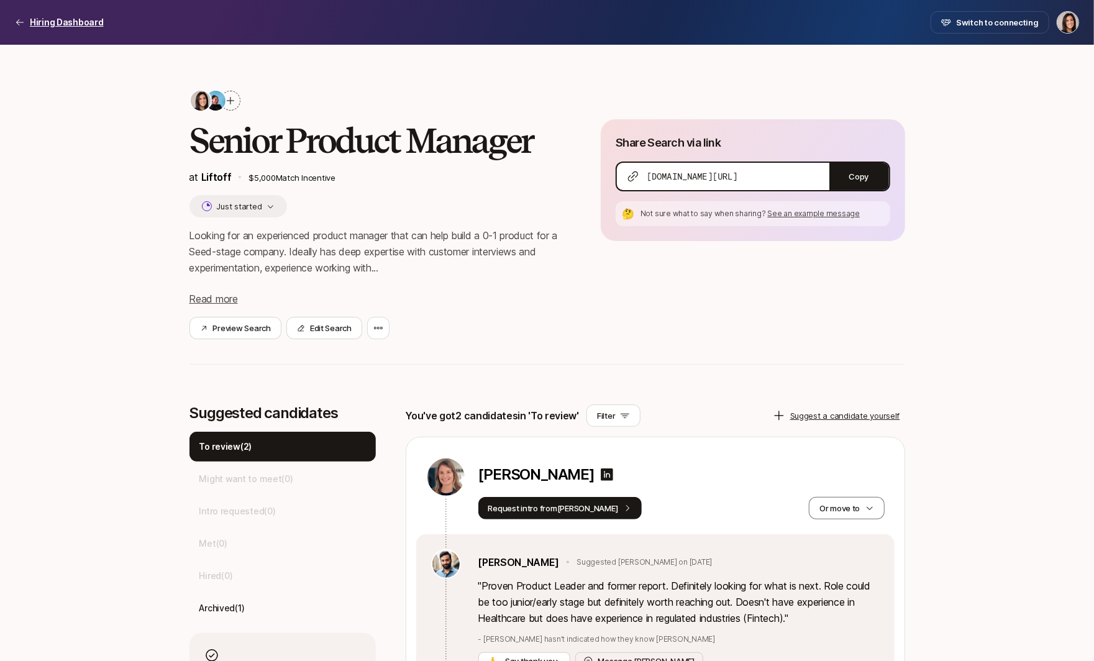
click at [83, 24] on p "Hiring Dashboard" at bounding box center [67, 22] width 74 height 15
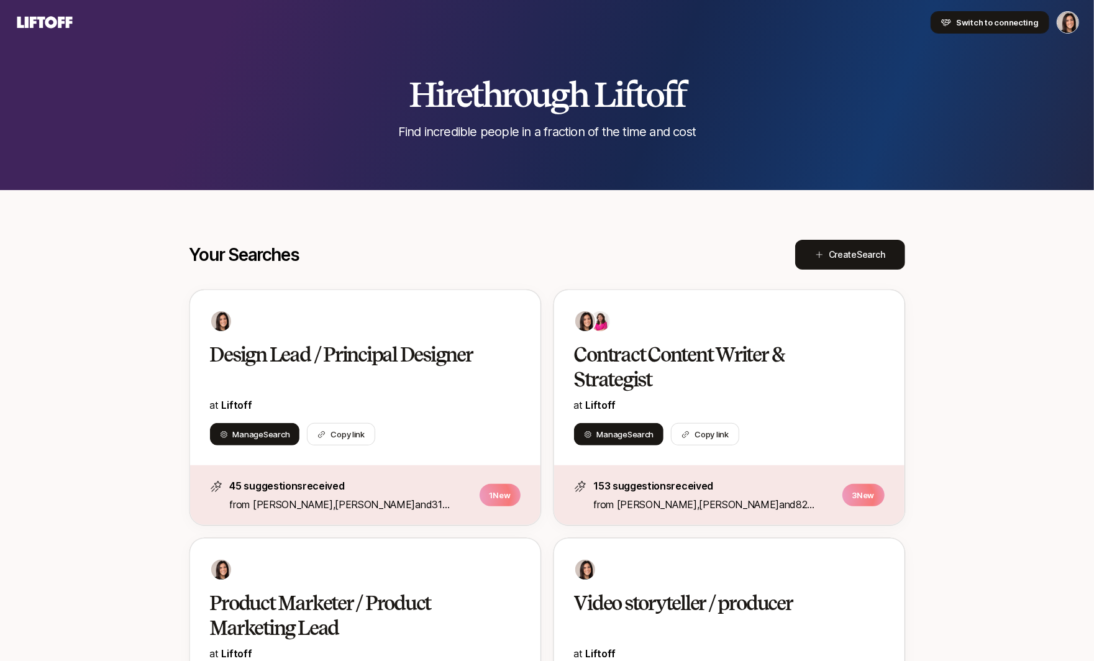
click at [1002, 24] on span "Switch to connecting" at bounding box center [997, 22] width 83 height 12
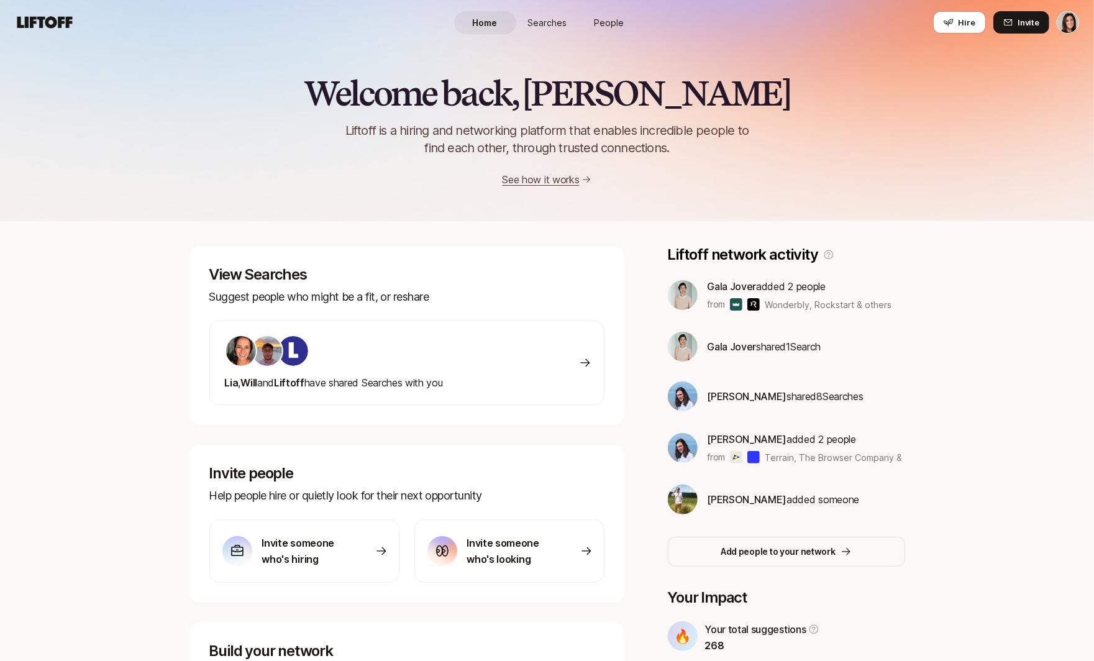
click at [548, 27] on span "Searches" at bounding box center [546, 22] width 39 height 13
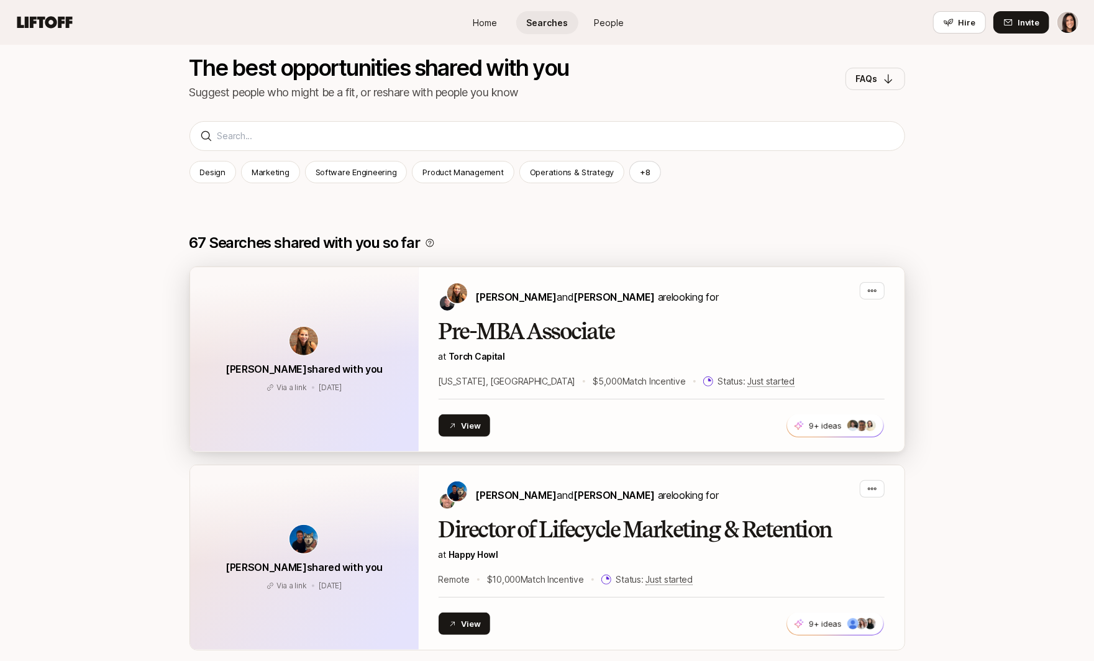
scroll to position [229, 0]
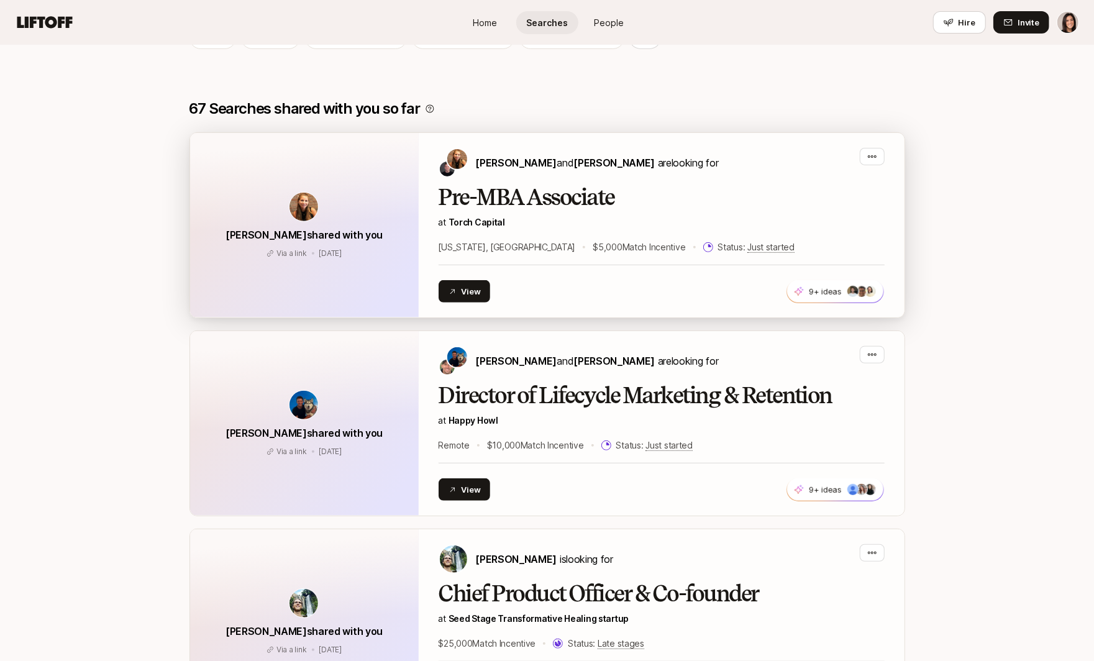
click at [599, 243] on p "$5,000 Match Incentive" at bounding box center [639, 247] width 93 height 15
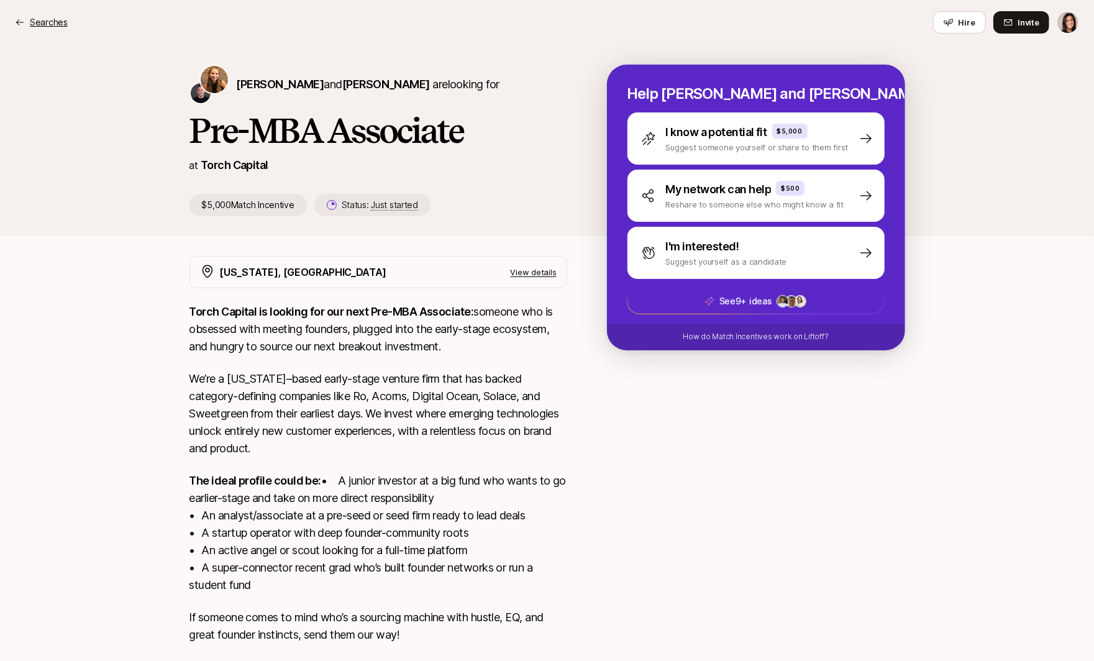
click at [39, 16] on p "Searches" at bounding box center [49, 22] width 38 height 15
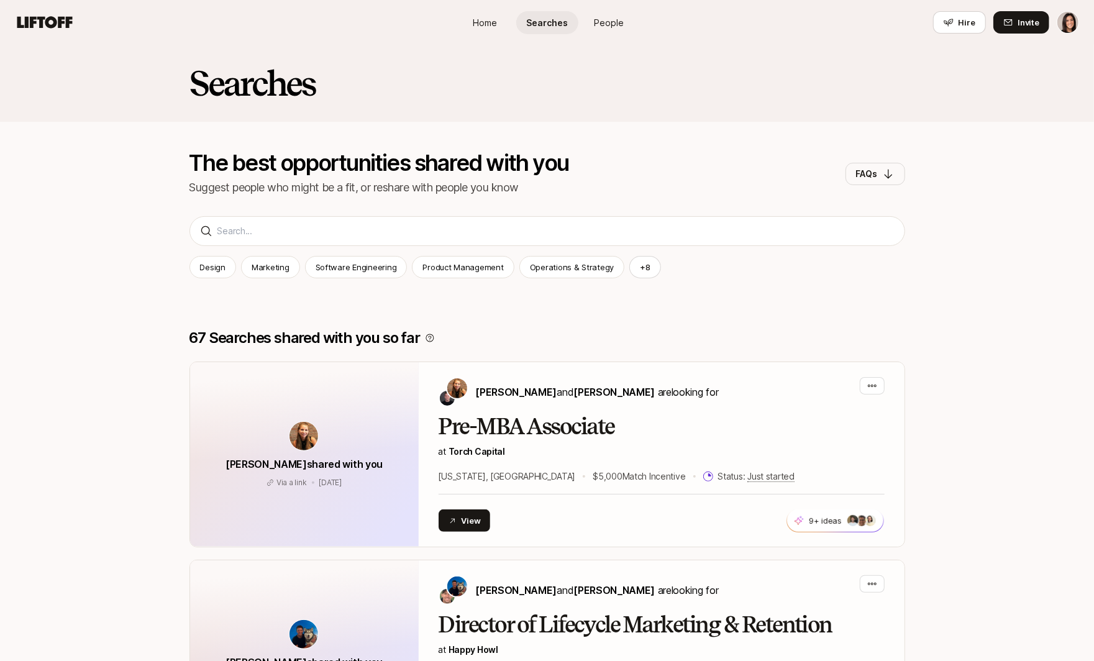
click at [407, 111] on div "Searches" at bounding box center [547, 93] width 716 height 57
